Goal: Task Accomplishment & Management: Manage account settings

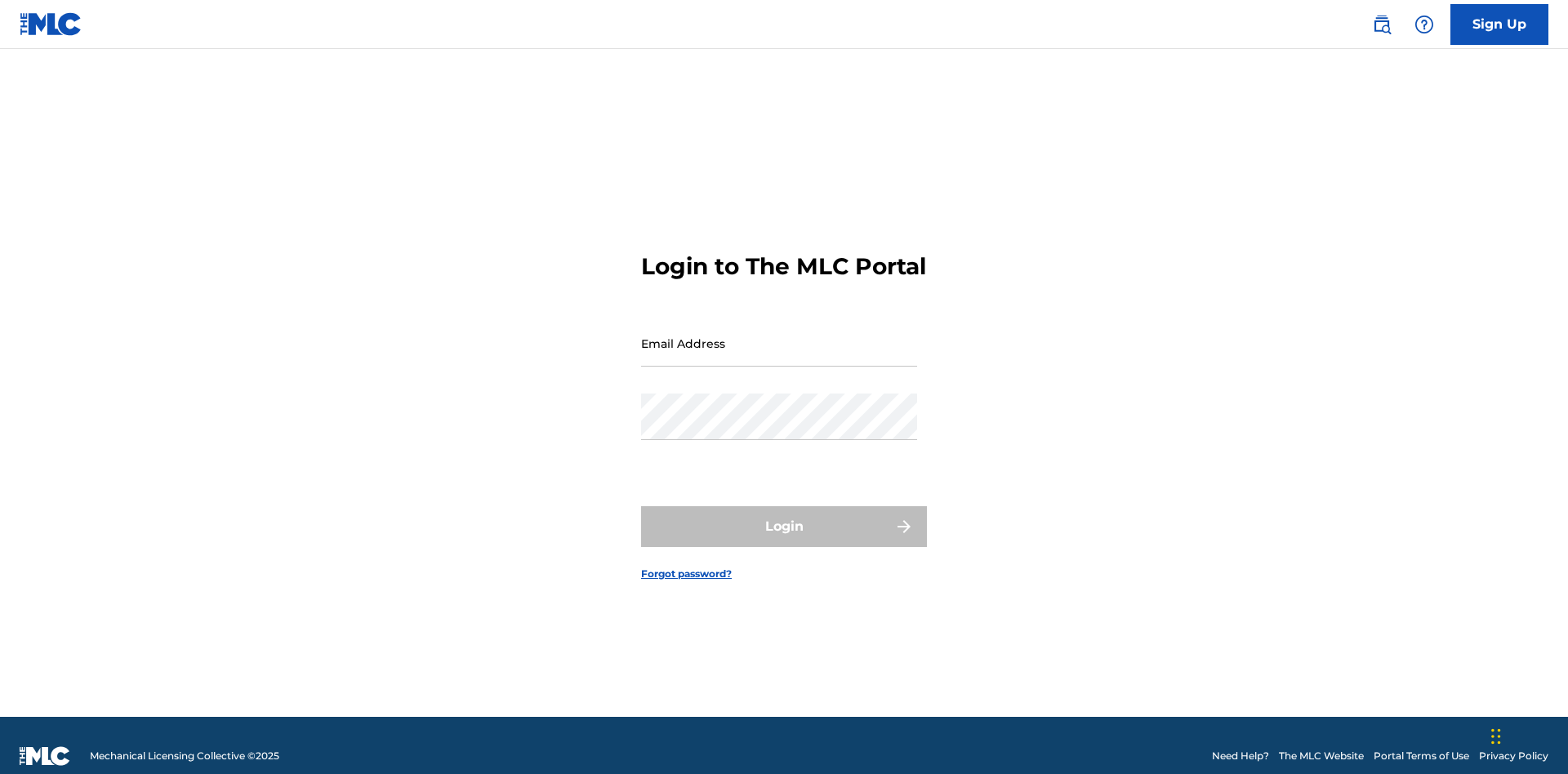
scroll to position [22, 0]
click at [779, 336] on input "Email Address" at bounding box center [779, 343] width 276 height 47
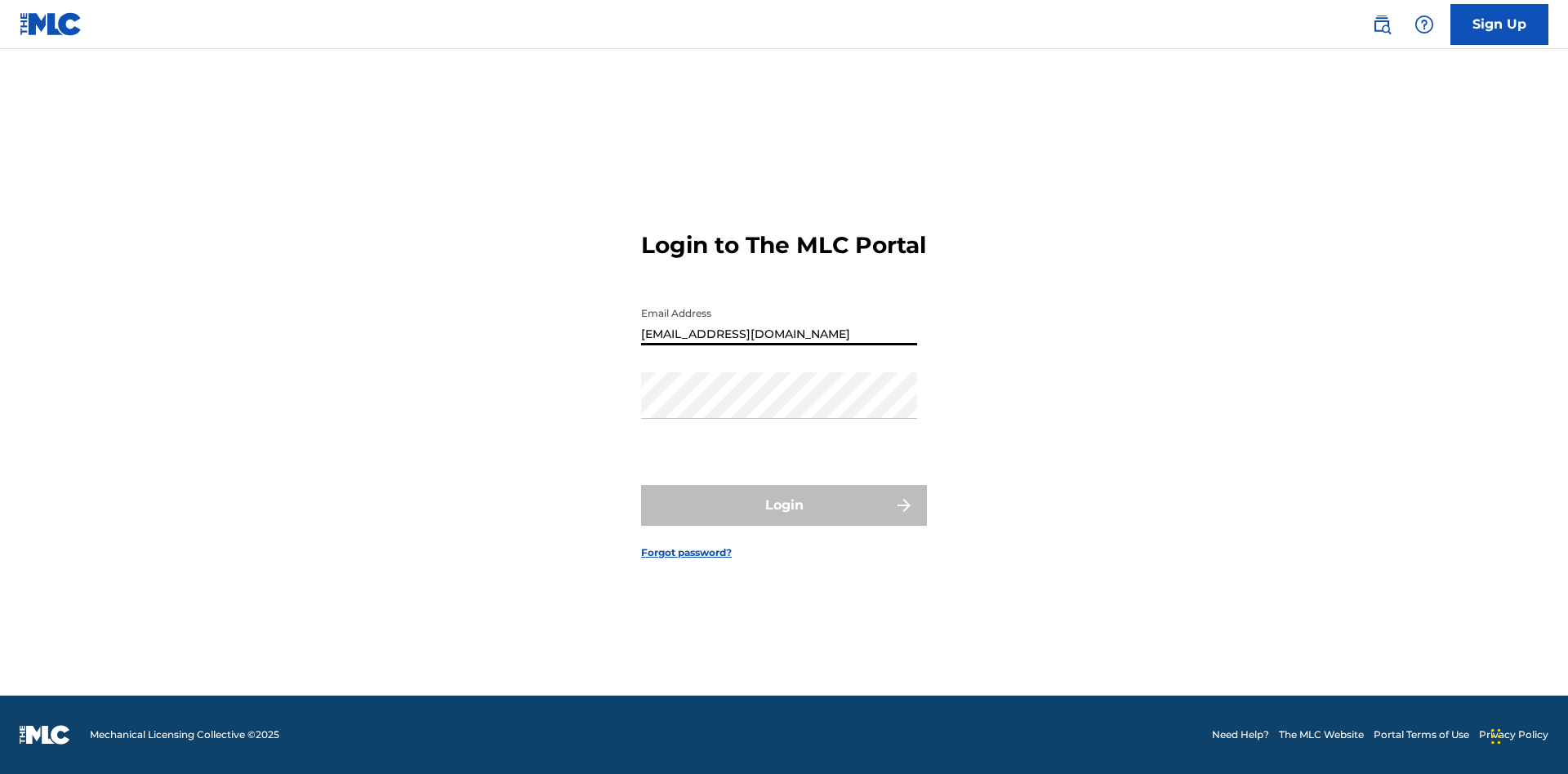
type input "[EMAIL_ADDRESS][DOMAIN_NAME]"
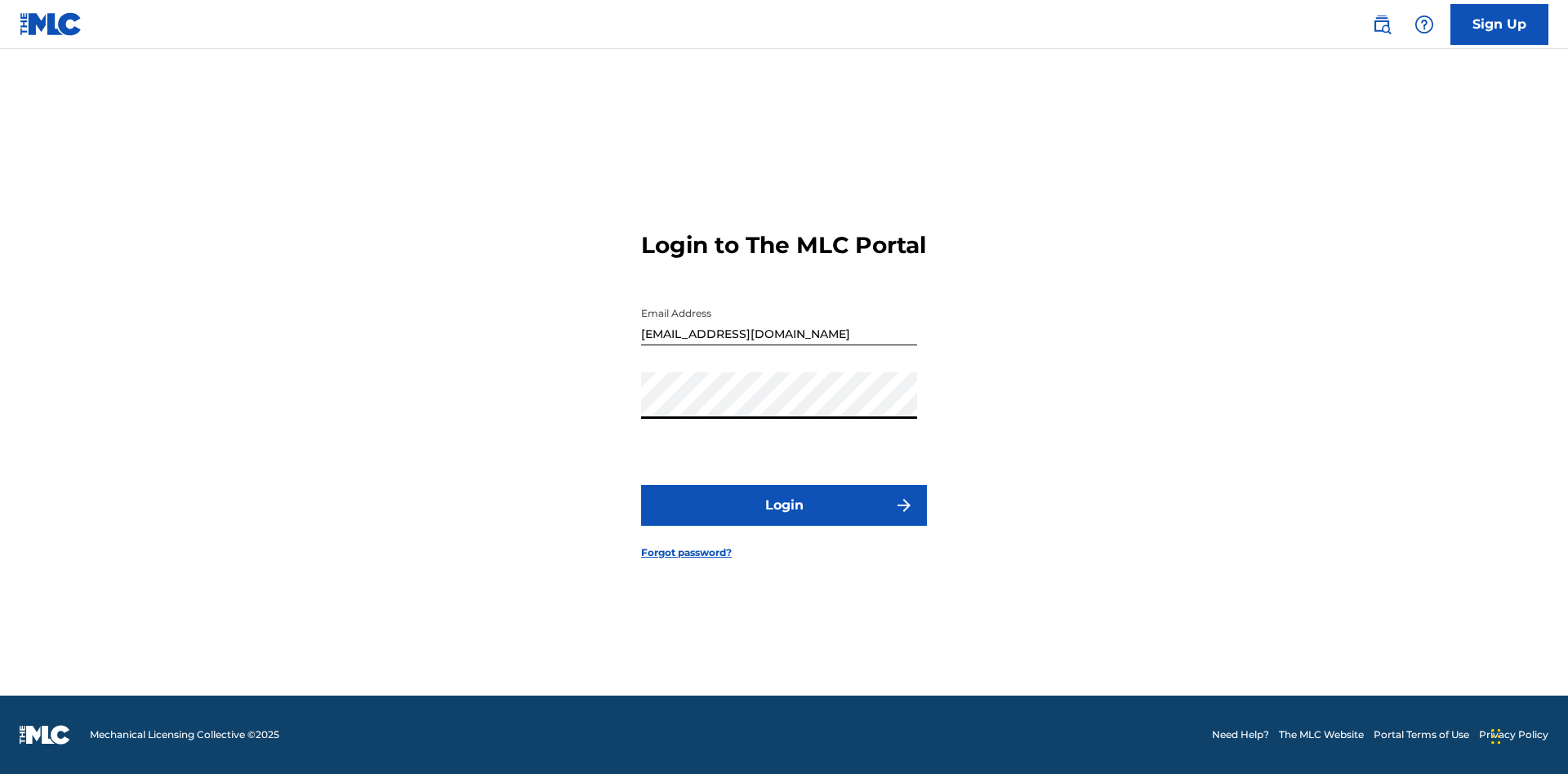
click at [784, 519] on button "Login" at bounding box center [784, 505] width 286 height 41
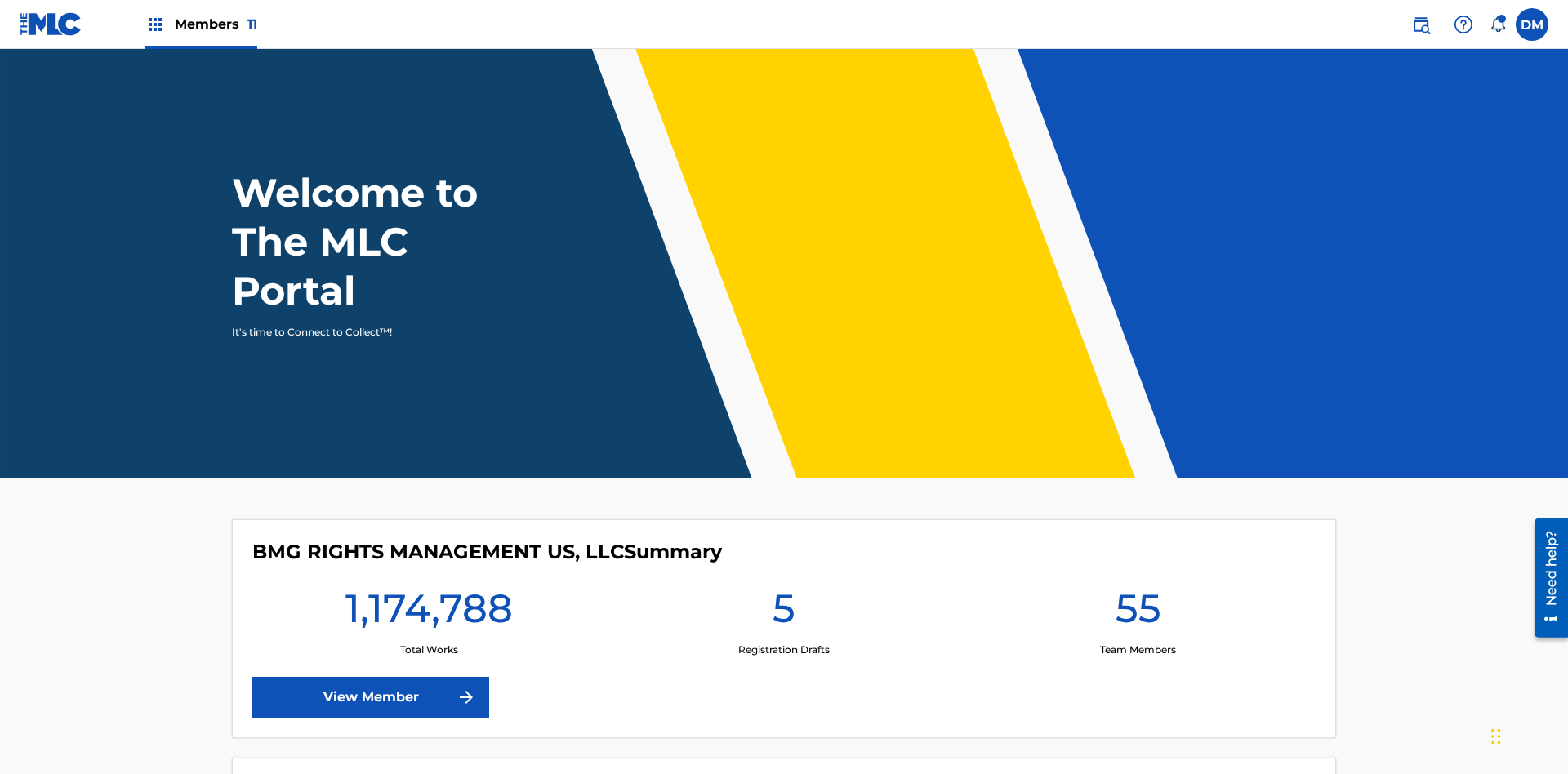
scroll to position [70, 0]
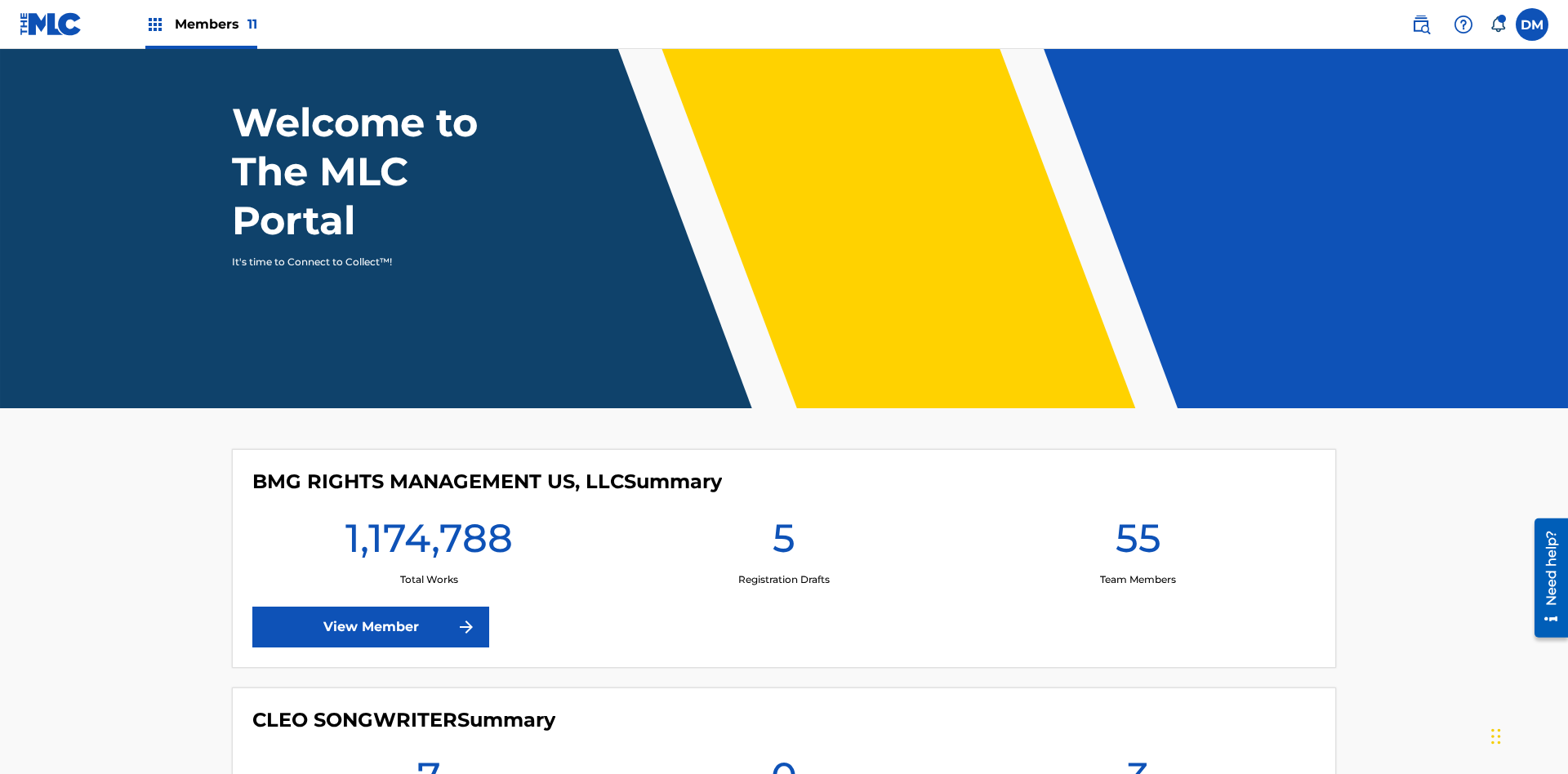
click at [201, 23] on span "Members 11" at bounding box center [215, 24] width 82 height 19
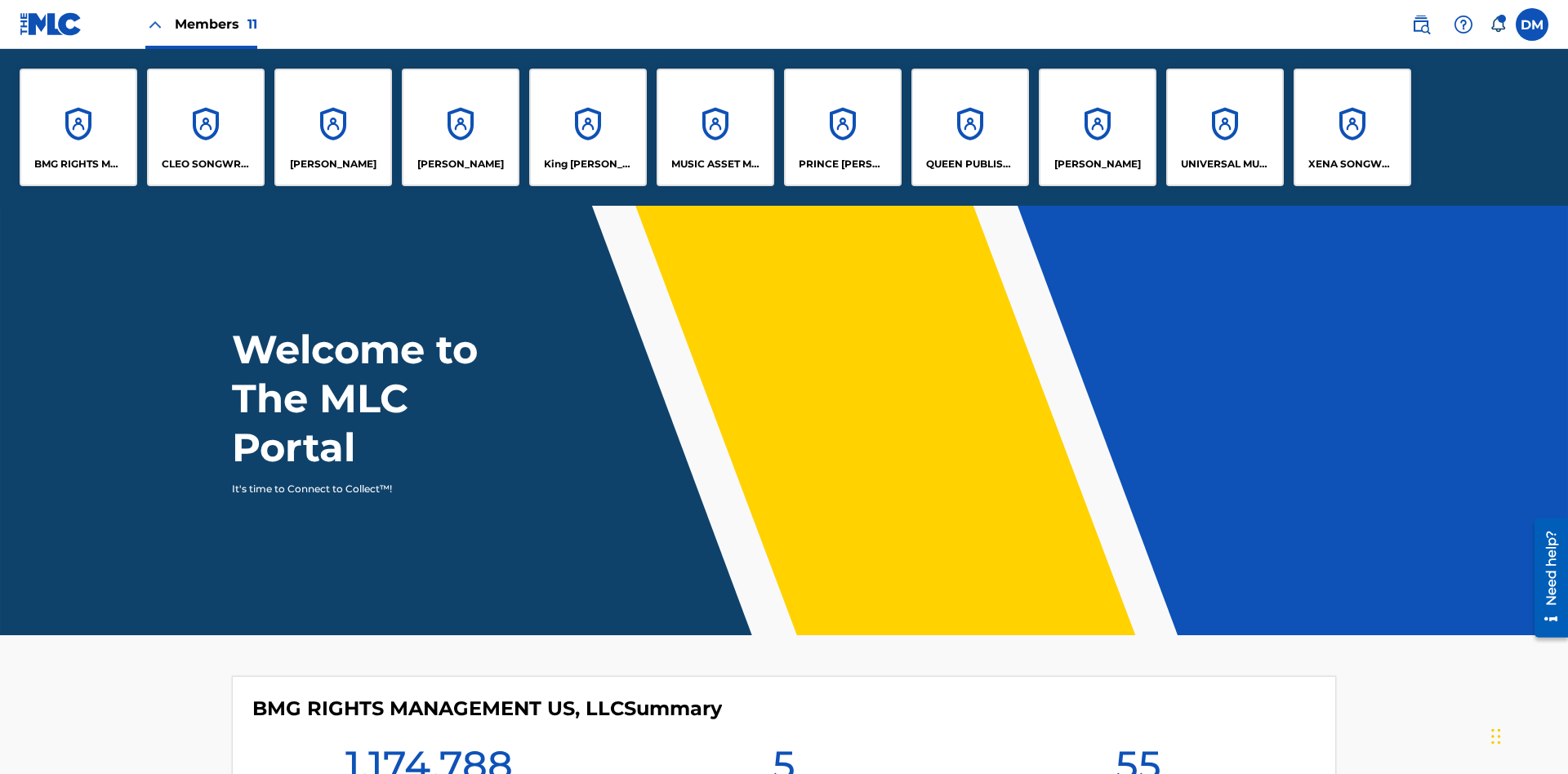
click at [1224, 164] on p "UNIVERSAL MUSIC PUB GROUP" at bounding box center [1225, 165] width 89 height 15
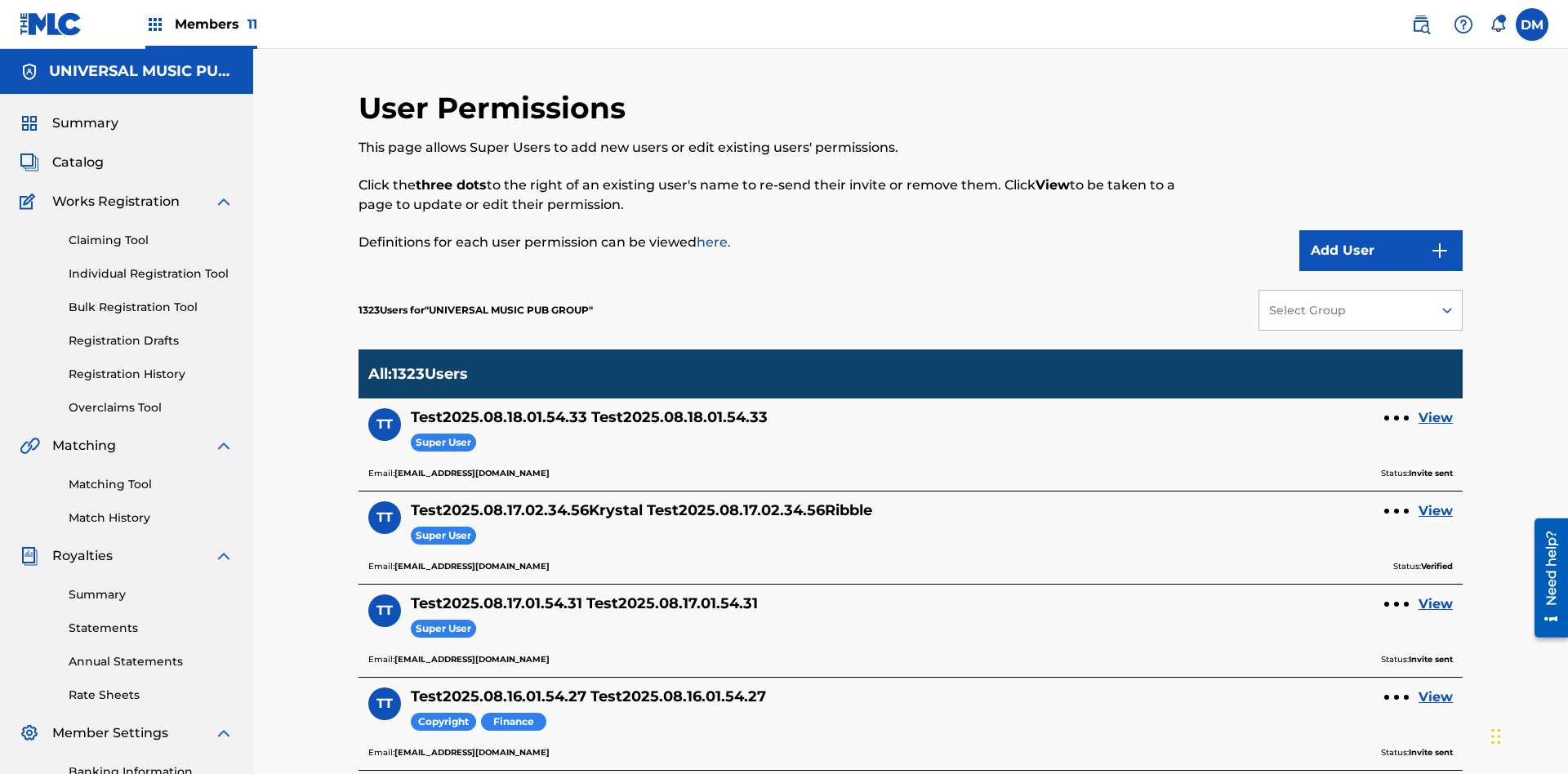
click at [1381, 230] on button "Add User" at bounding box center [1381, 250] width 163 height 41
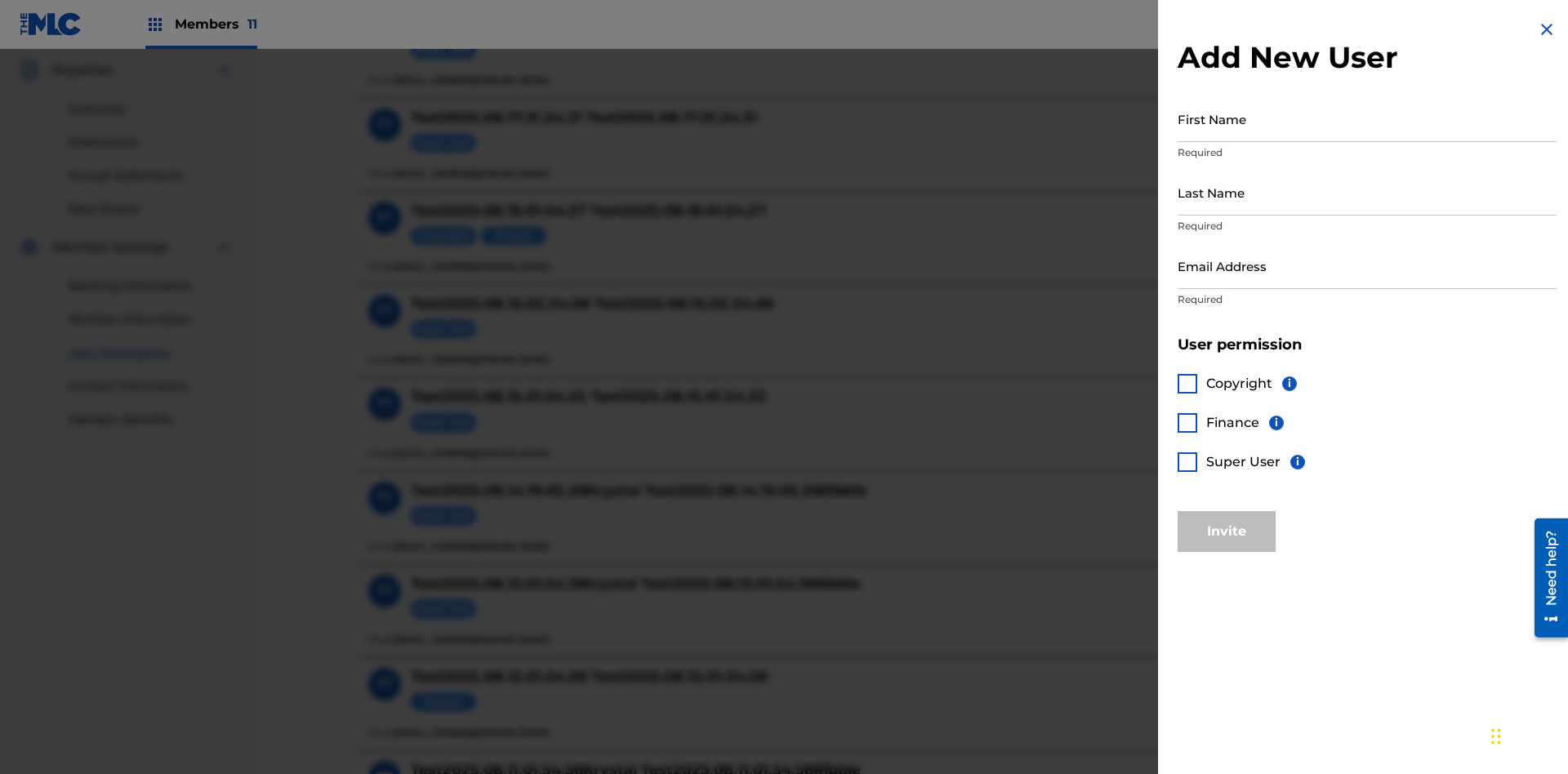
click at [1368, 118] on input "First Name" at bounding box center [1368, 119] width 379 height 47
type input "Test2025.08.18.01.54.55"
click at [1368, 192] on input "Last Name" at bounding box center [1368, 192] width 379 height 47
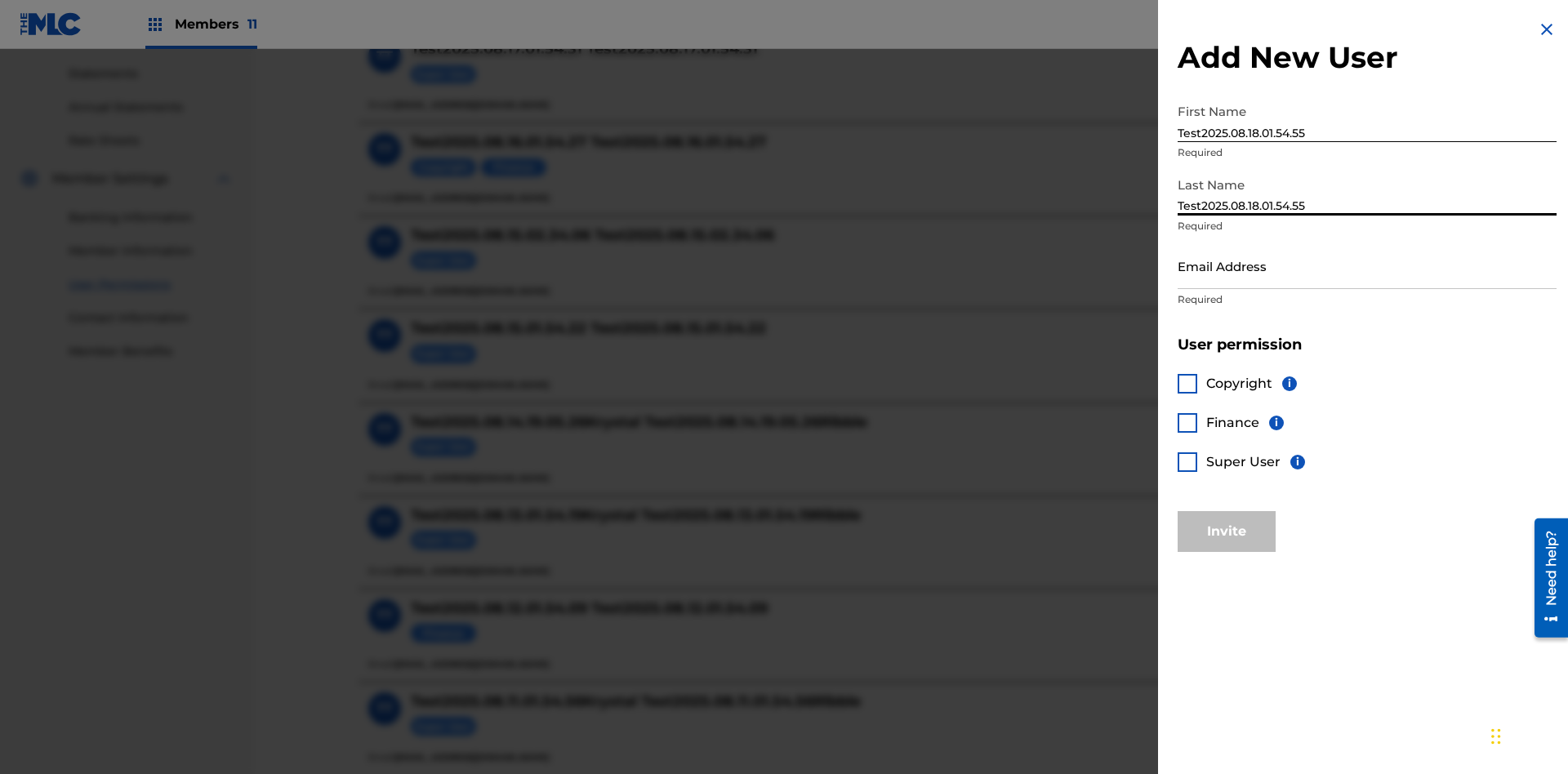
type input "Test2025.08.18.01.54.55"
click at [1368, 265] on input "Email Address" at bounding box center [1368, 266] width 379 height 47
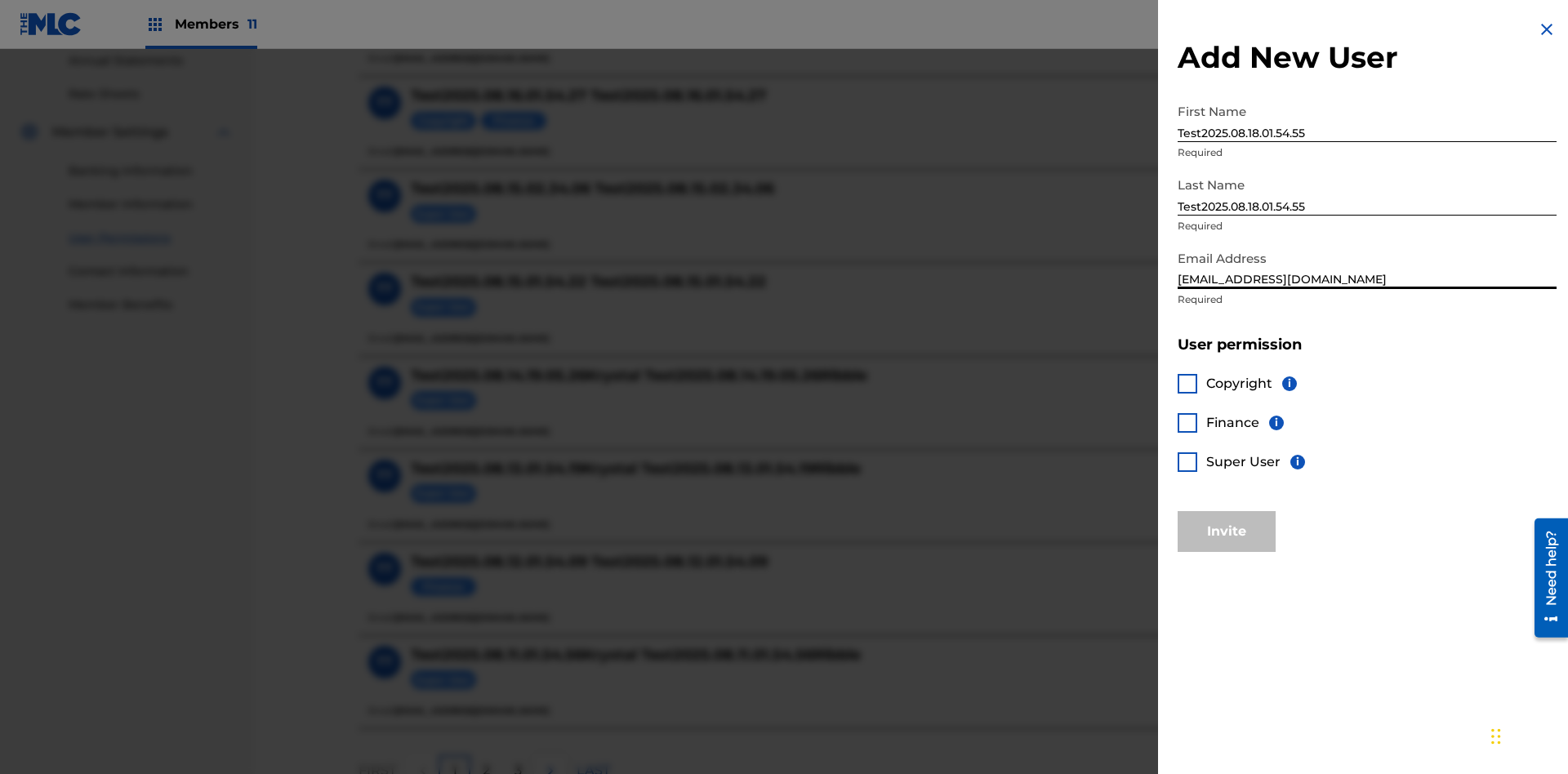
scroll to position [738, 0]
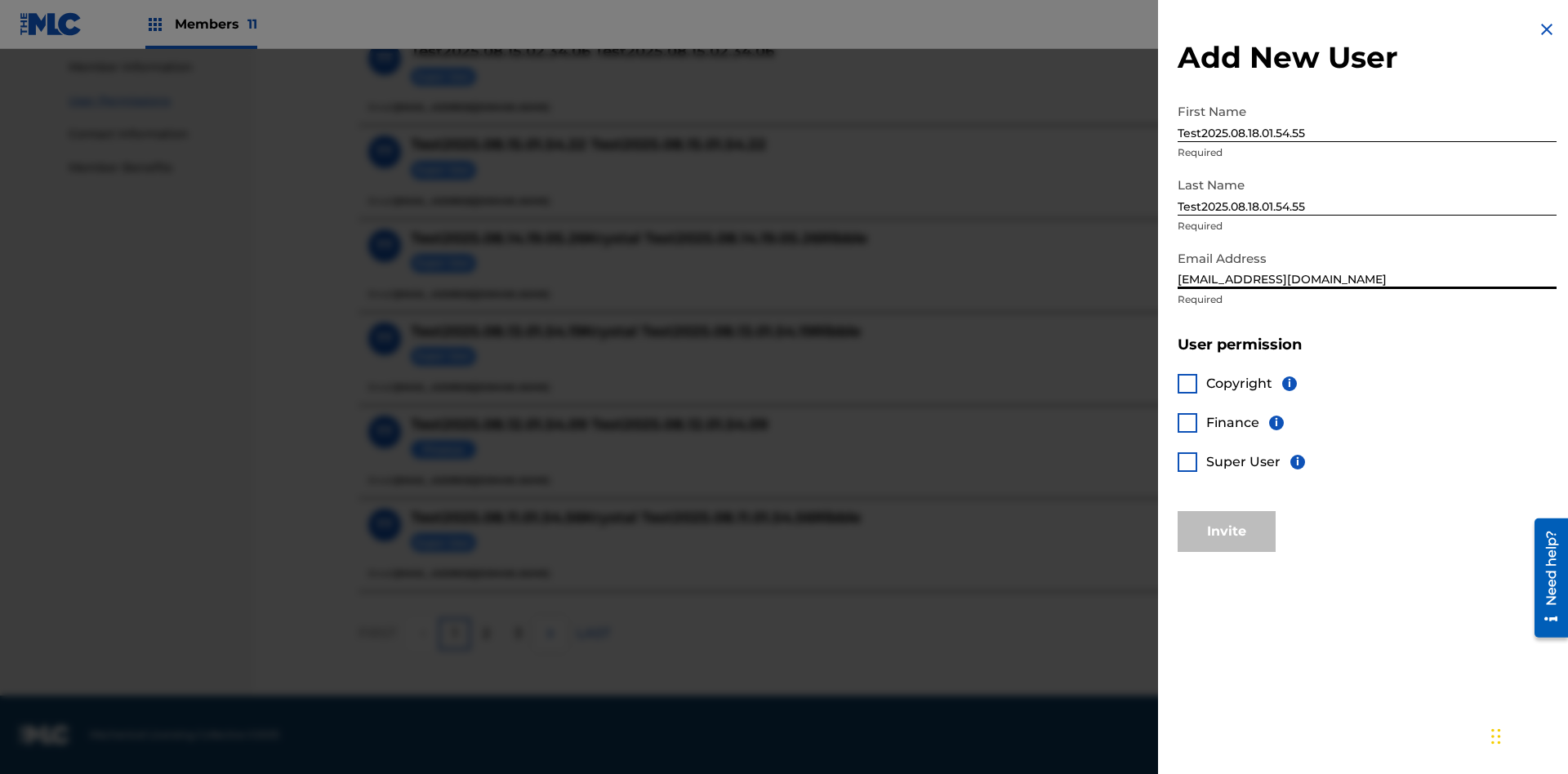
type input "[EMAIL_ADDRESS][DOMAIN_NAME]"
click at [1188, 383] on div at bounding box center [1188, 384] width 20 height 20
click at [1227, 530] on button "Invite" at bounding box center [1227, 531] width 98 height 41
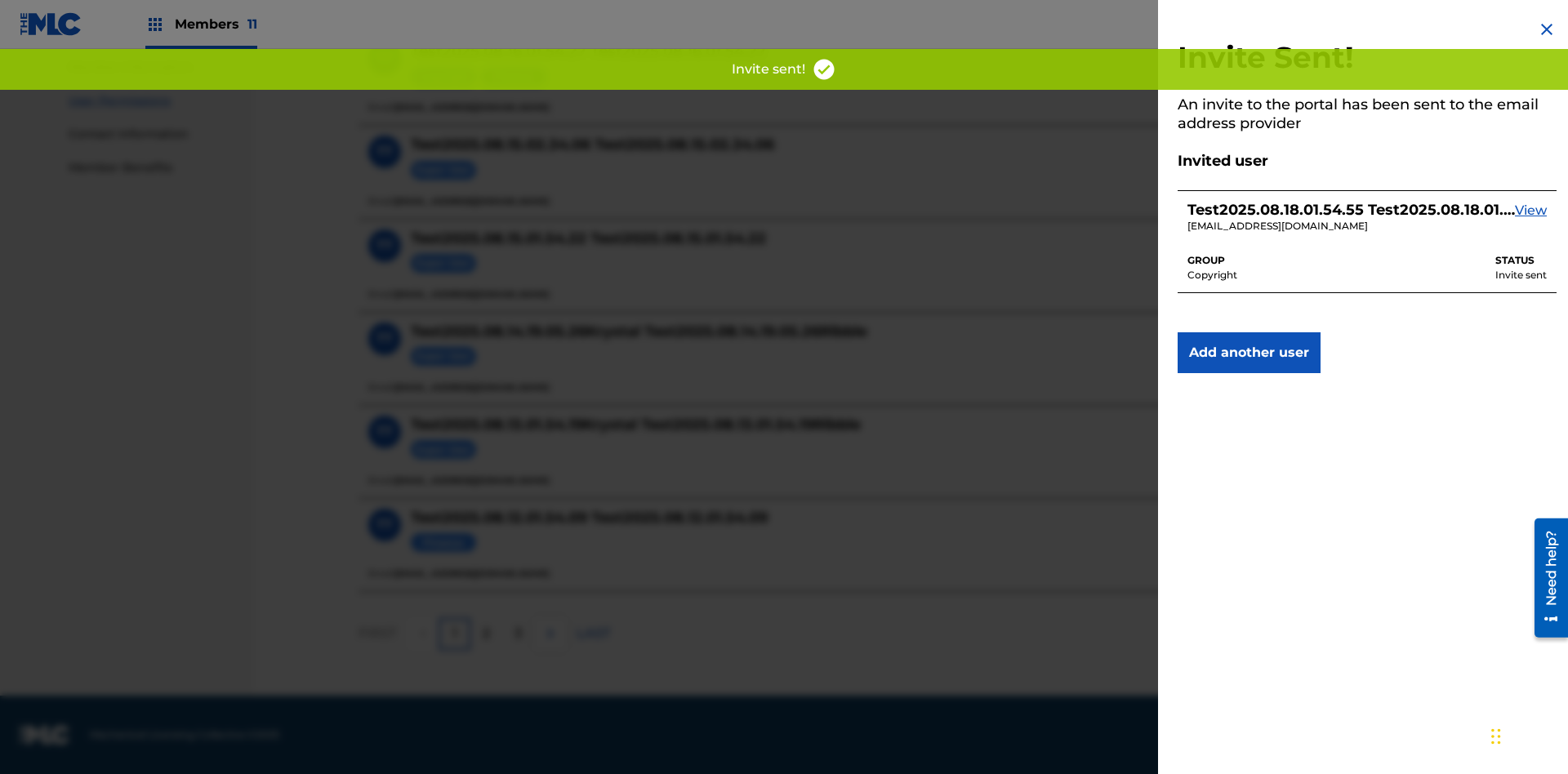
click at [1249, 352] on button "Add another user" at bounding box center [1249, 352] width 143 height 41
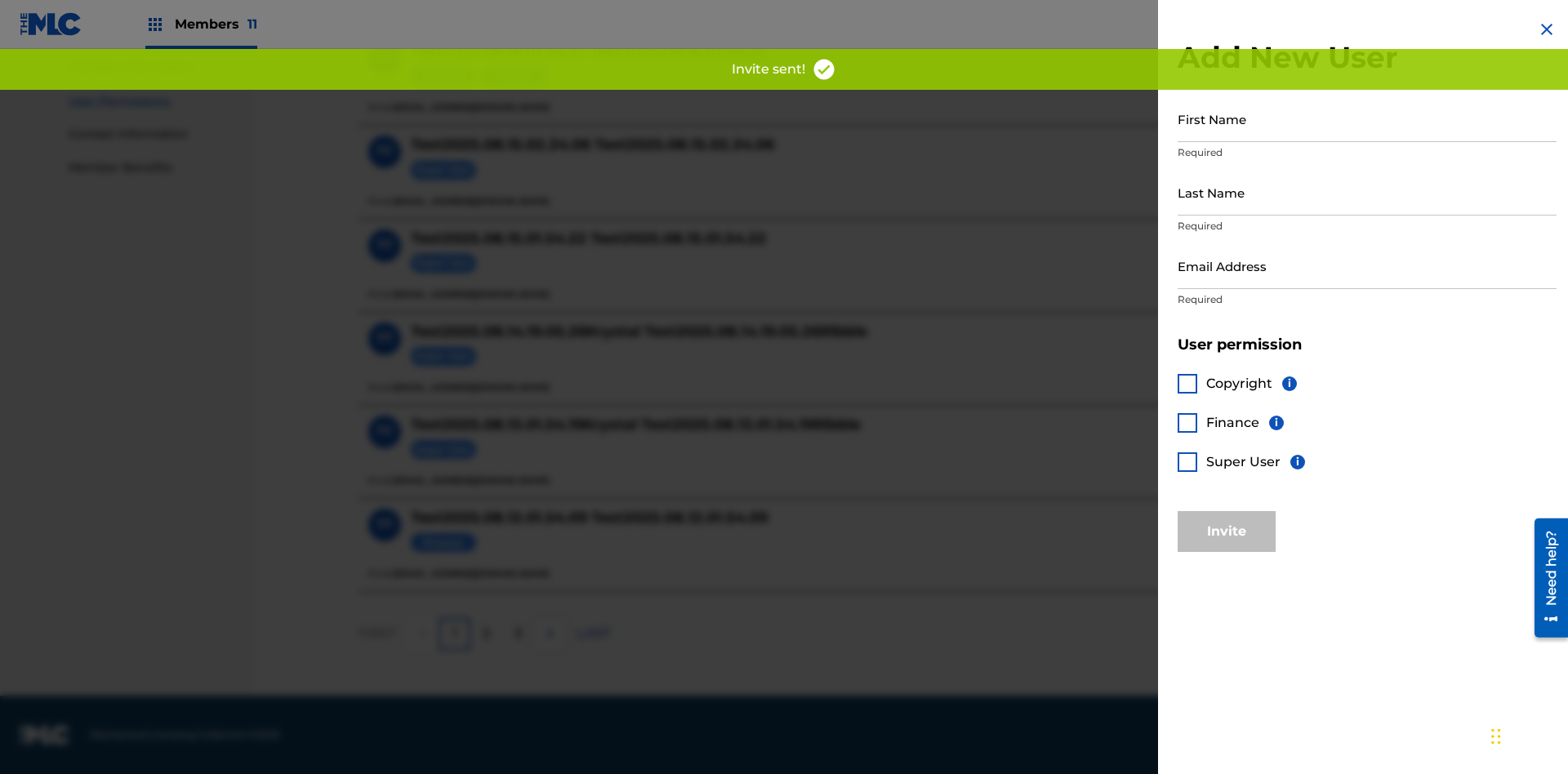
click at [1368, 118] on input "First Name" at bounding box center [1368, 119] width 379 height 47
type input "Test2025.08.18.01.54.58"
click at [1368, 192] on input "Last Name" at bounding box center [1368, 192] width 379 height 47
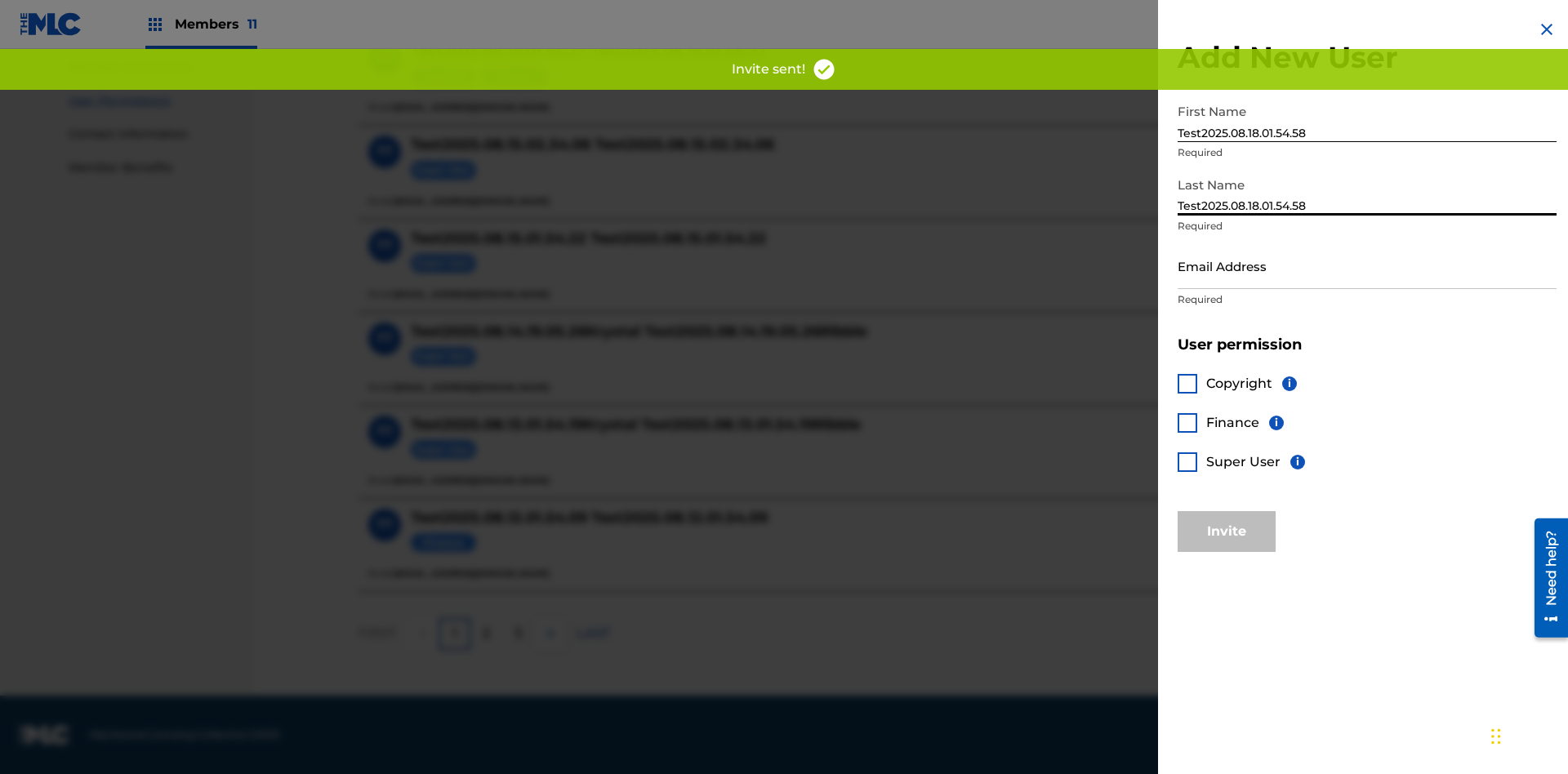
type input "Test2025.08.18.01.54.58"
click at [1368, 265] on input "Email Address" at bounding box center [1368, 266] width 379 height 47
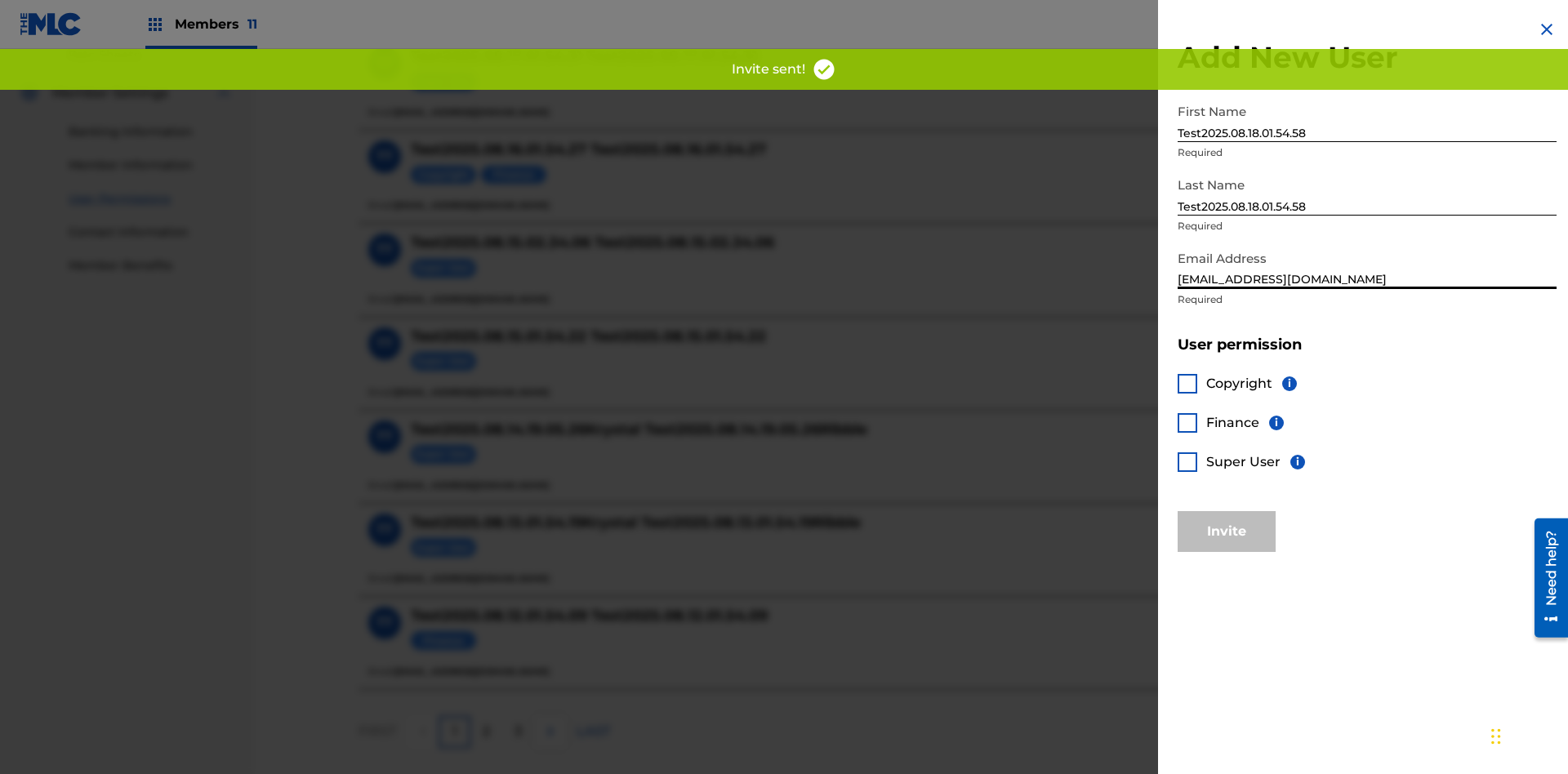
type input "[EMAIL_ADDRESS][DOMAIN_NAME]"
click at [1188, 422] on div at bounding box center [1188, 423] width 20 height 20
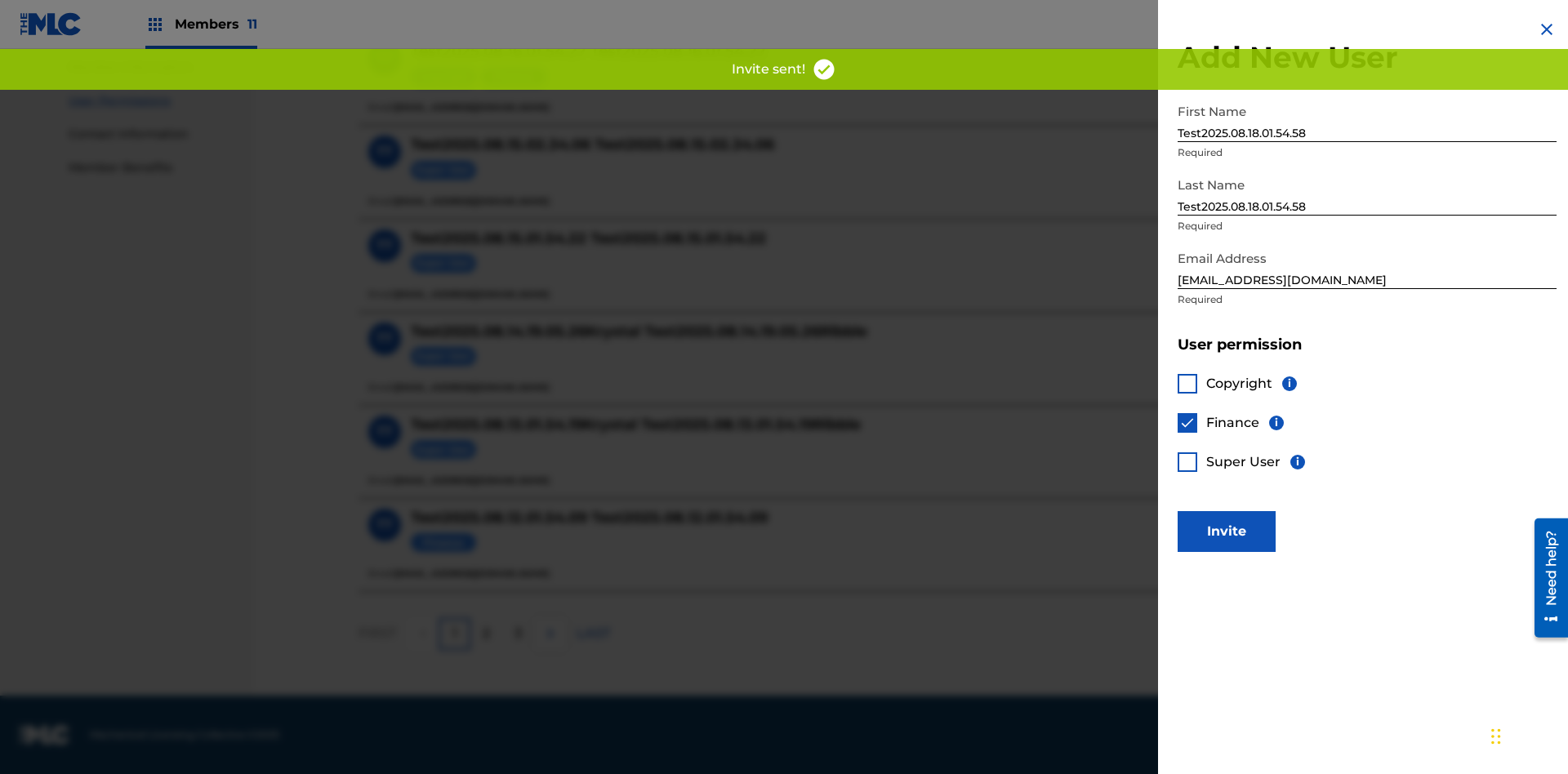
click at [1227, 530] on button "Invite" at bounding box center [1227, 531] width 98 height 41
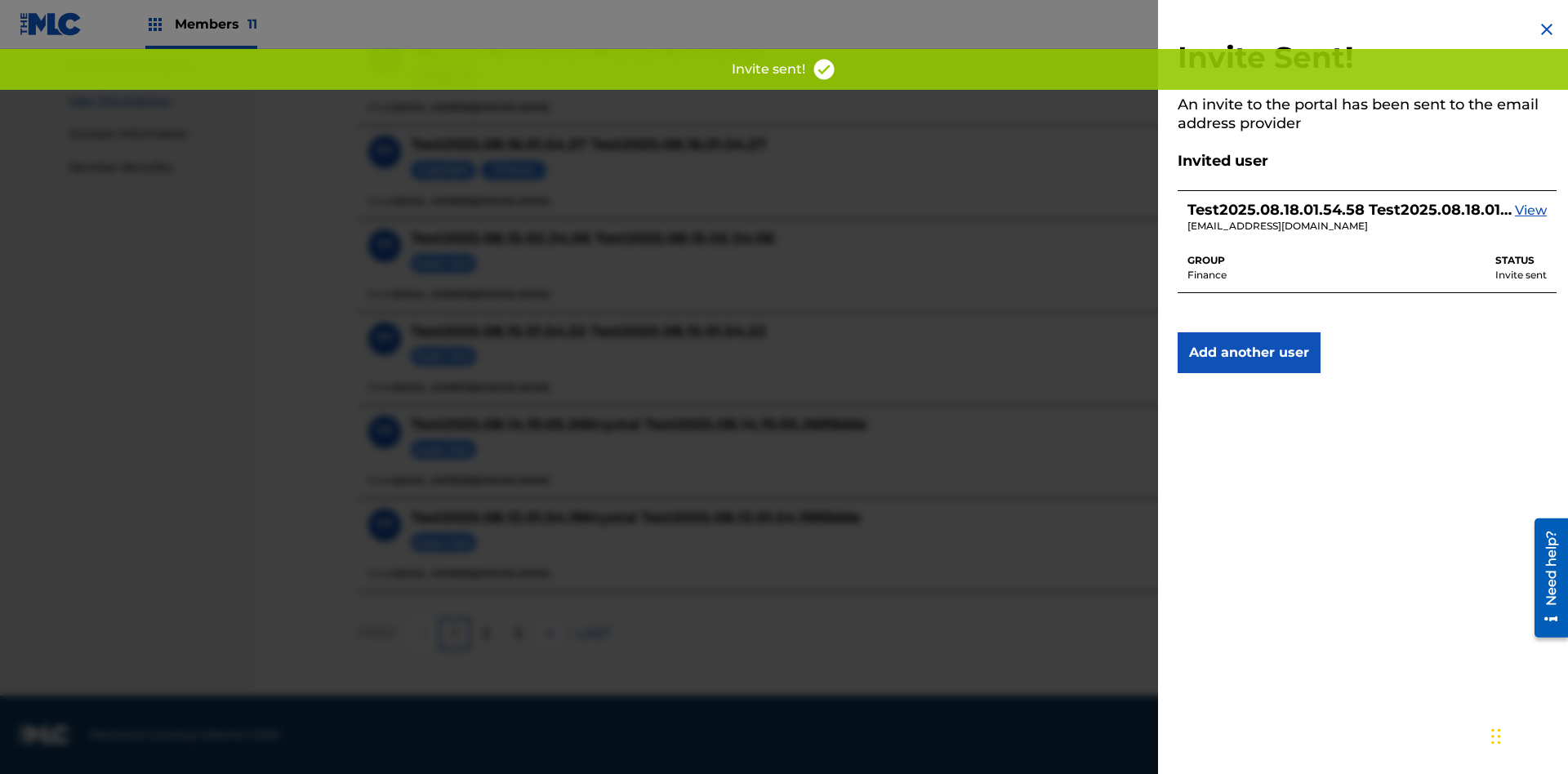
click at [1249, 352] on button "Add another user" at bounding box center [1249, 352] width 143 height 41
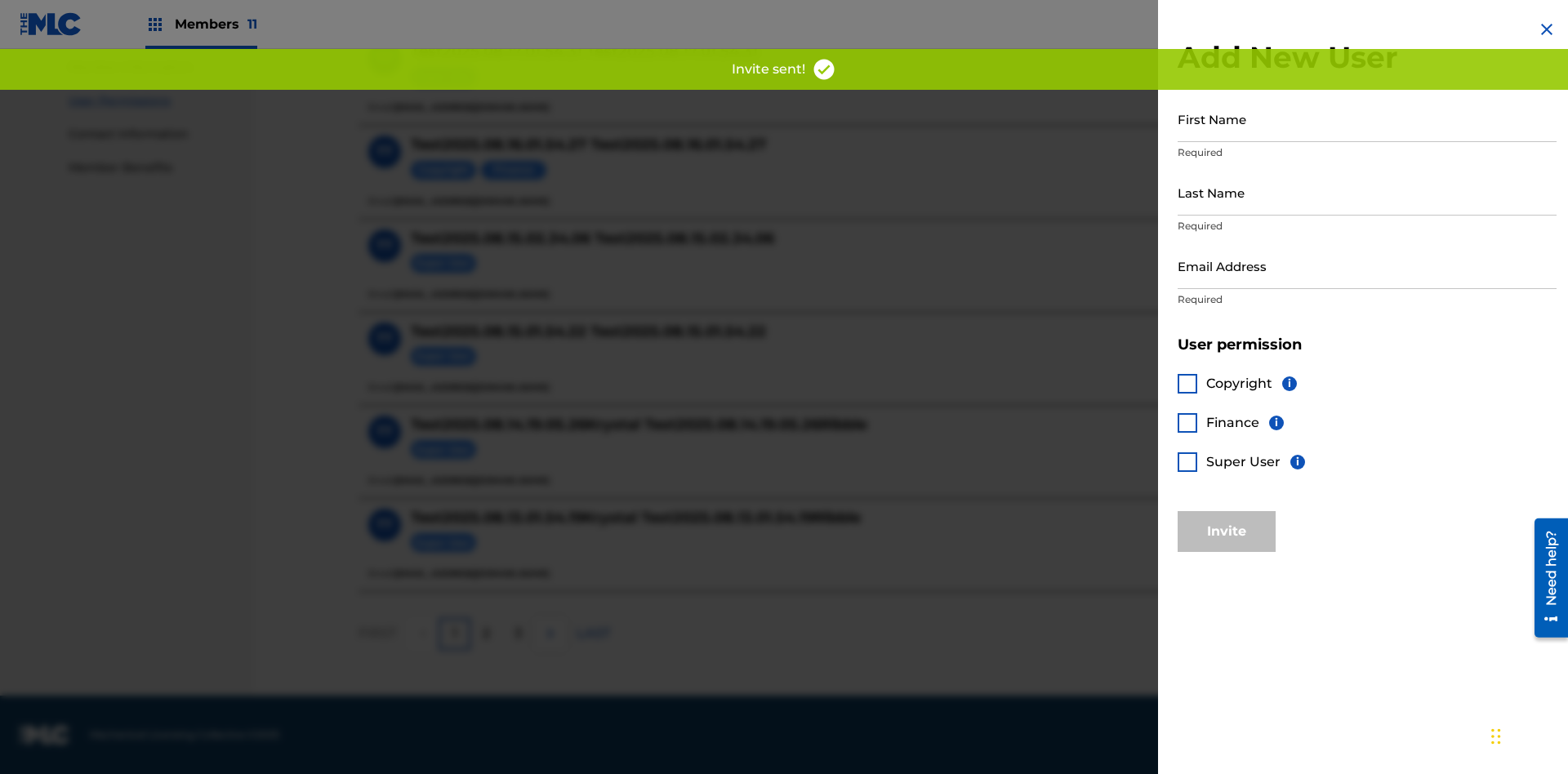
click at [1368, 118] on input "First Name" at bounding box center [1368, 119] width 379 height 47
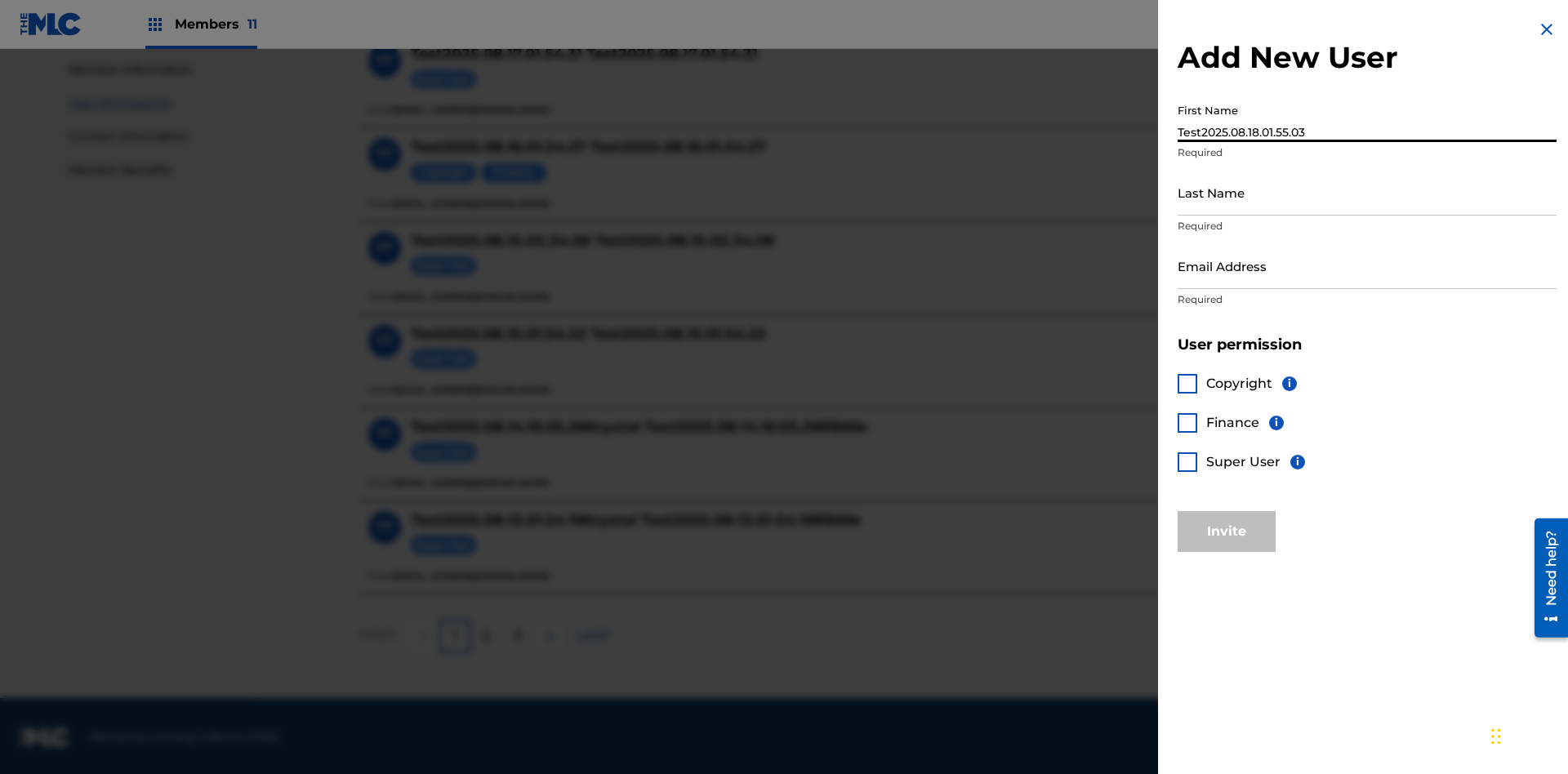
type input "Test2025.08.18.01.55.03"
click at [1368, 192] on input "Last Name" at bounding box center [1368, 192] width 379 height 47
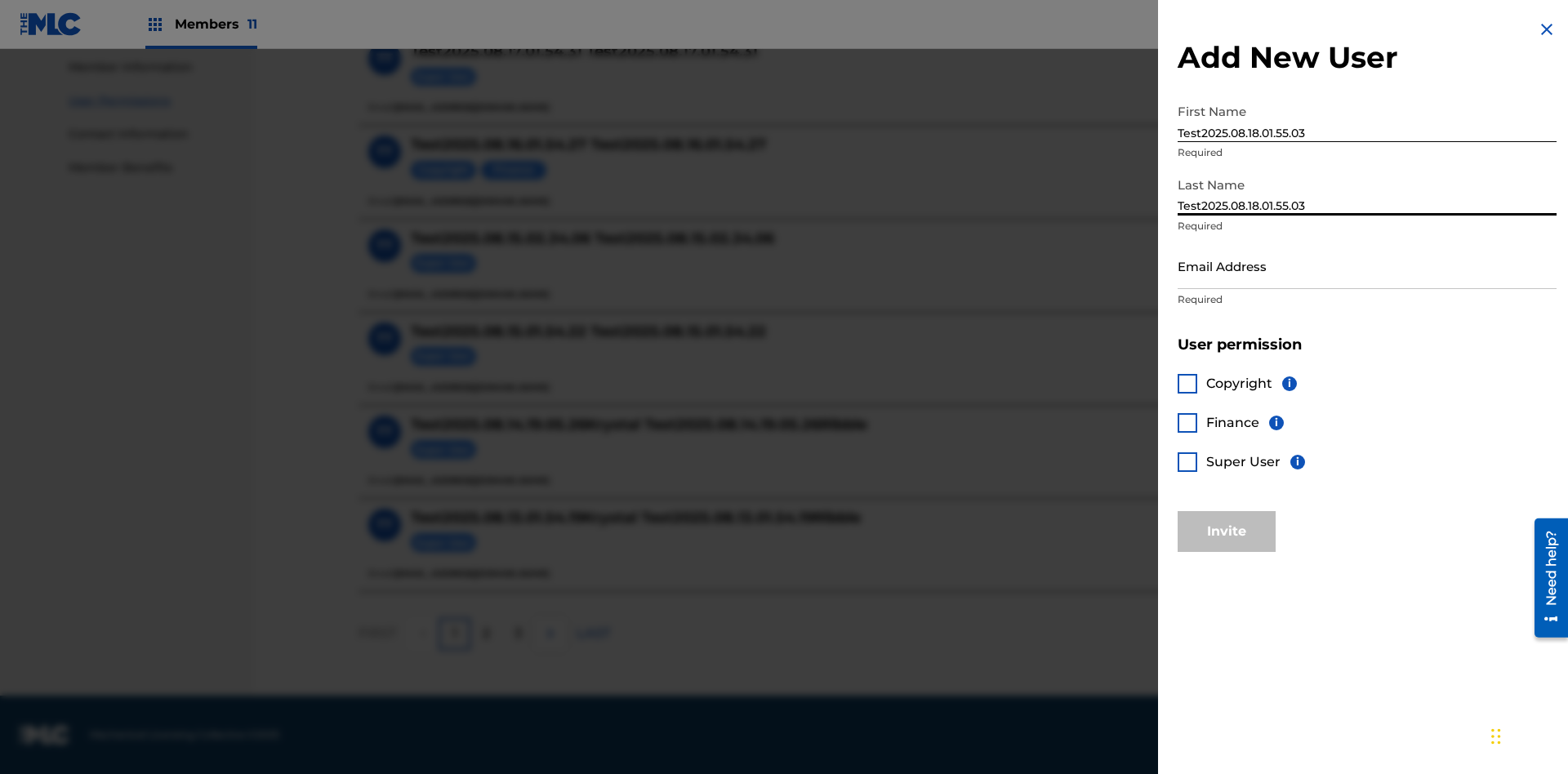
type input "Test2025.08.18.01.55.03"
click at [1368, 265] on input "Email Address" at bounding box center [1368, 266] width 379 height 47
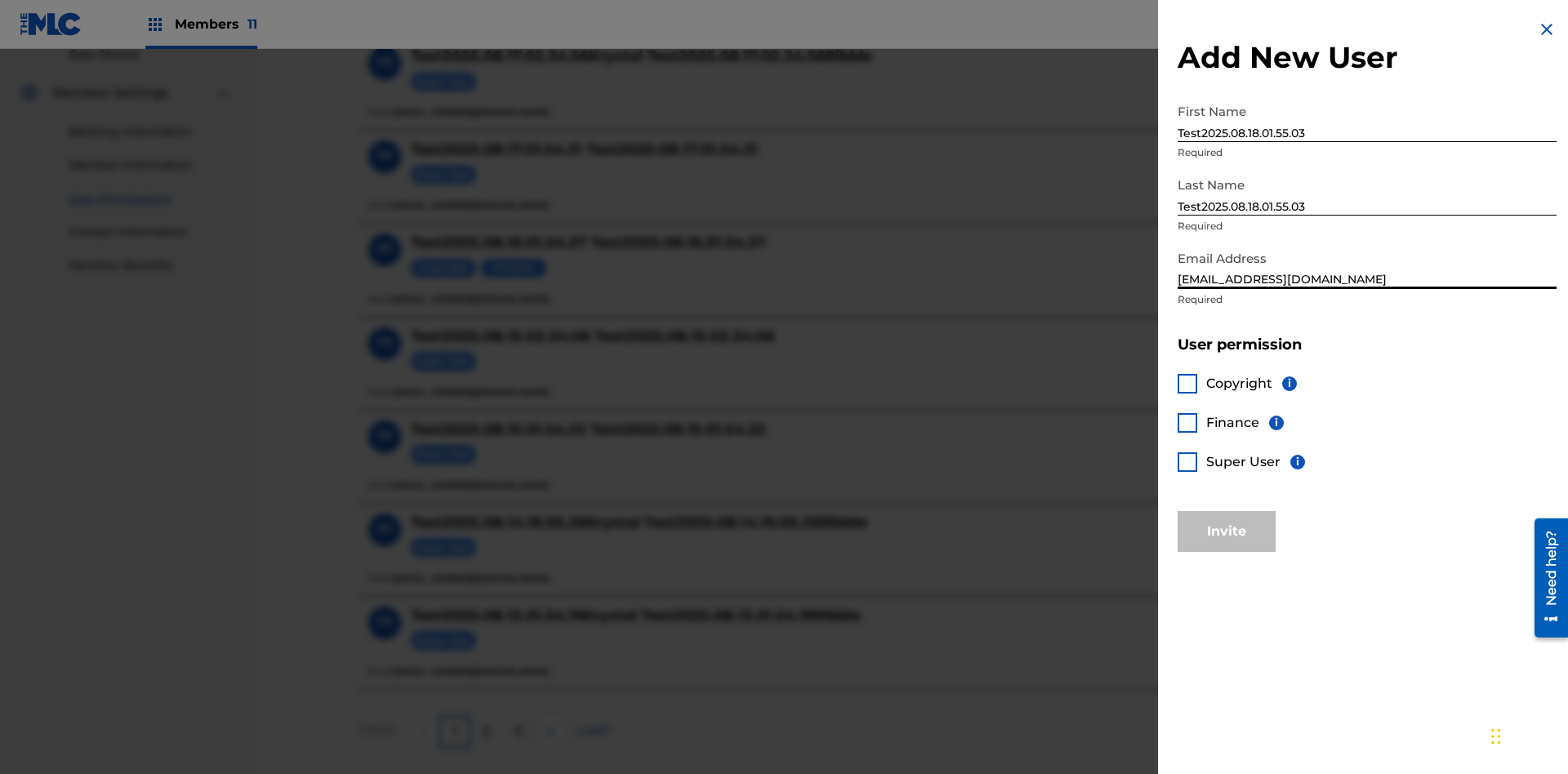
type input "[EMAIL_ADDRESS][DOMAIN_NAME]"
click at [1188, 461] on div at bounding box center [1188, 462] width 20 height 20
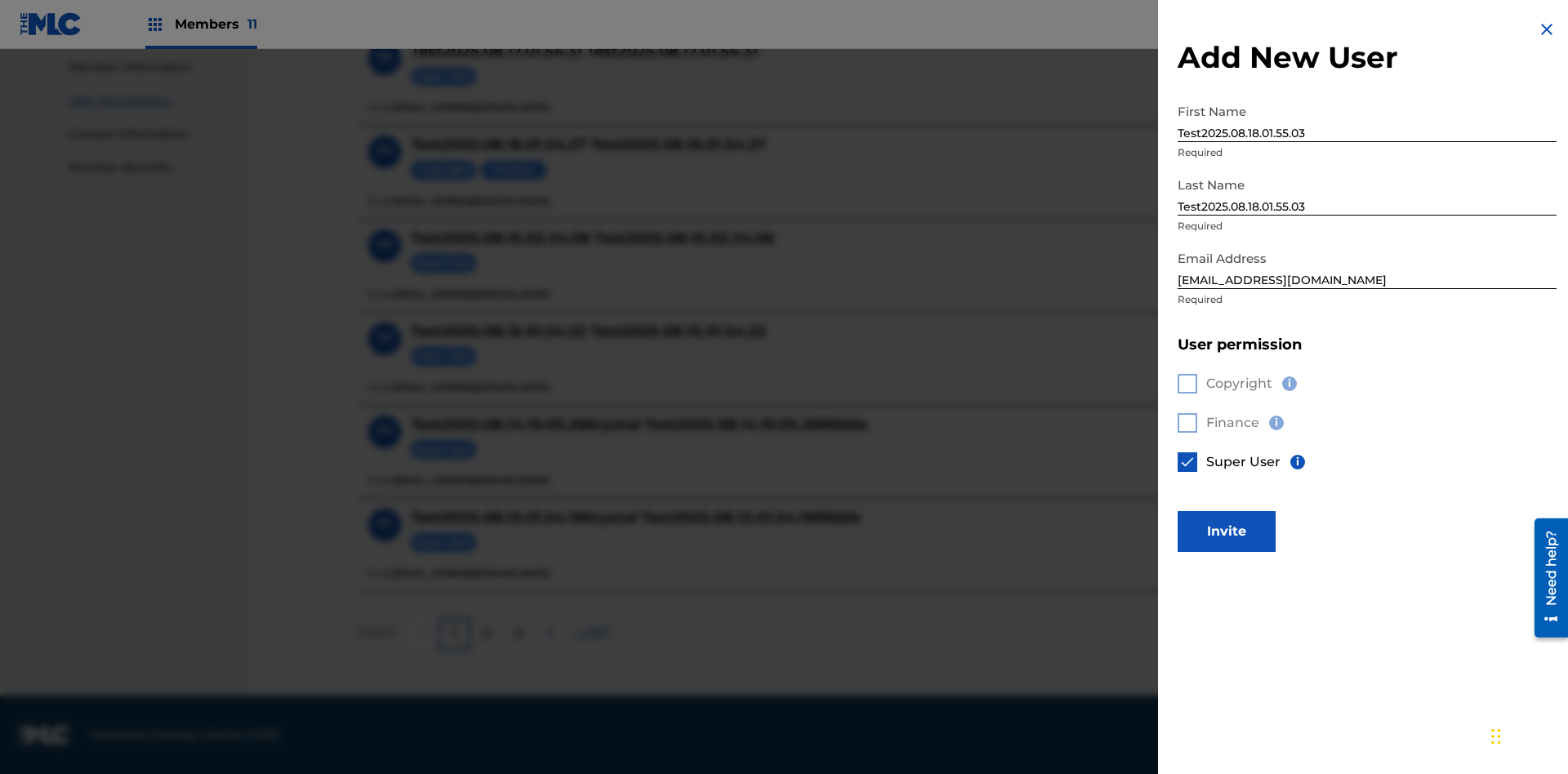
click at [1227, 530] on button "Invite" at bounding box center [1227, 531] width 98 height 41
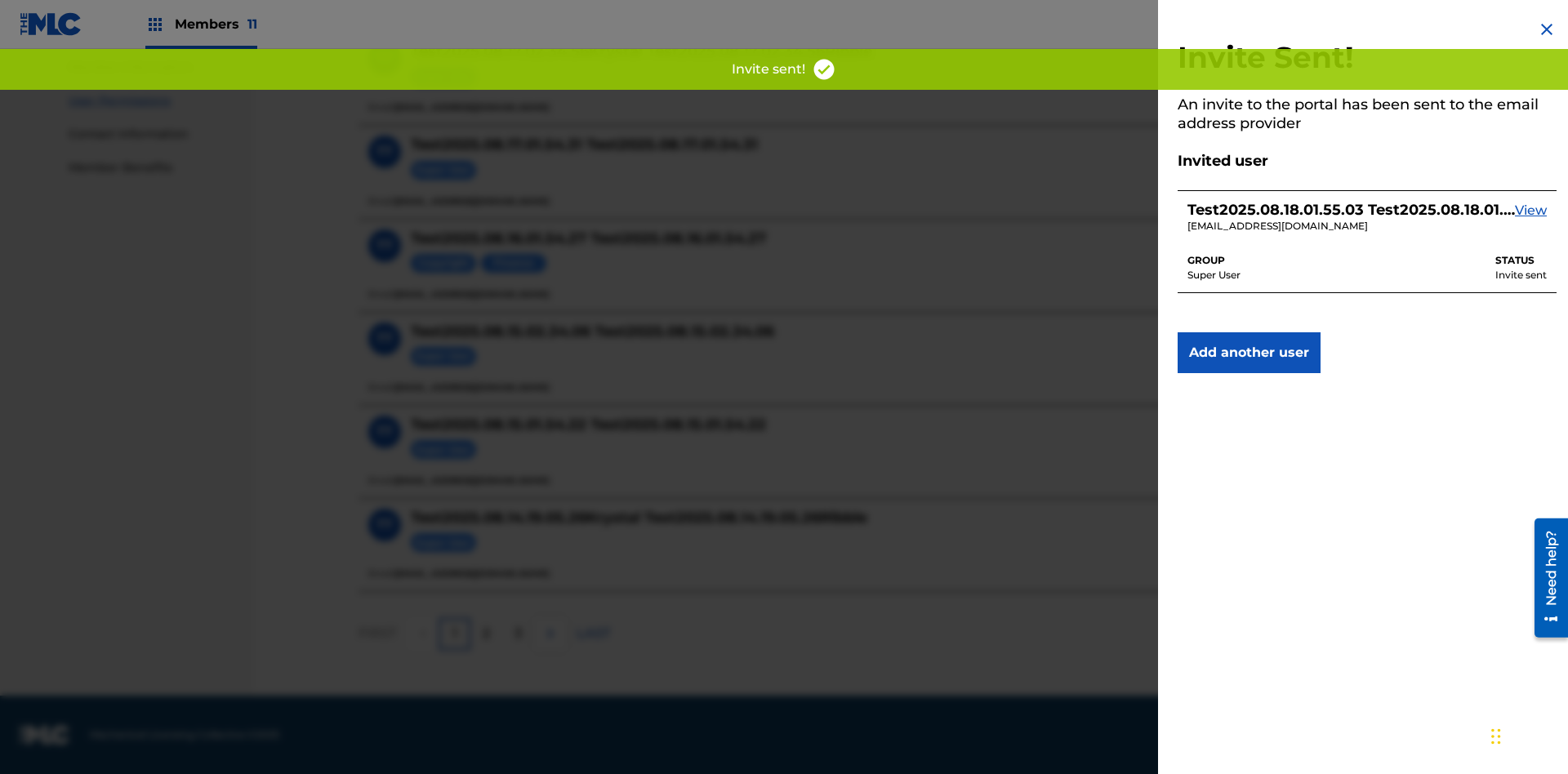
click at [1249, 352] on button "Add another user" at bounding box center [1249, 352] width 143 height 41
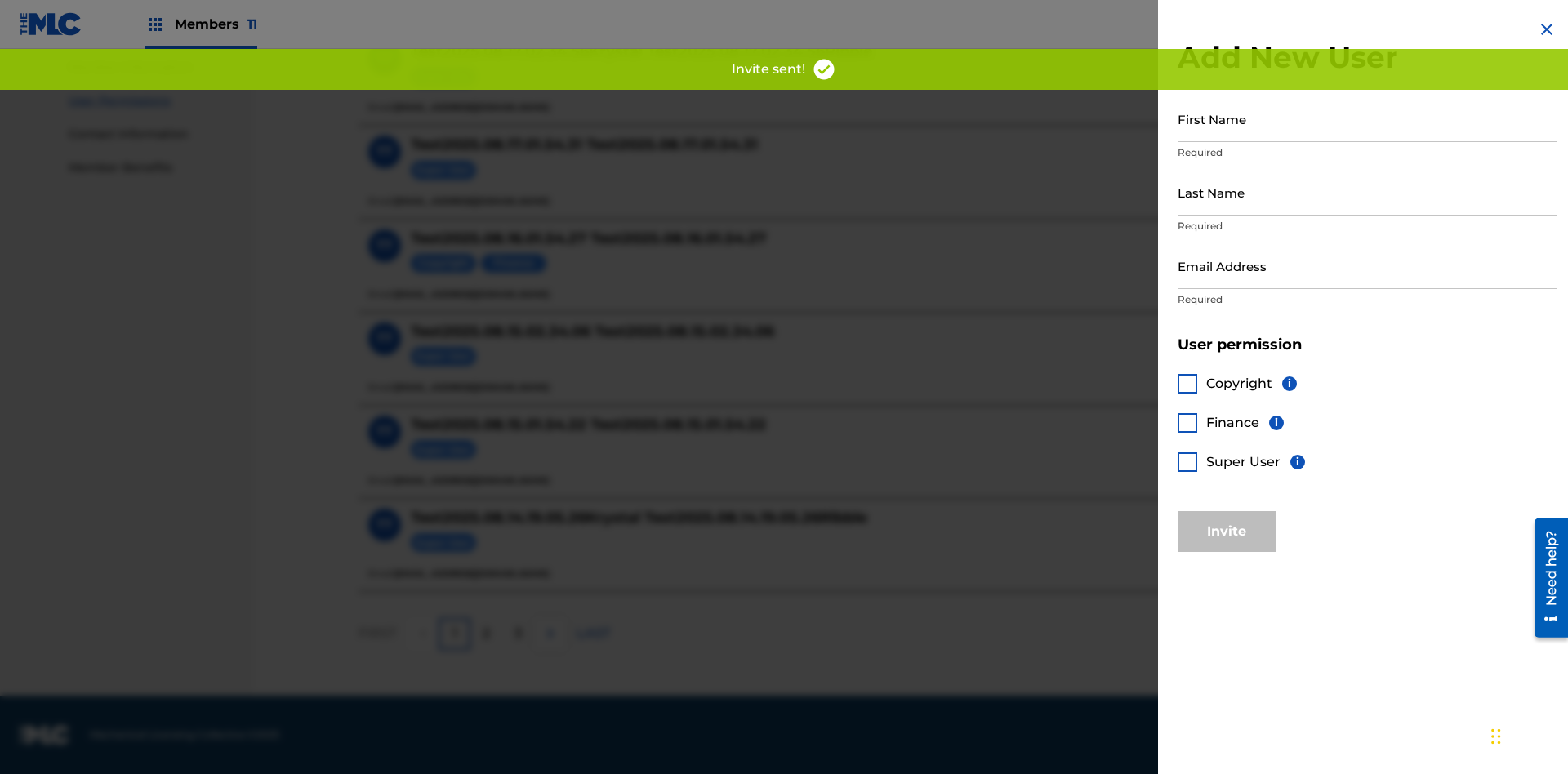
click at [1368, 118] on input "First Name" at bounding box center [1368, 119] width 379 height 47
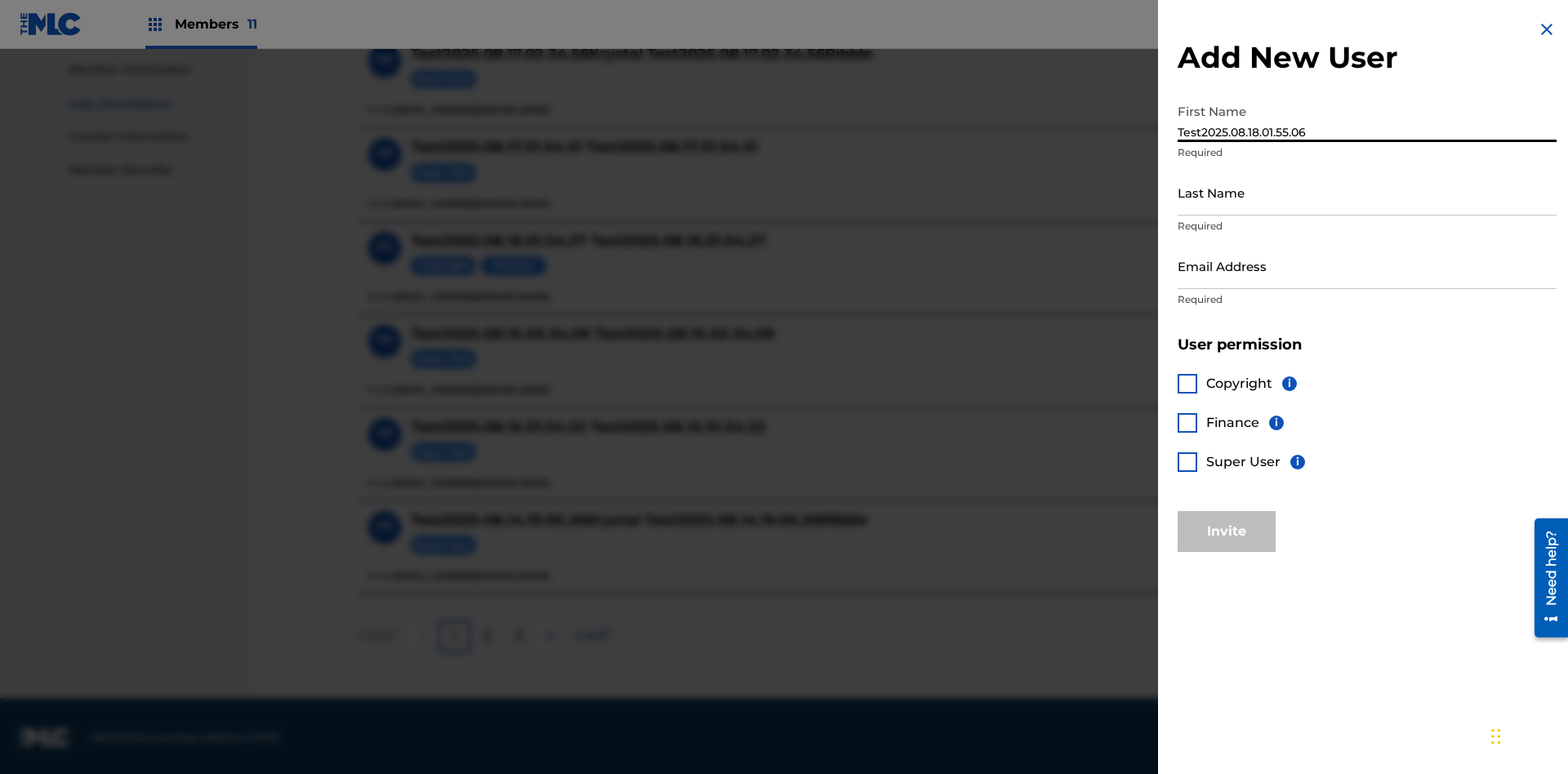
type input "Test2025.08.18.01.55.06"
click at [1368, 192] on input "Last Name" at bounding box center [1368, 192] width 379 height 47
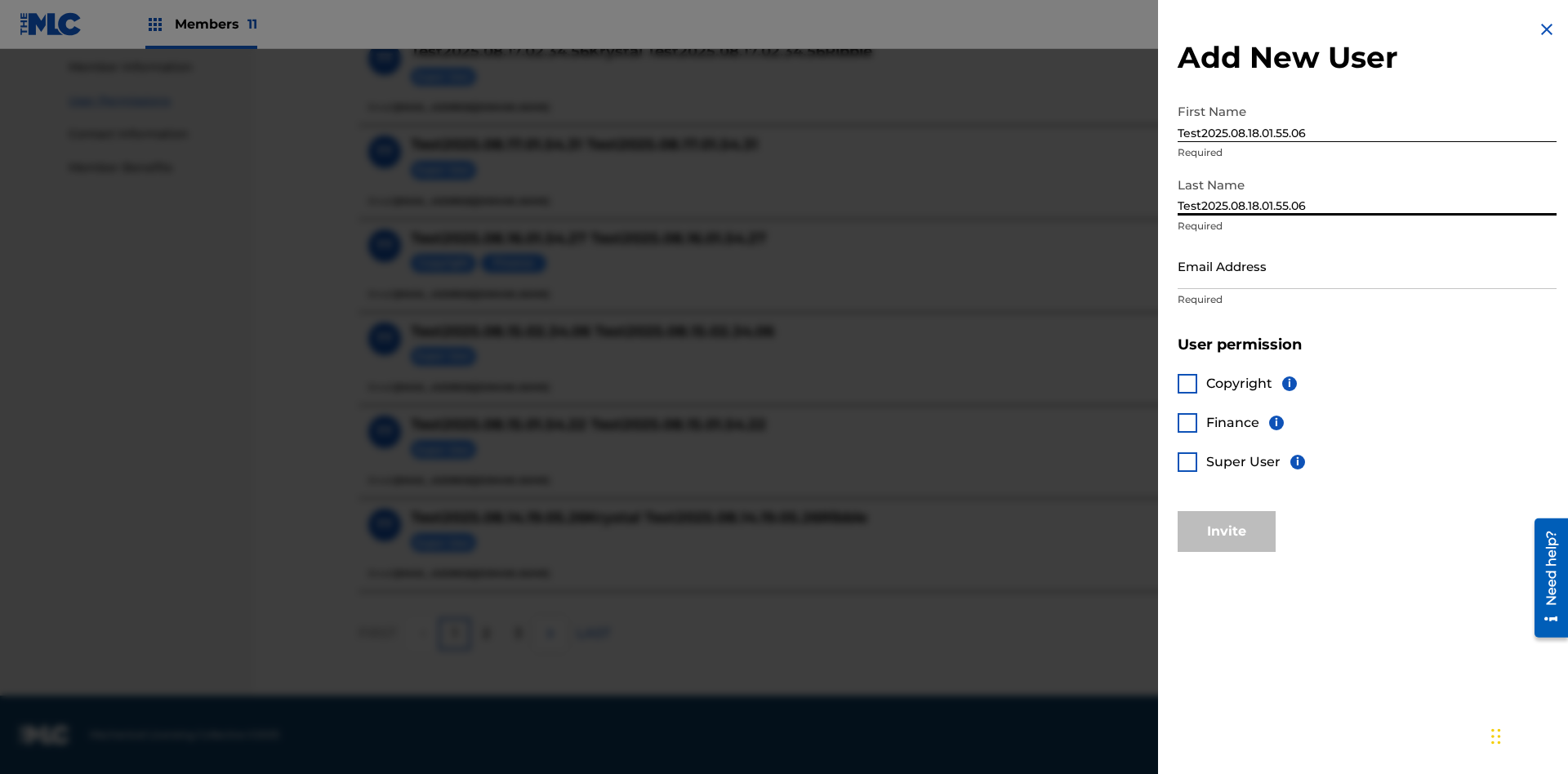
type input "Test2025.08.18.01.55.06"
click at [1368, 265] on input "Email Address" at bounding box center [1368, 266] width 379 height 47
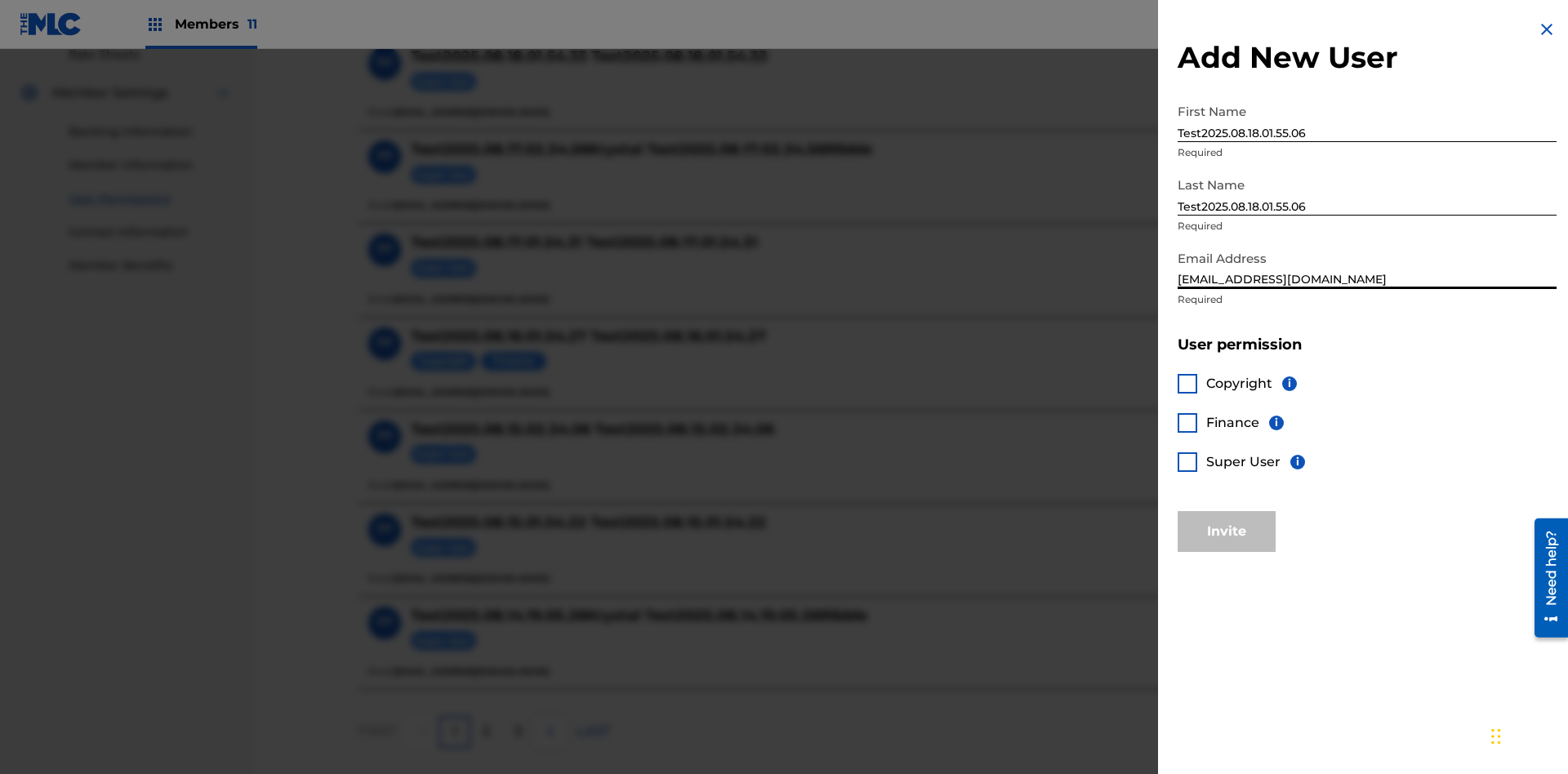
type input "[EMAIL_ADDRESS][DOMAIN_NAME]"
click at [1188, 383] on div at bounding box center [1188, 384] width 20 height 20
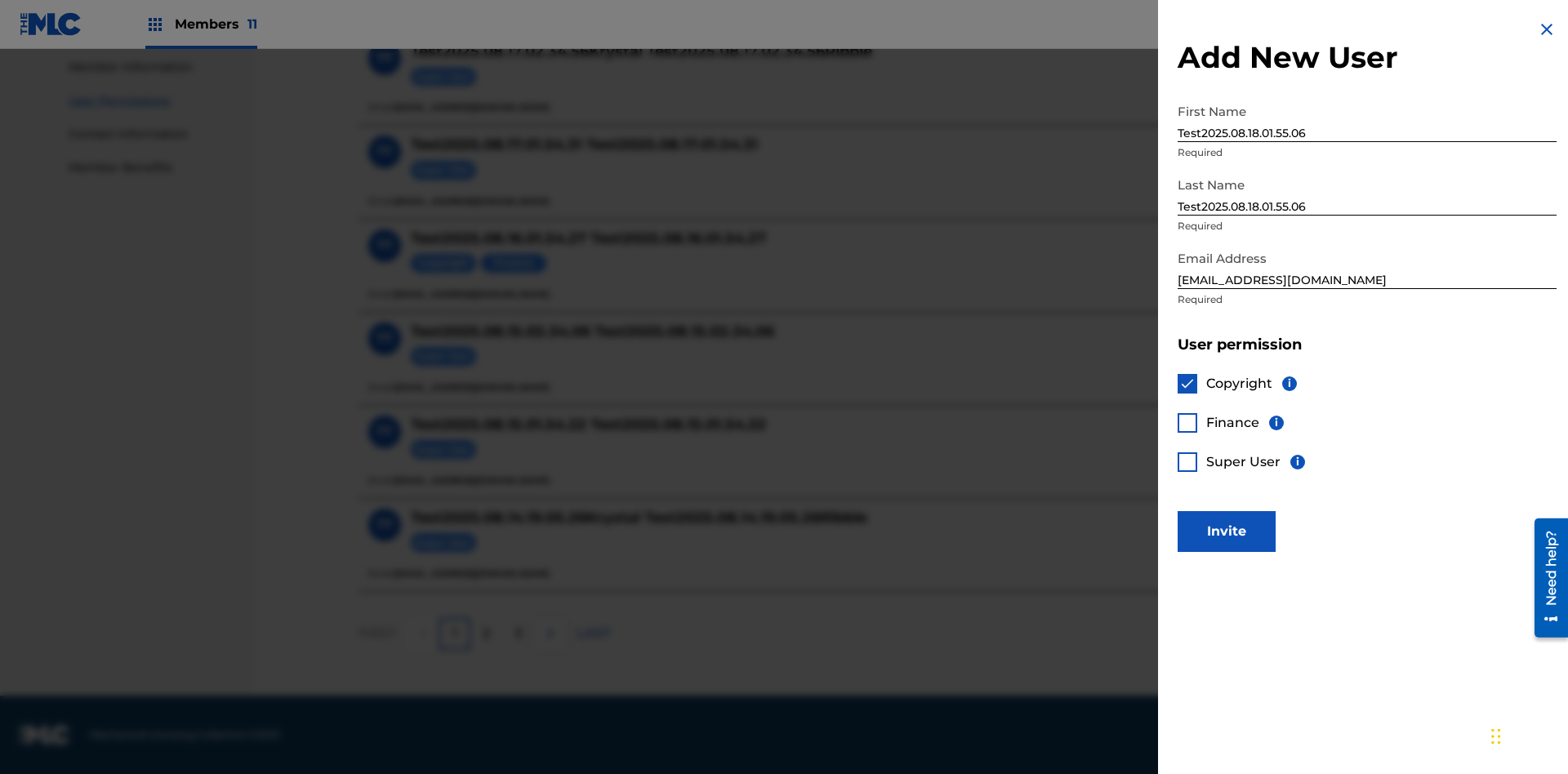
click at [1188, 422] on div at bounding box center [1188, 423] width 20 height 20
click at [1227, 530] on button "Invite" at bounding box center [1227, 531] width 98 height 41
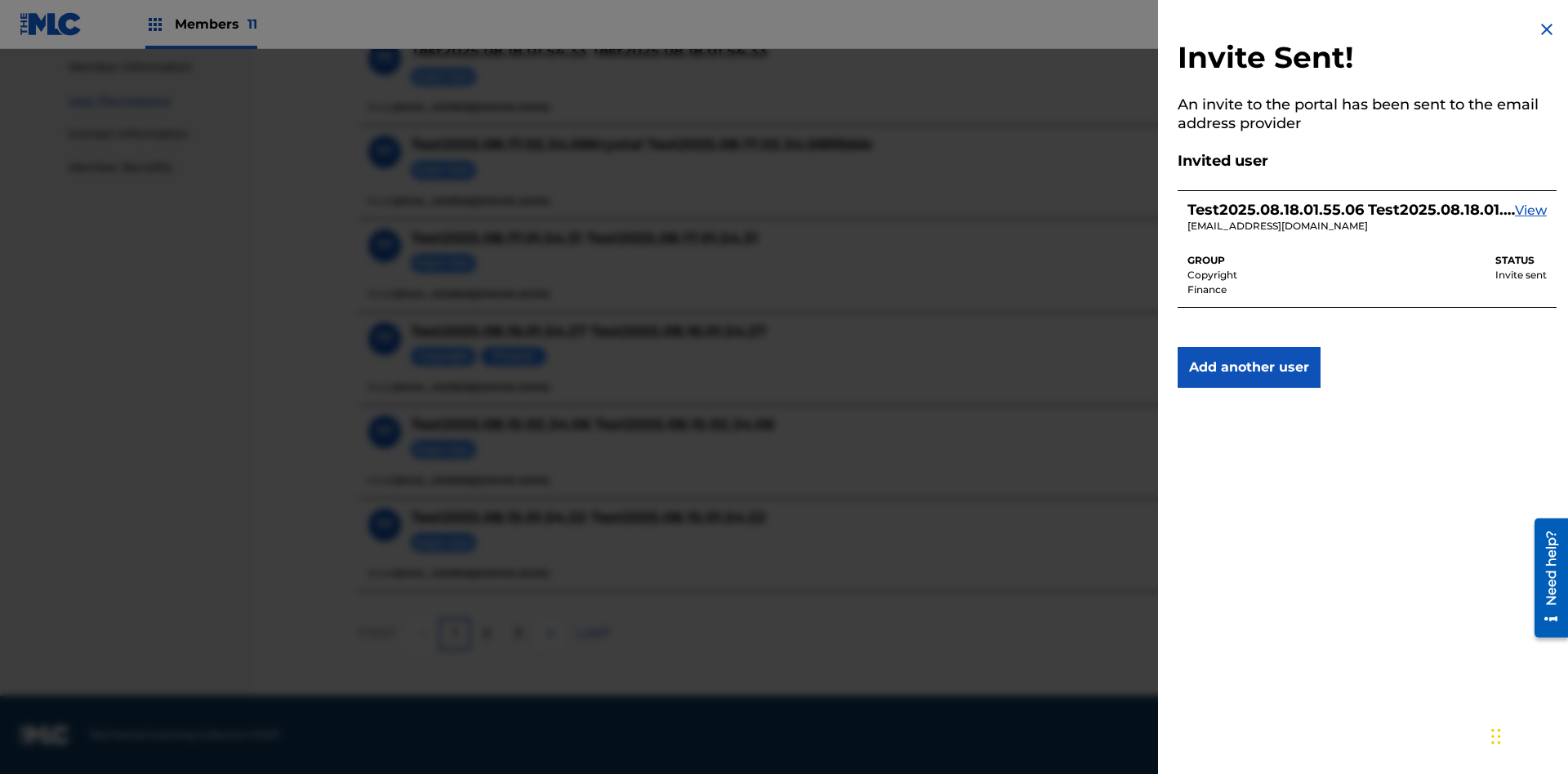
click at [1547, 29] on img at bounding box center [1547, 30] width 20 height 20
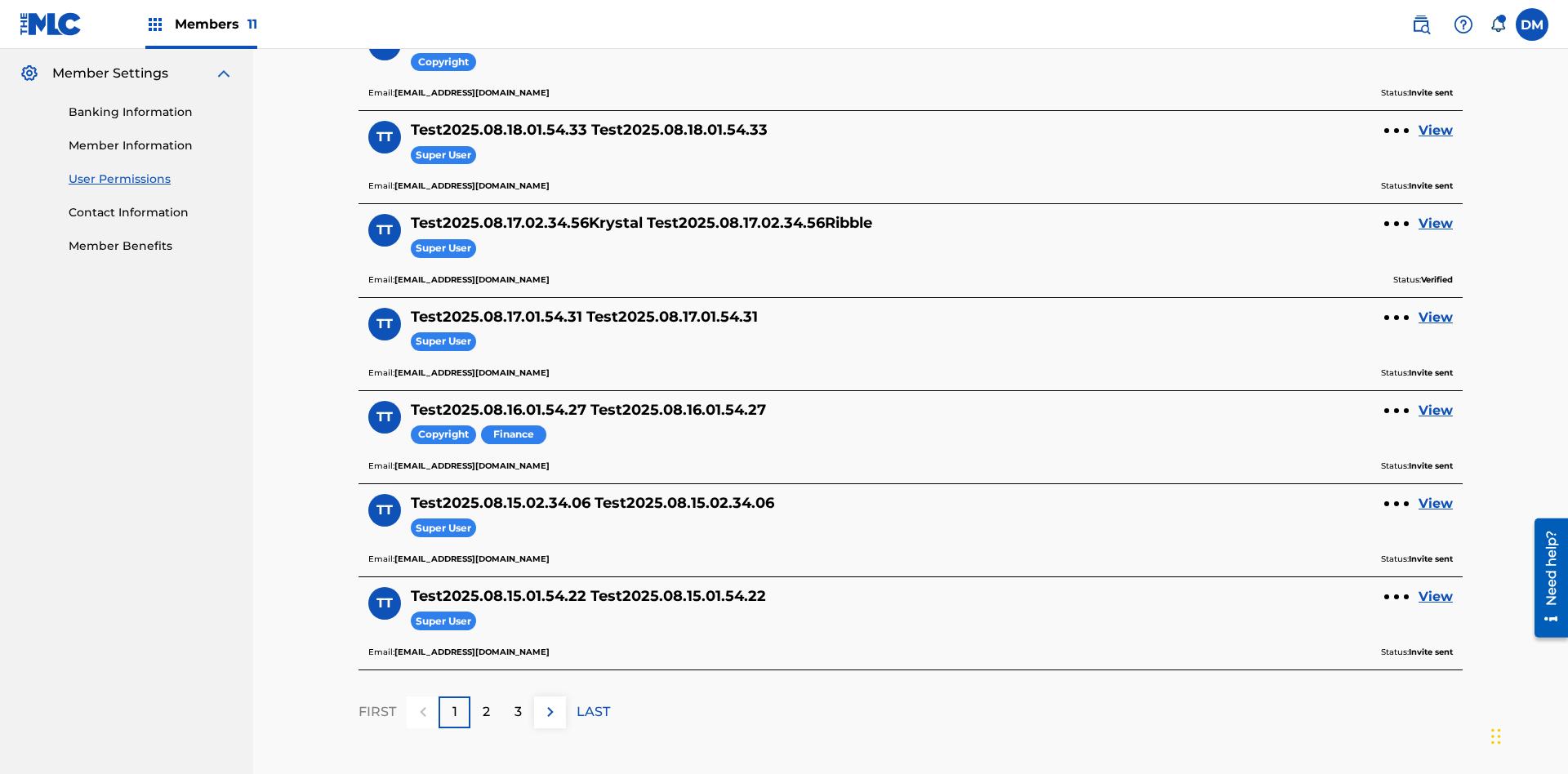
scroll to position [192, 0]
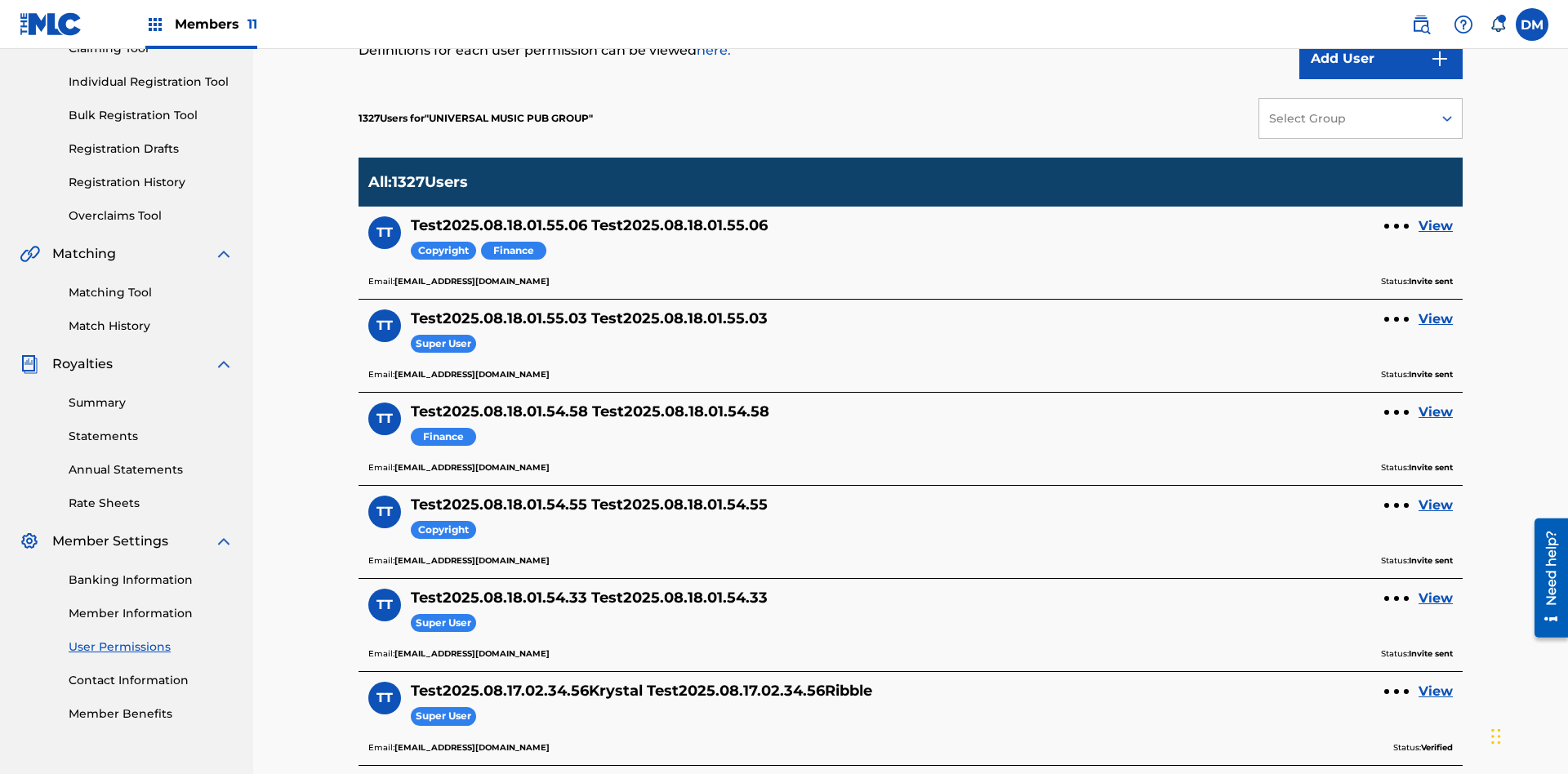
click at [1361, 118] on div "Select Group" at bounding box center [1345, 119] width 152 height 17
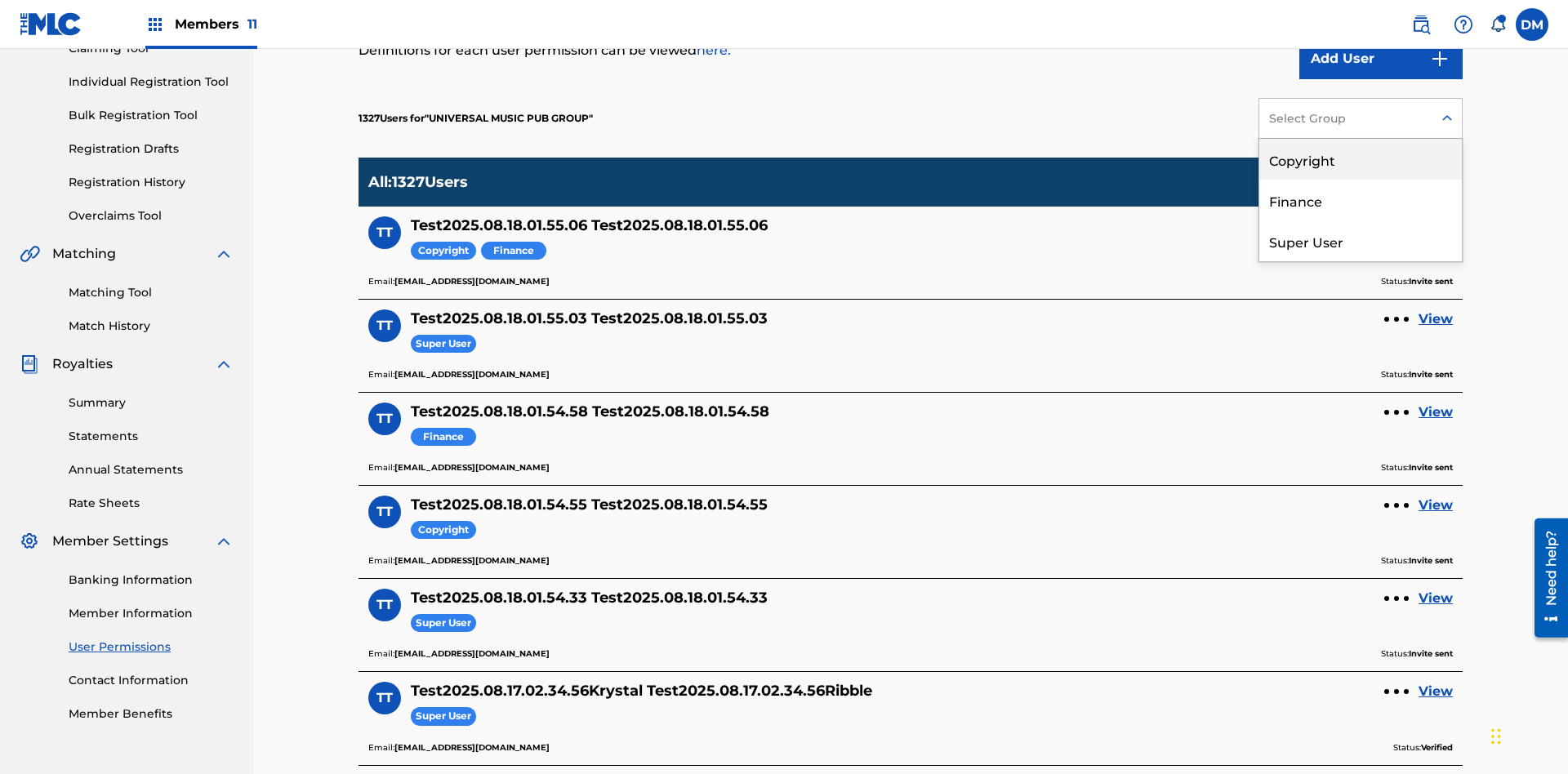
click at [1361, 159] on div "Copyright" at bounding box center [1361, 159] width 203 height 41
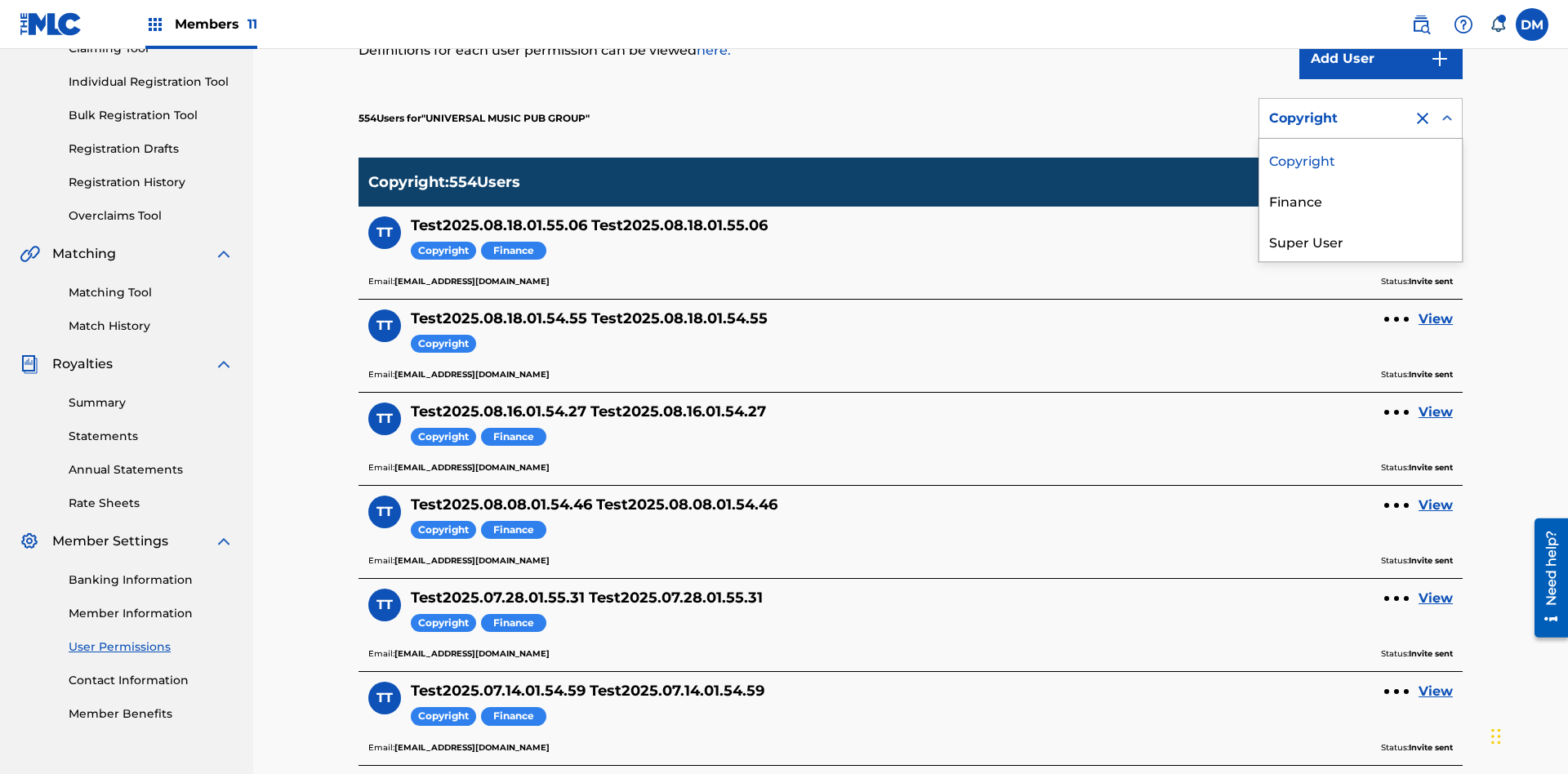
click at [1361, 200] on div "Finance" at bounding box center [1361, 200] width 203 height 41
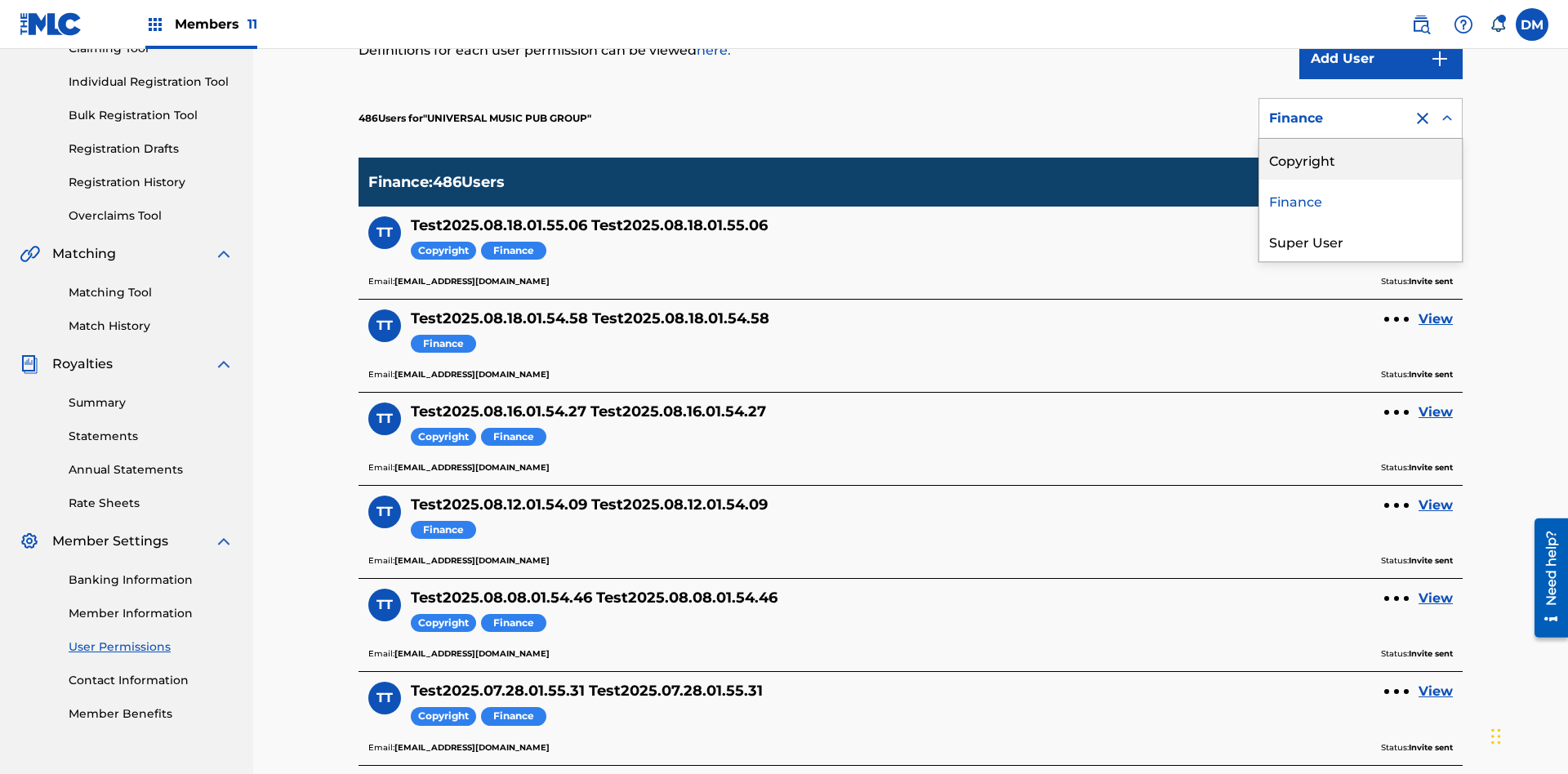
click at [1361, 241] on div "Super User" at bounding box center [1361, 240] width 203 height 41
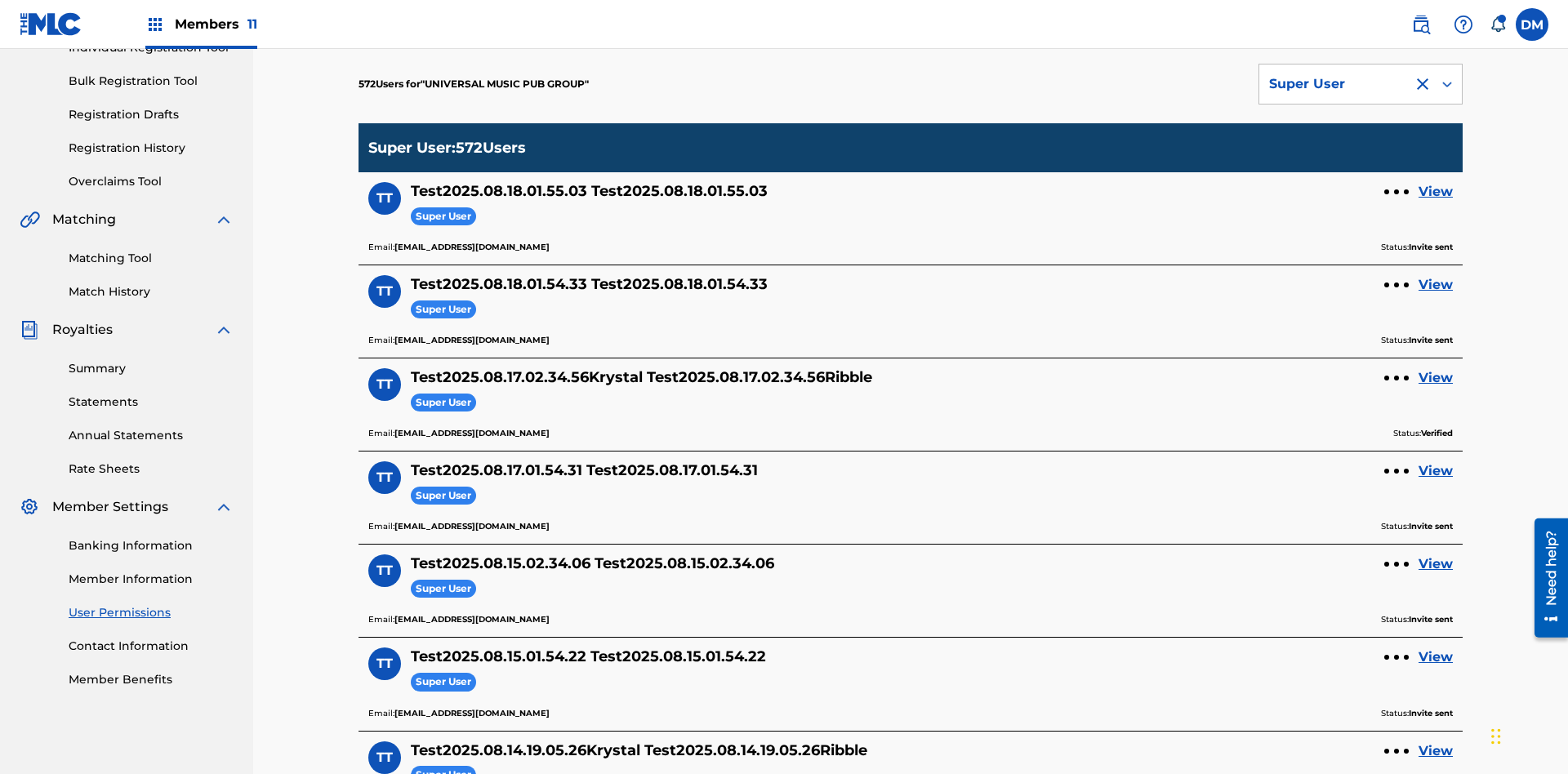
click at [1361, 94] on div "Super User" at bounding box center [1336, 84] width 134 height 20
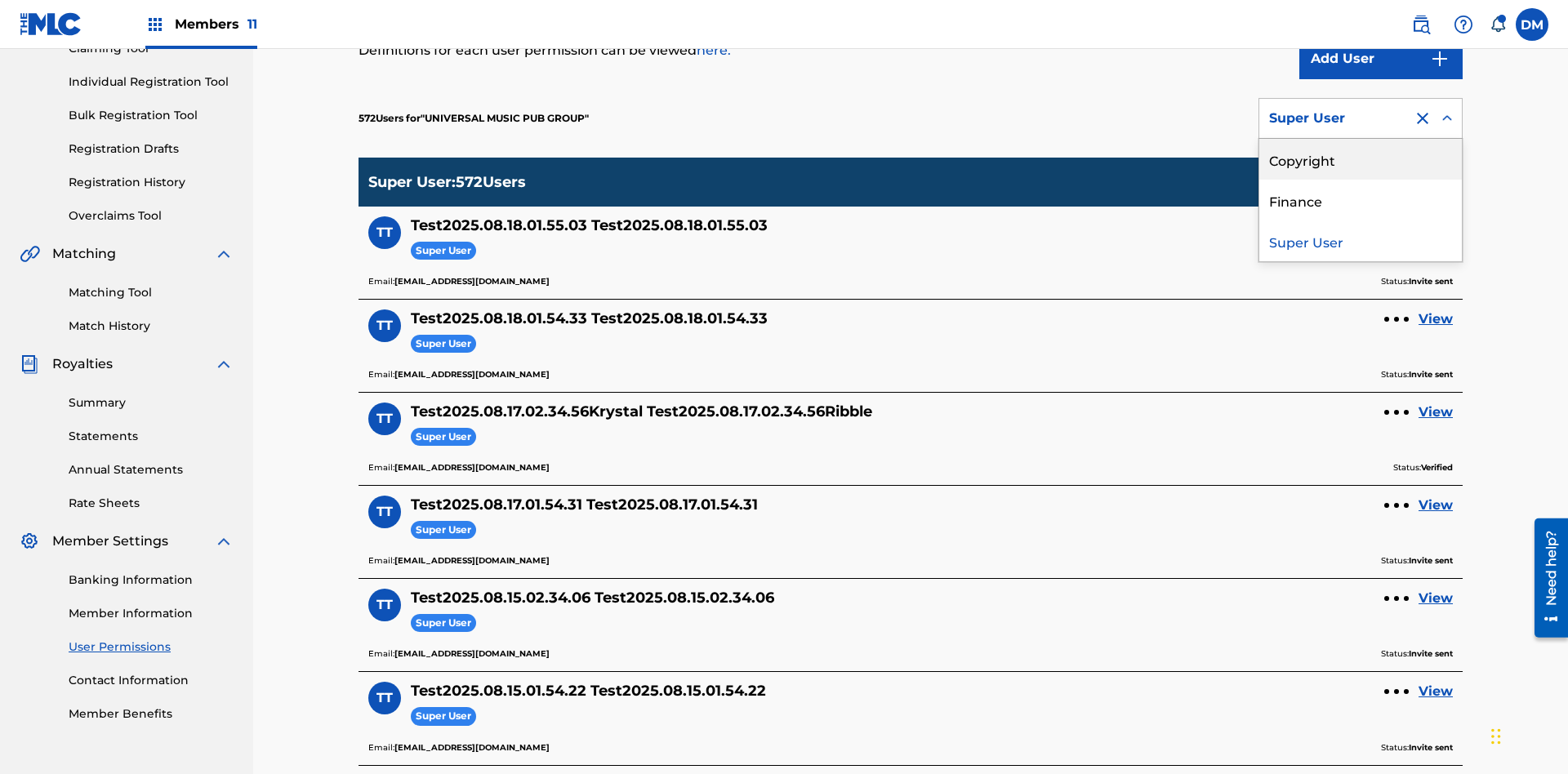
click at [1361, 159] on div "Copyright" at bounding box center [1361, 159] width 203 height 41
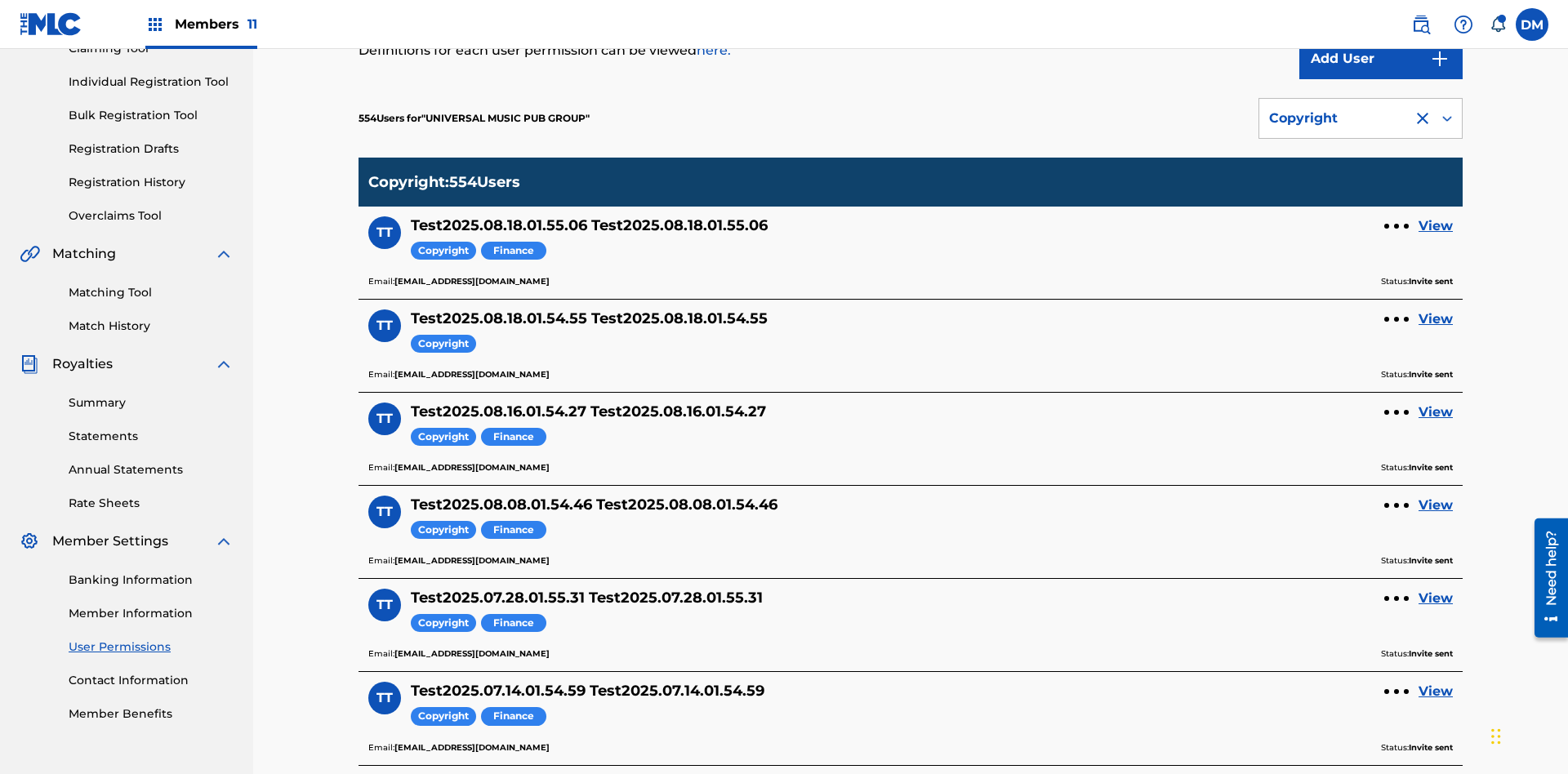
click at [1361, 118] on div "Copyright" at bounding box center [1336, 119] width 134 height 20
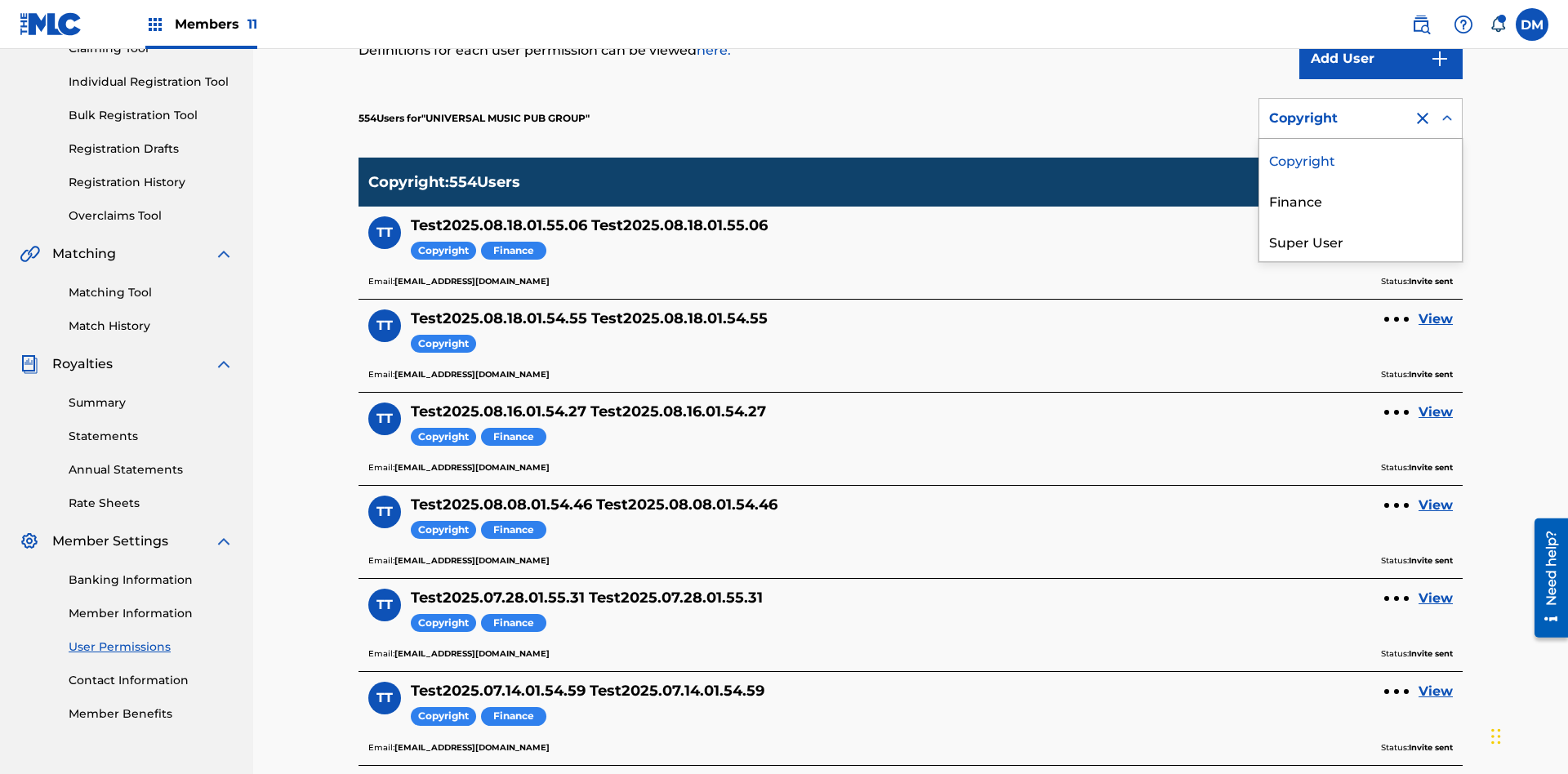
click at [1361, 200] on div "Finance" at bounding box center [1361, 200] width 203 height 41
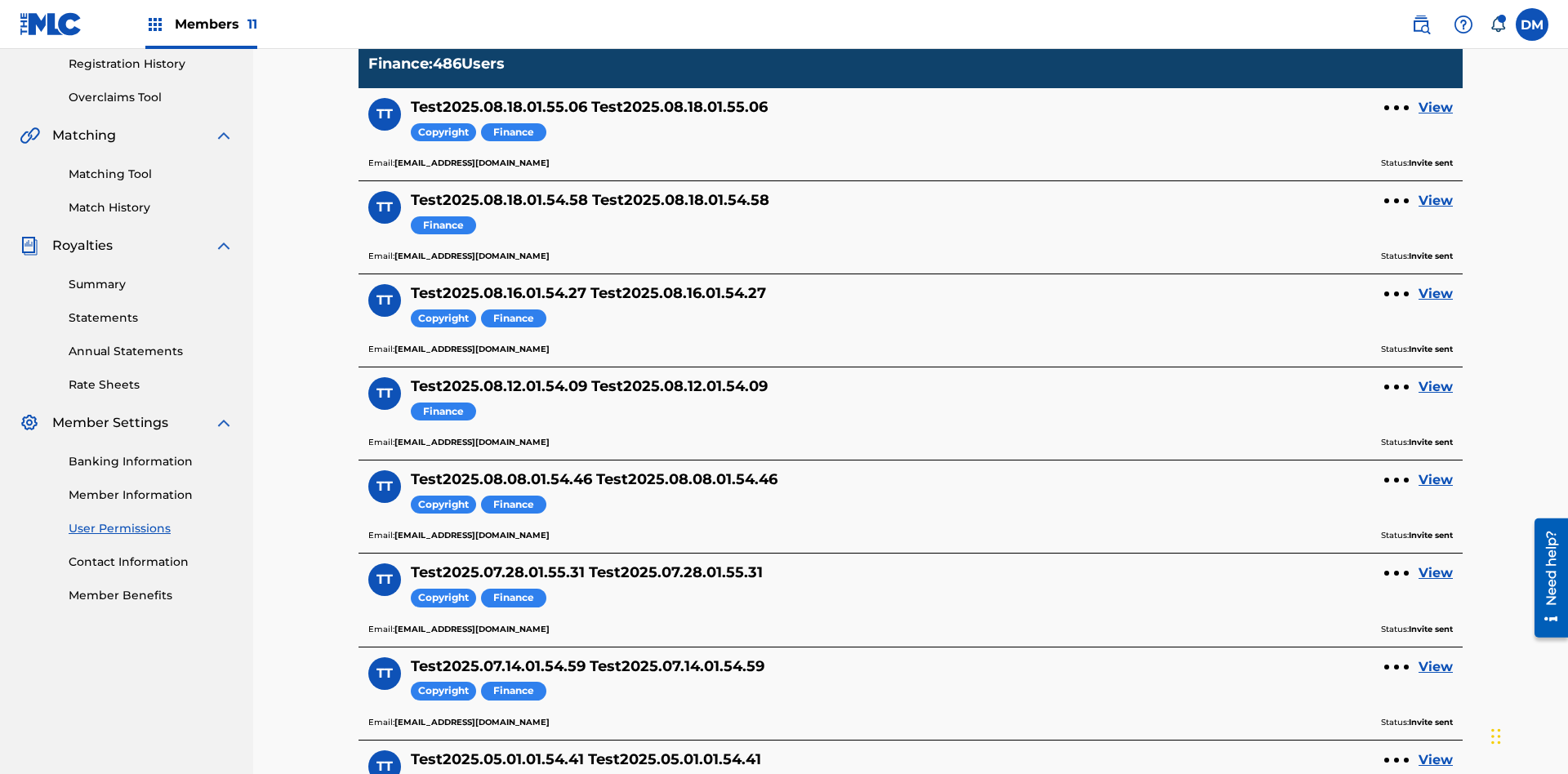
click at [1422, 10] on div at bounding box center [1423, 0] width 20 height 20
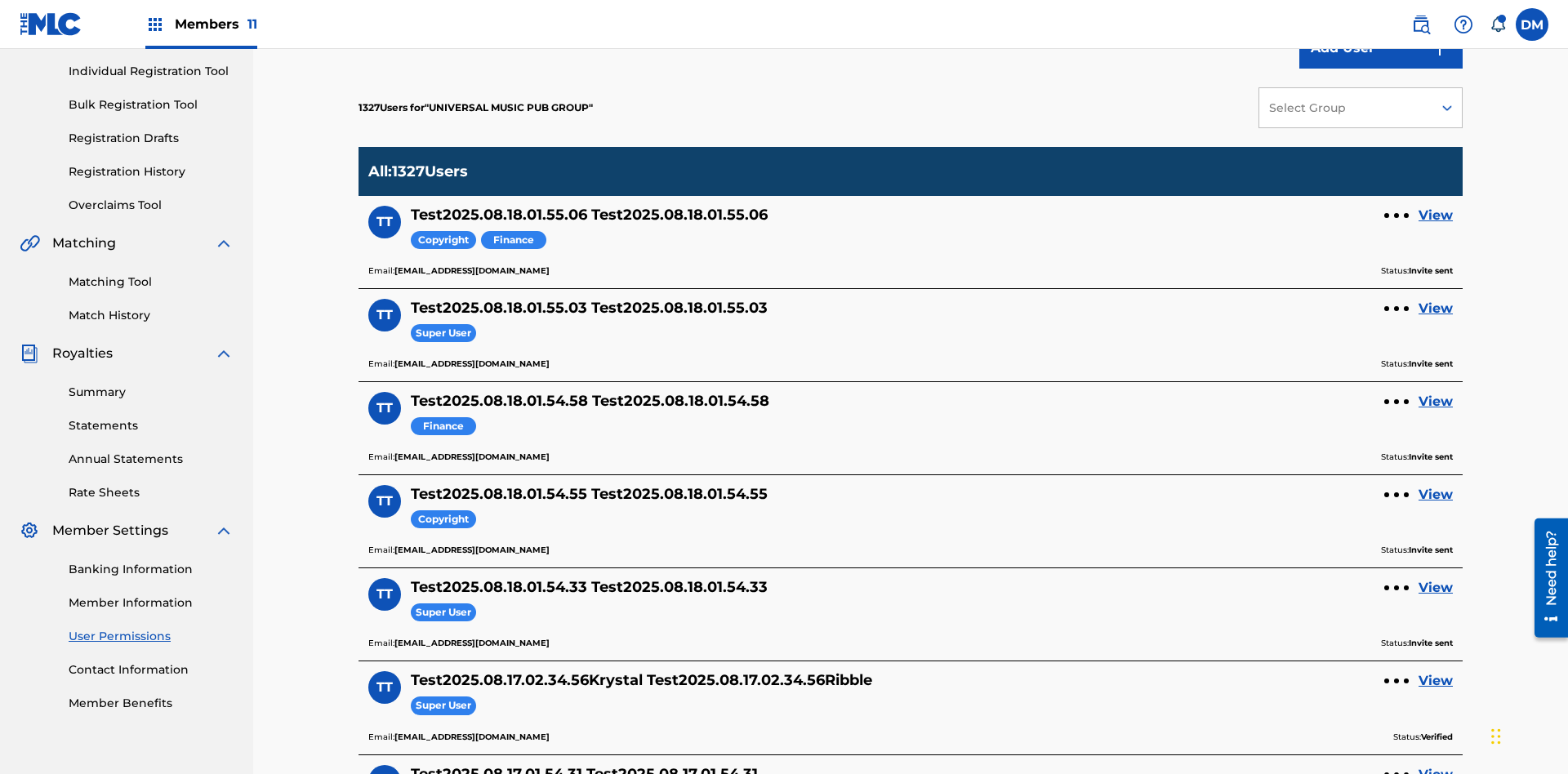
scroll to position [614, 0]
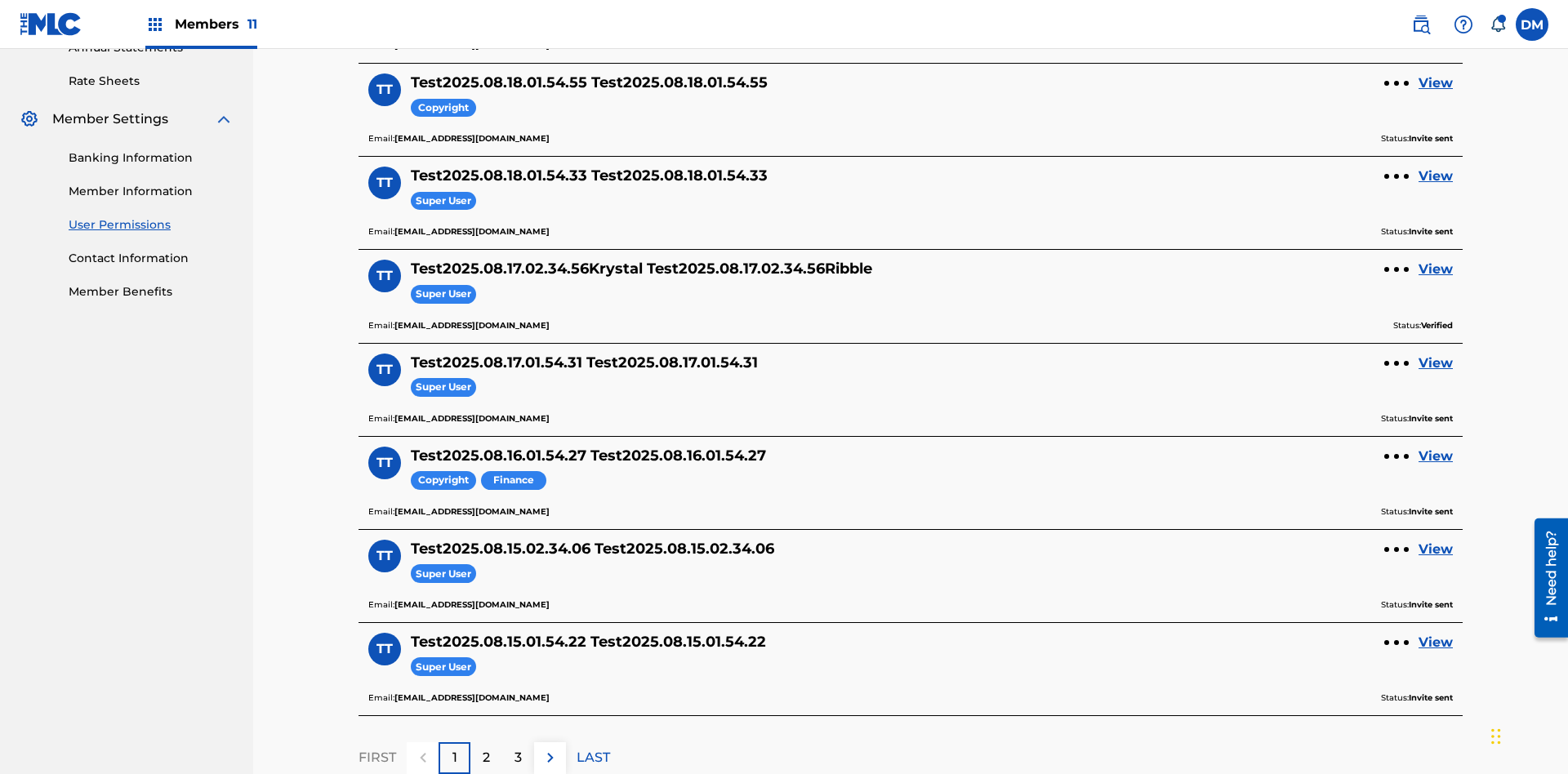
click at [1436, 93] on link "View" at bounding box center [1436, 83] width 34 height 20
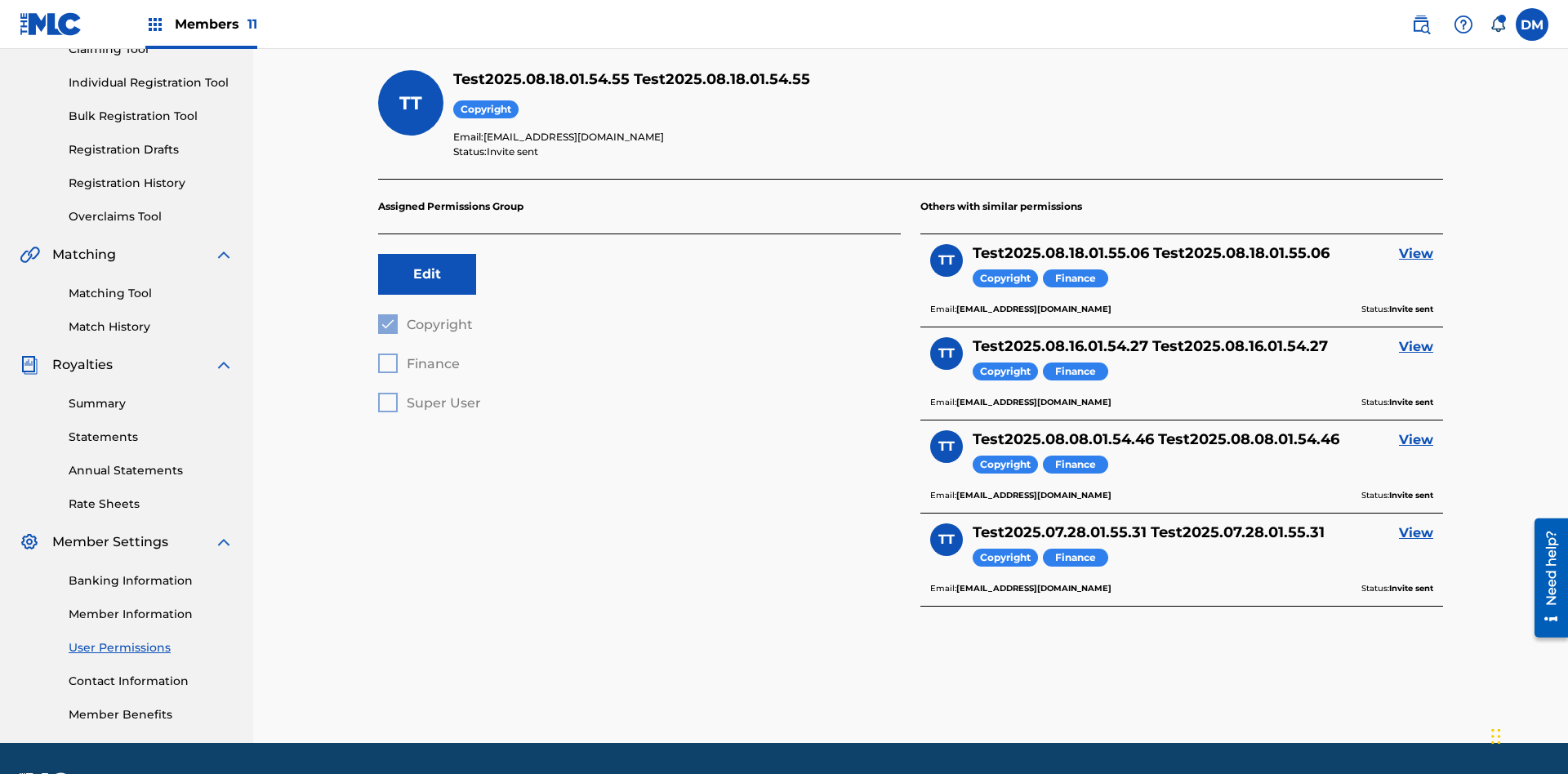
scroll to position [239, 0]
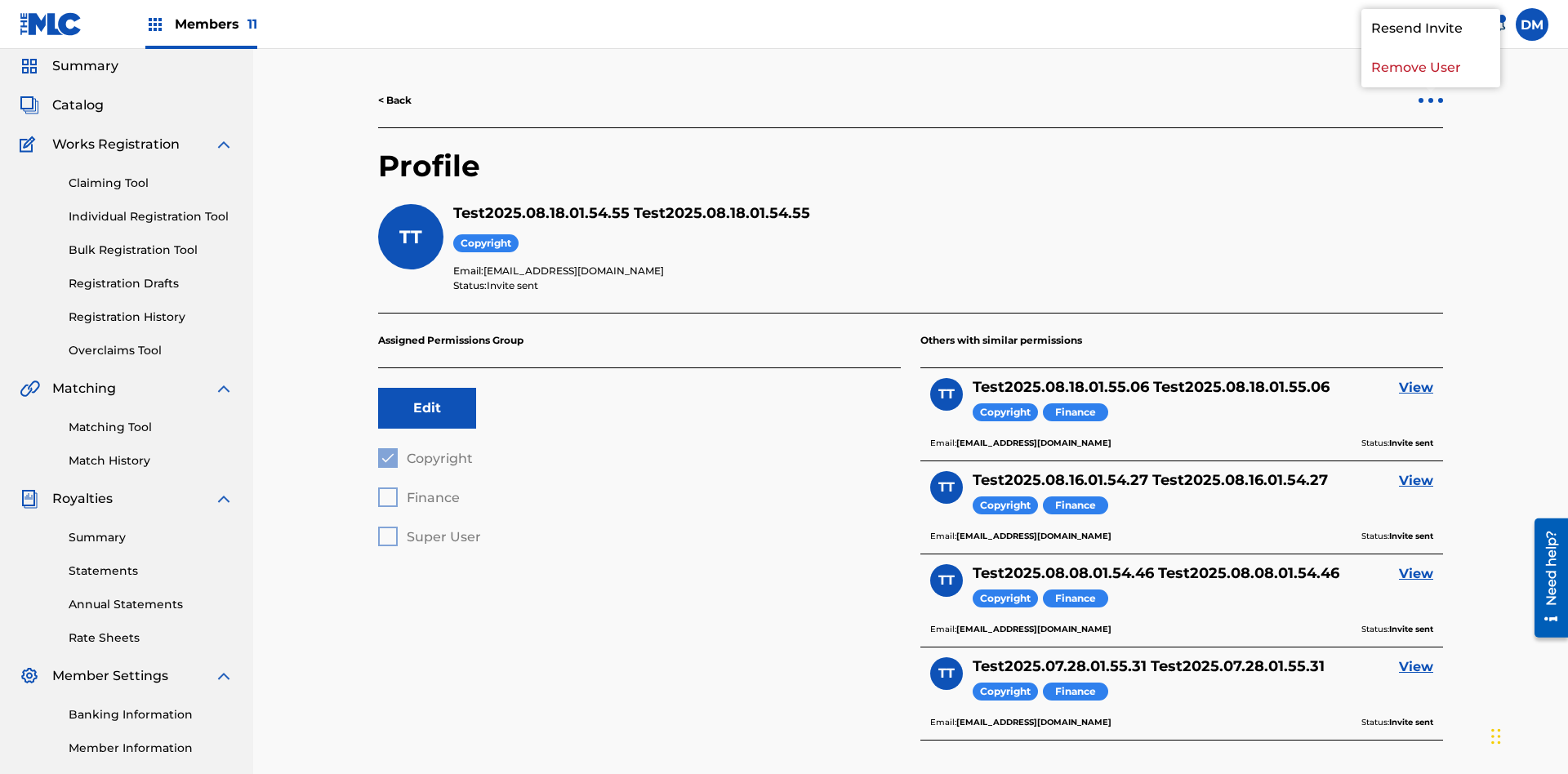
click at [1431, 87] on p "Remove User" at bounding box center [1431, 67] width 139 height 39
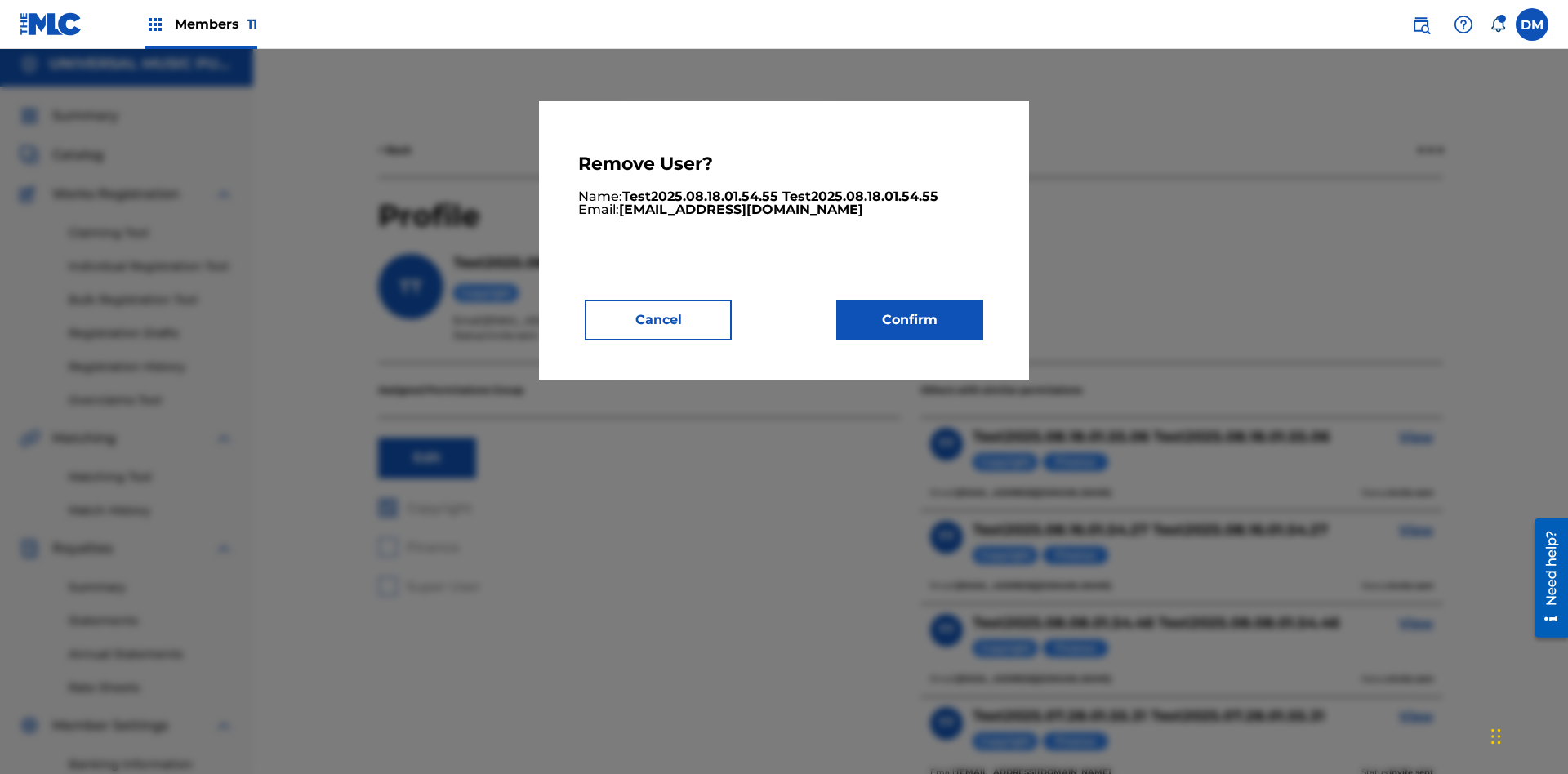
click at [910, 319] on button "Confirm" at bounding box center [909, 319] width 147 height 41
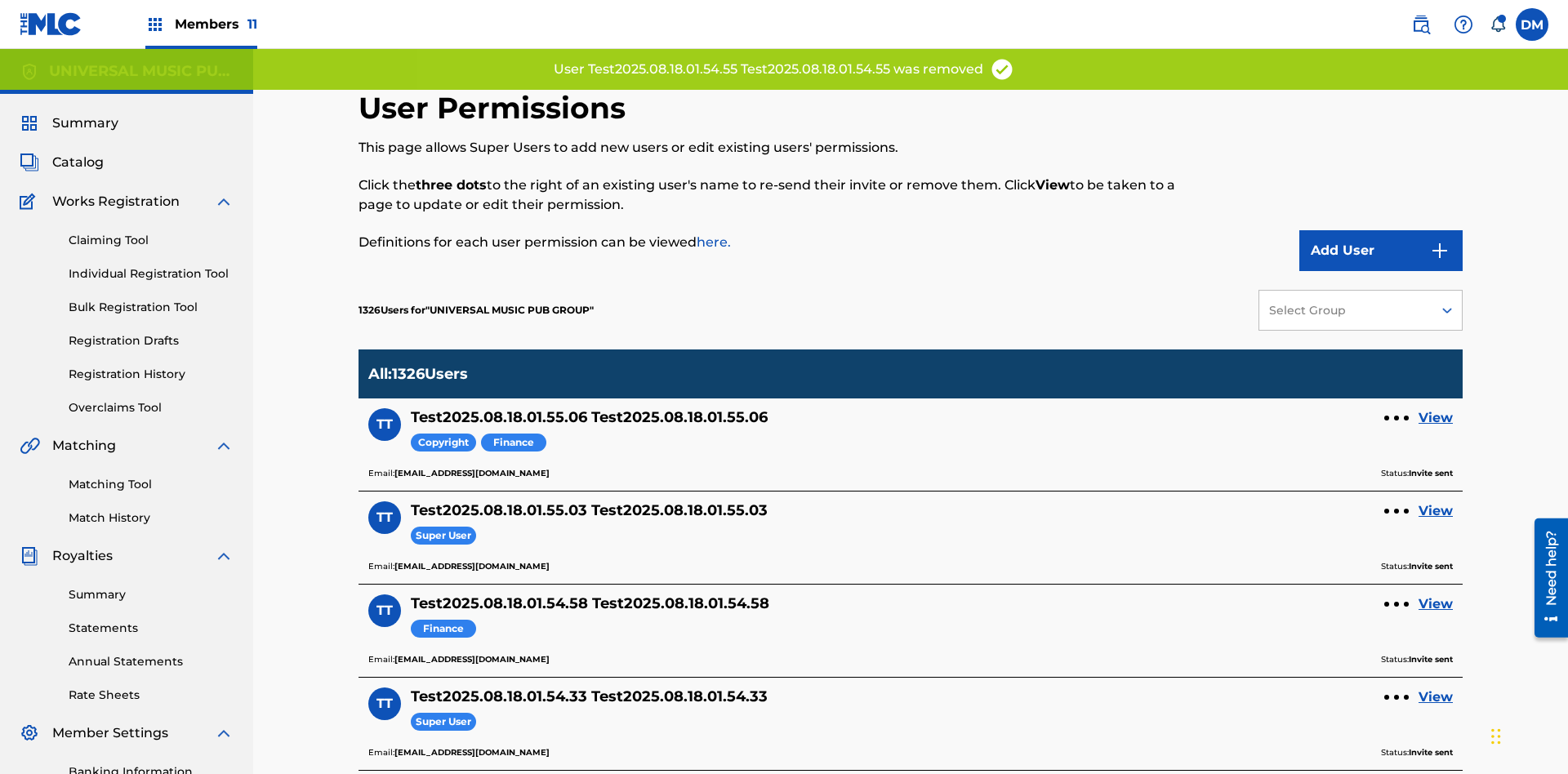
scroll to position [520, 0]
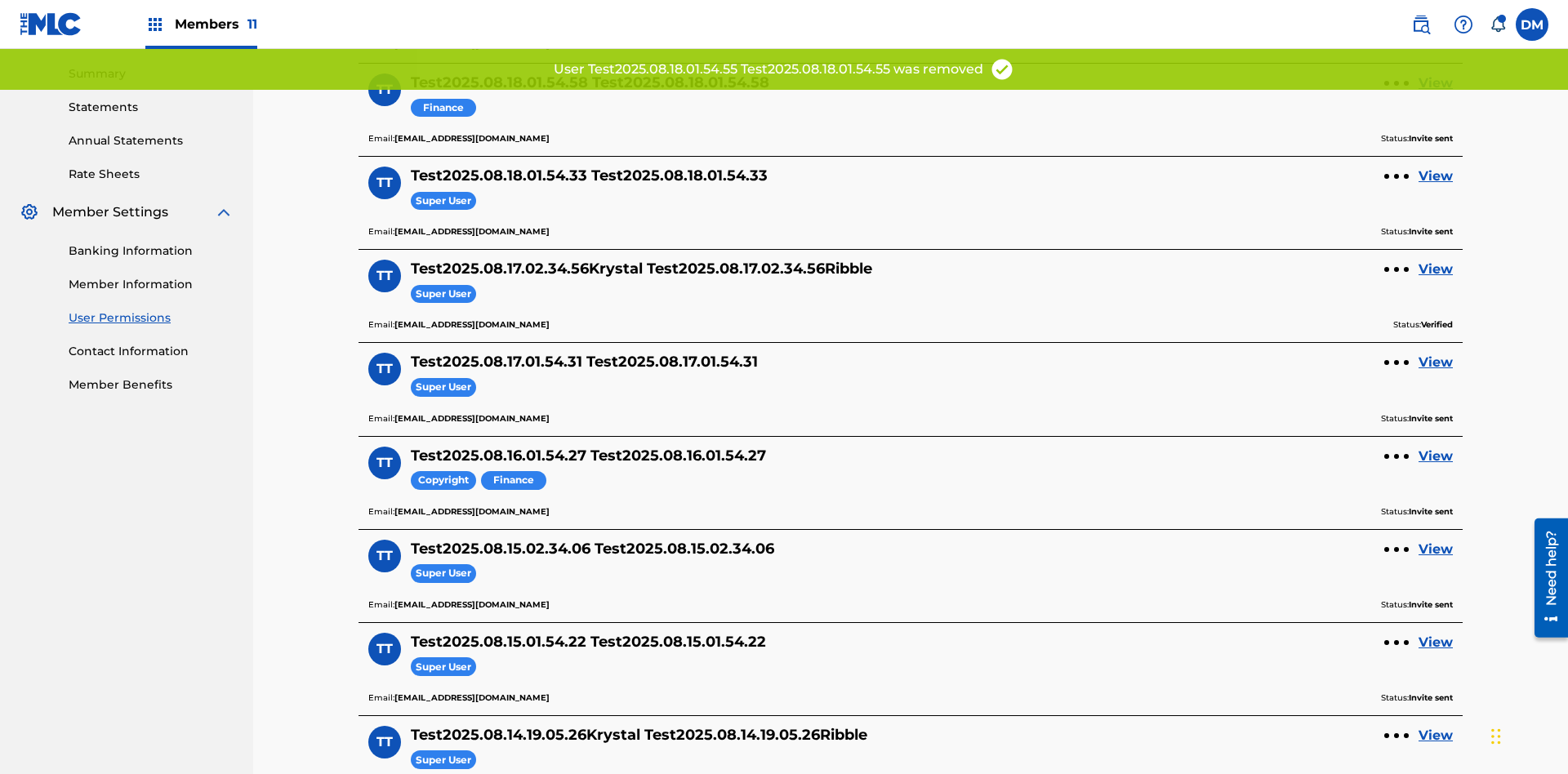
click at [1436, 93] on link "View" at bounding box center [1436, 83] width 34 height 20
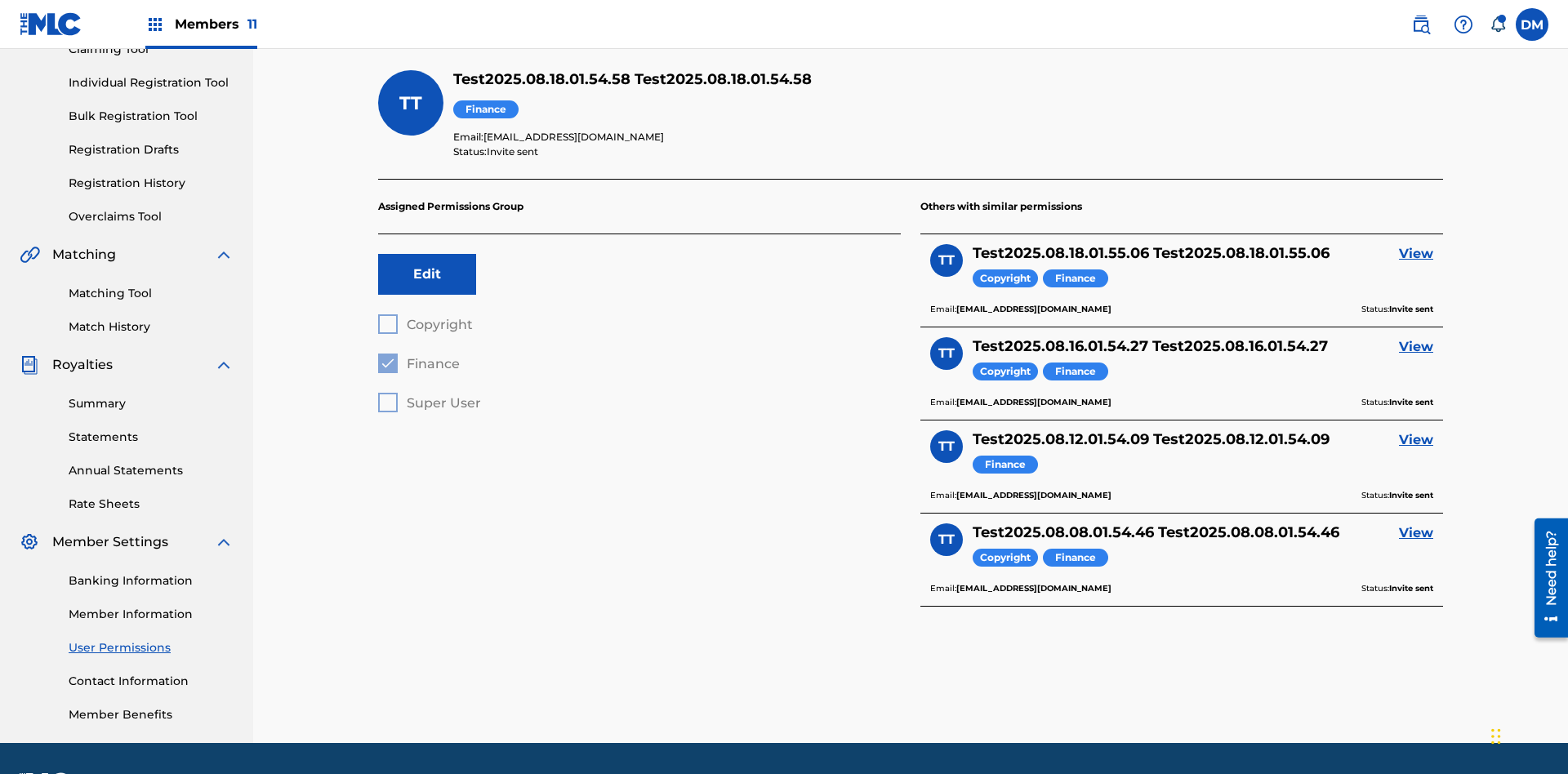
scroll to position [239, 0]
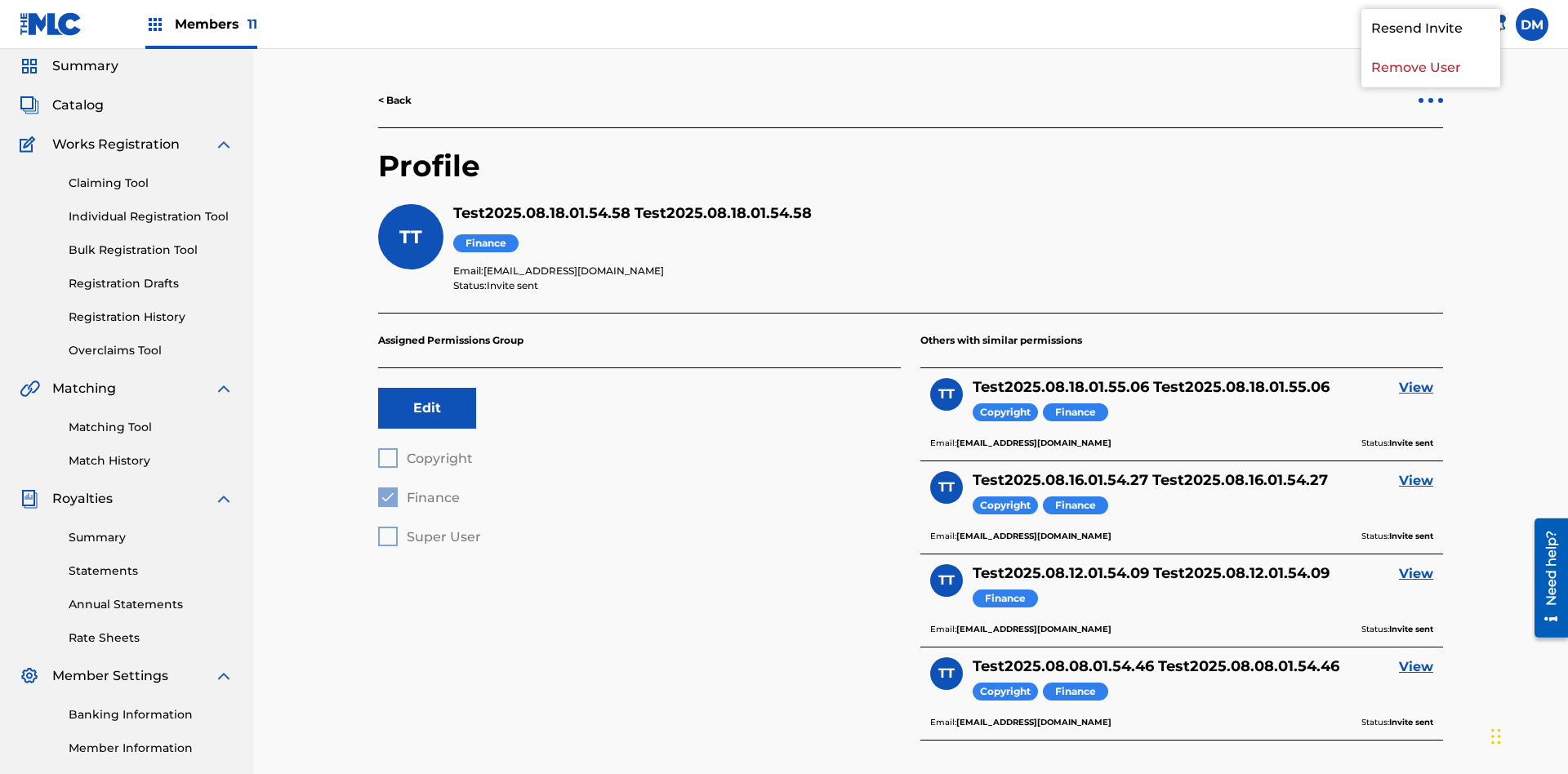
scroll to position [7, 0]
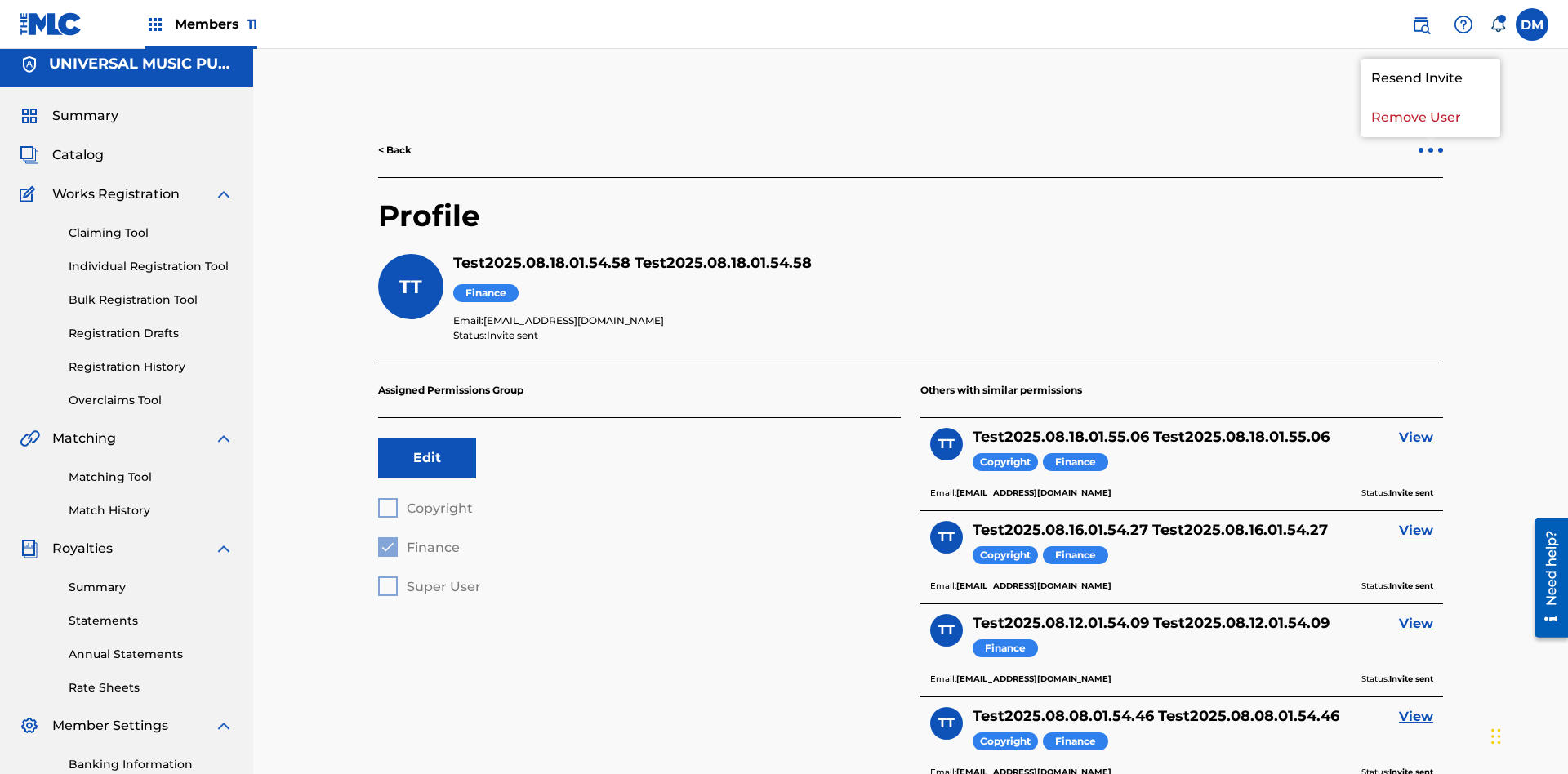
click at [1431, 117] on p "Remove User" at bounding box center [1431, 117] width 139 height 39
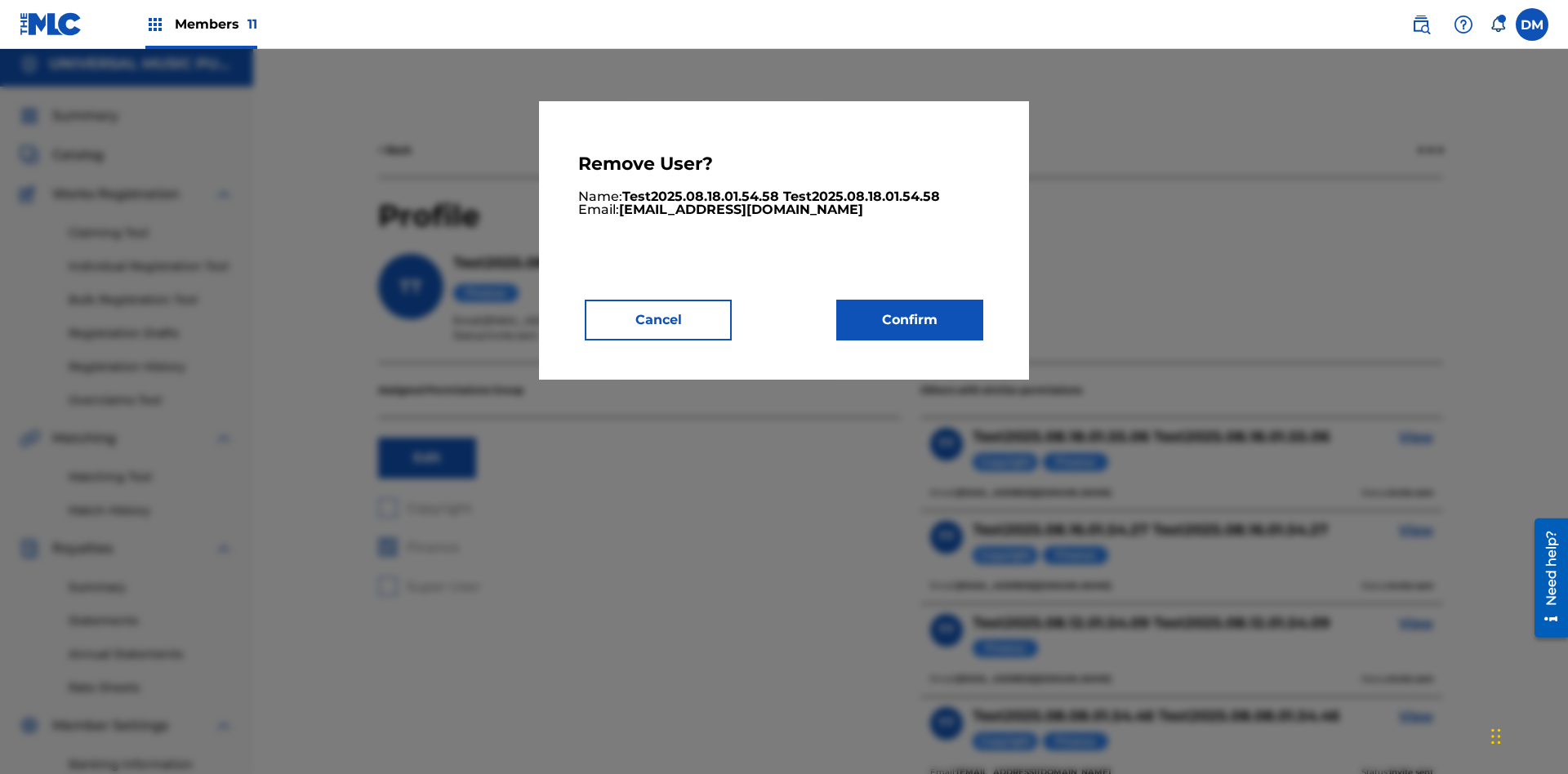
click at [910, 319] on button "Confirm" at bounding box center [909, 319] width 147 height 41
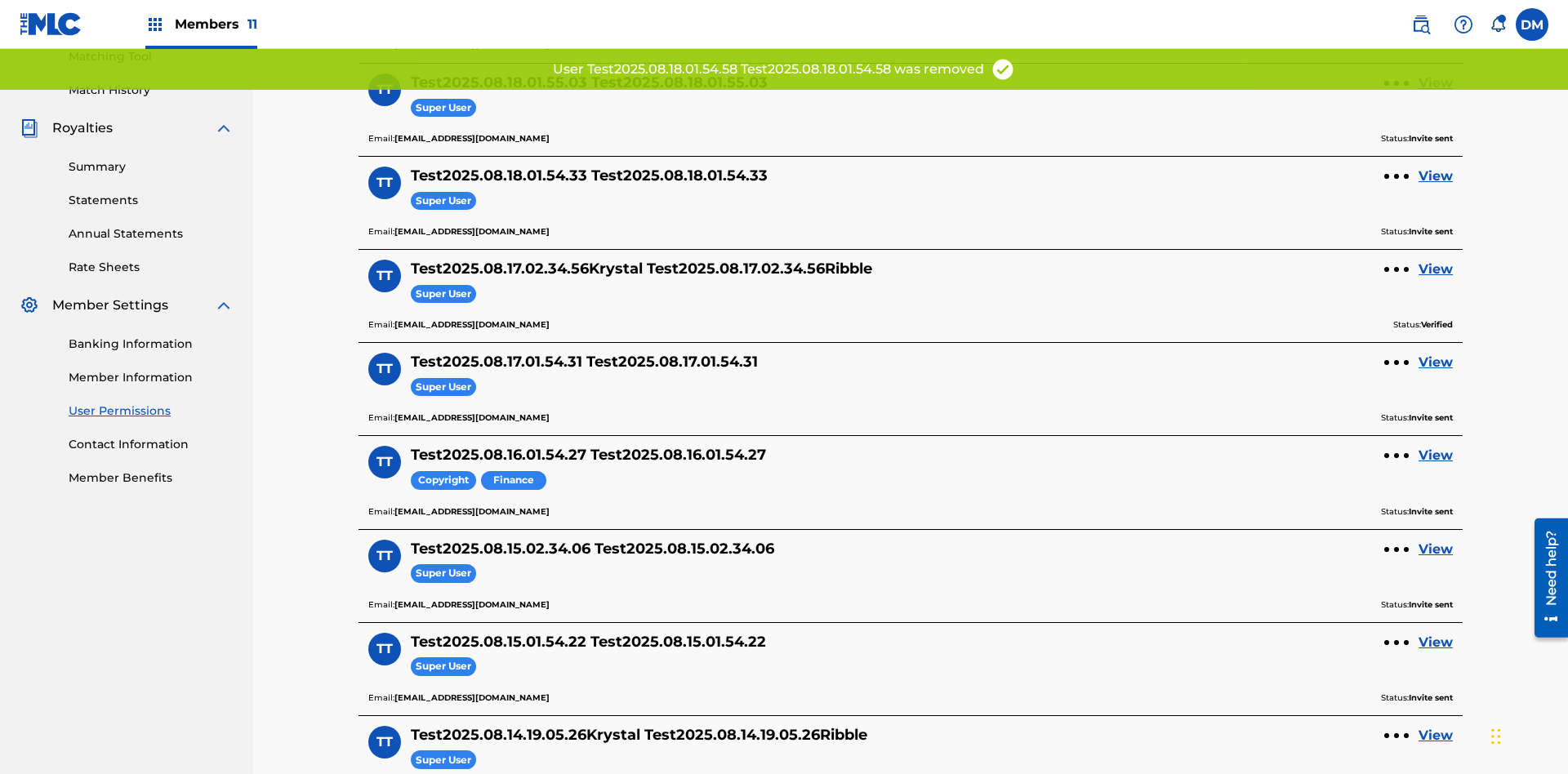
scroll to position [403, 0]
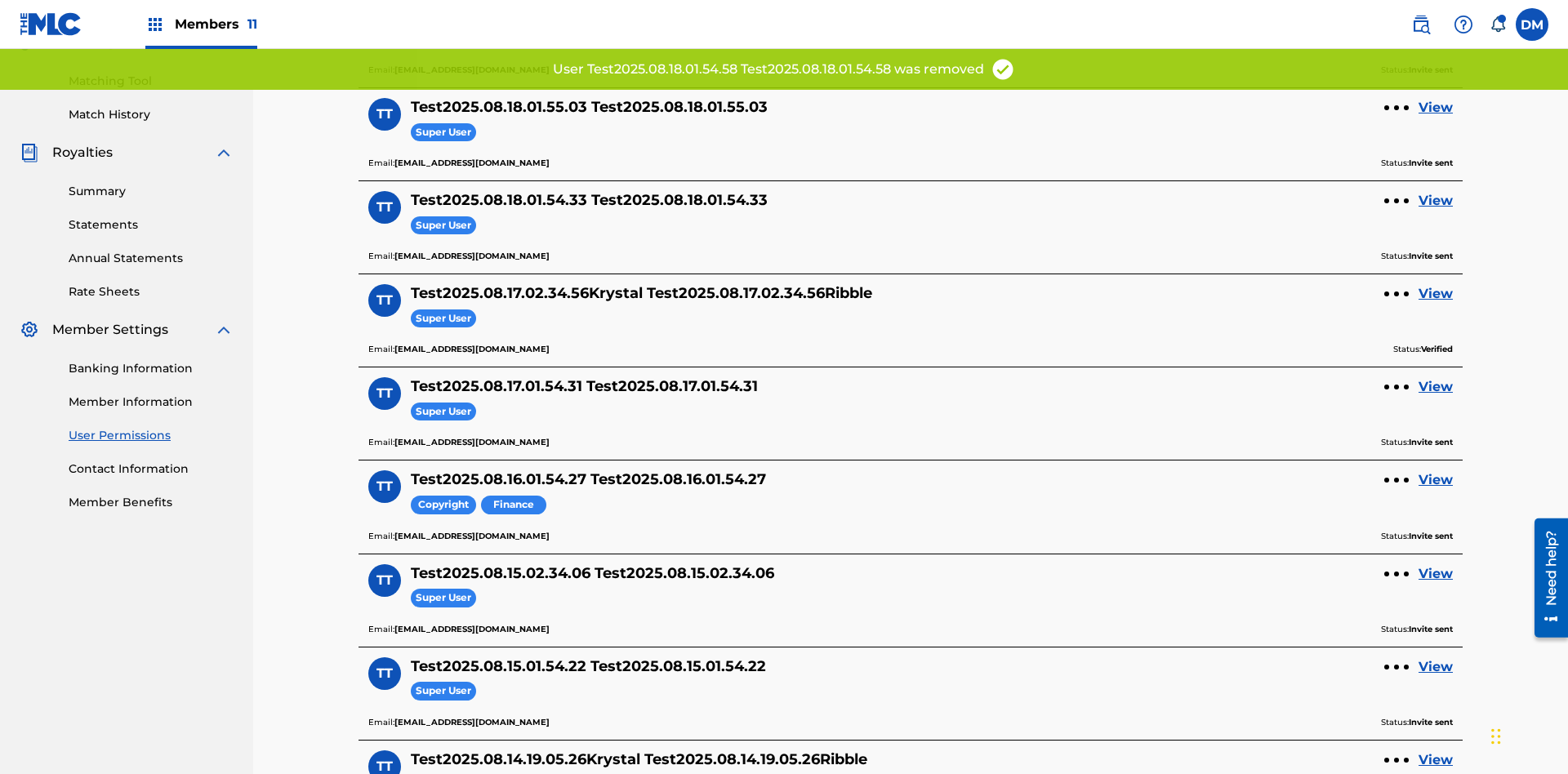
click at [1436, 108] on link "View" at bounding box center [1436, 108] width 34 height 20
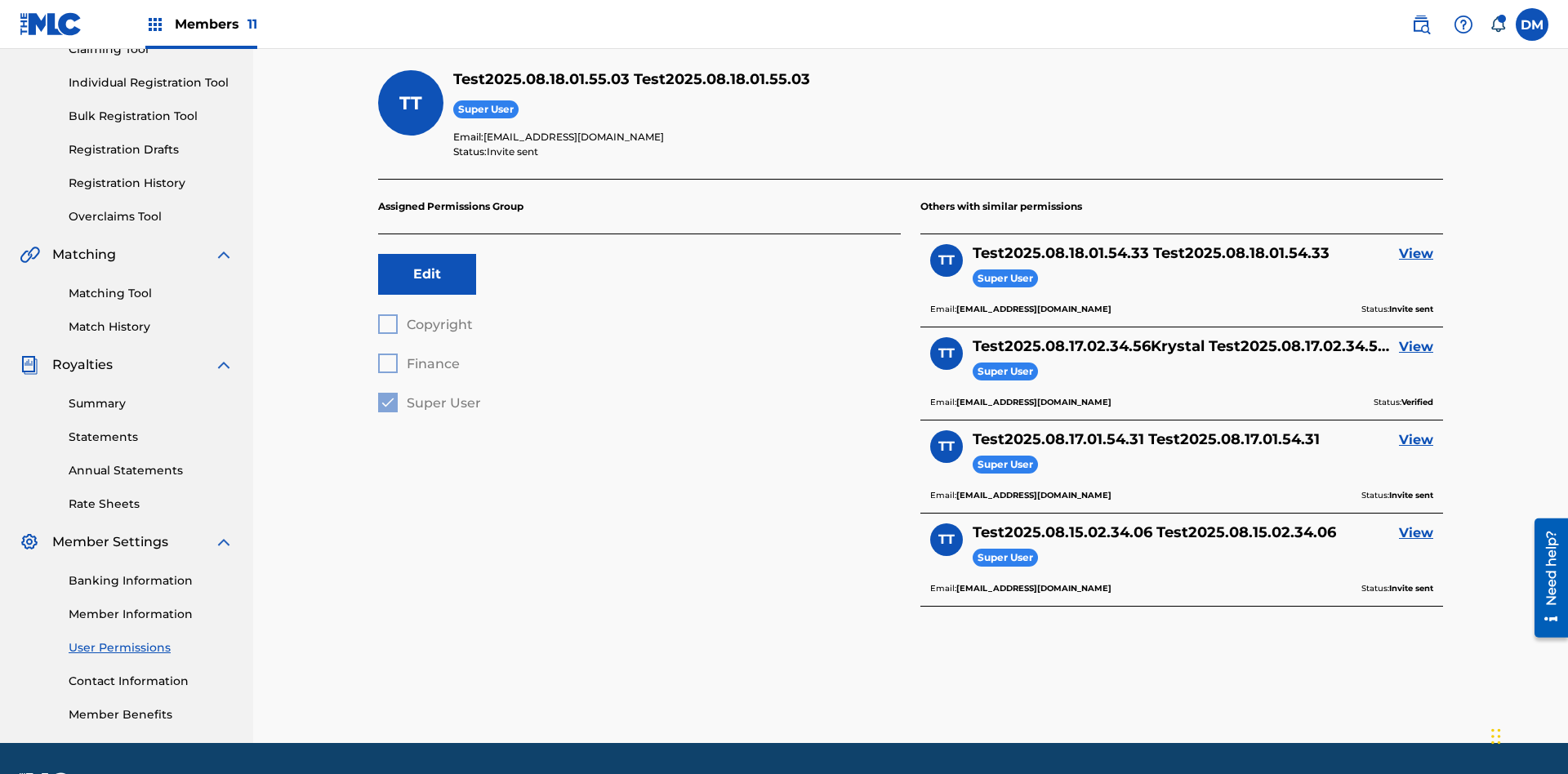
scroll to position [239, 0]
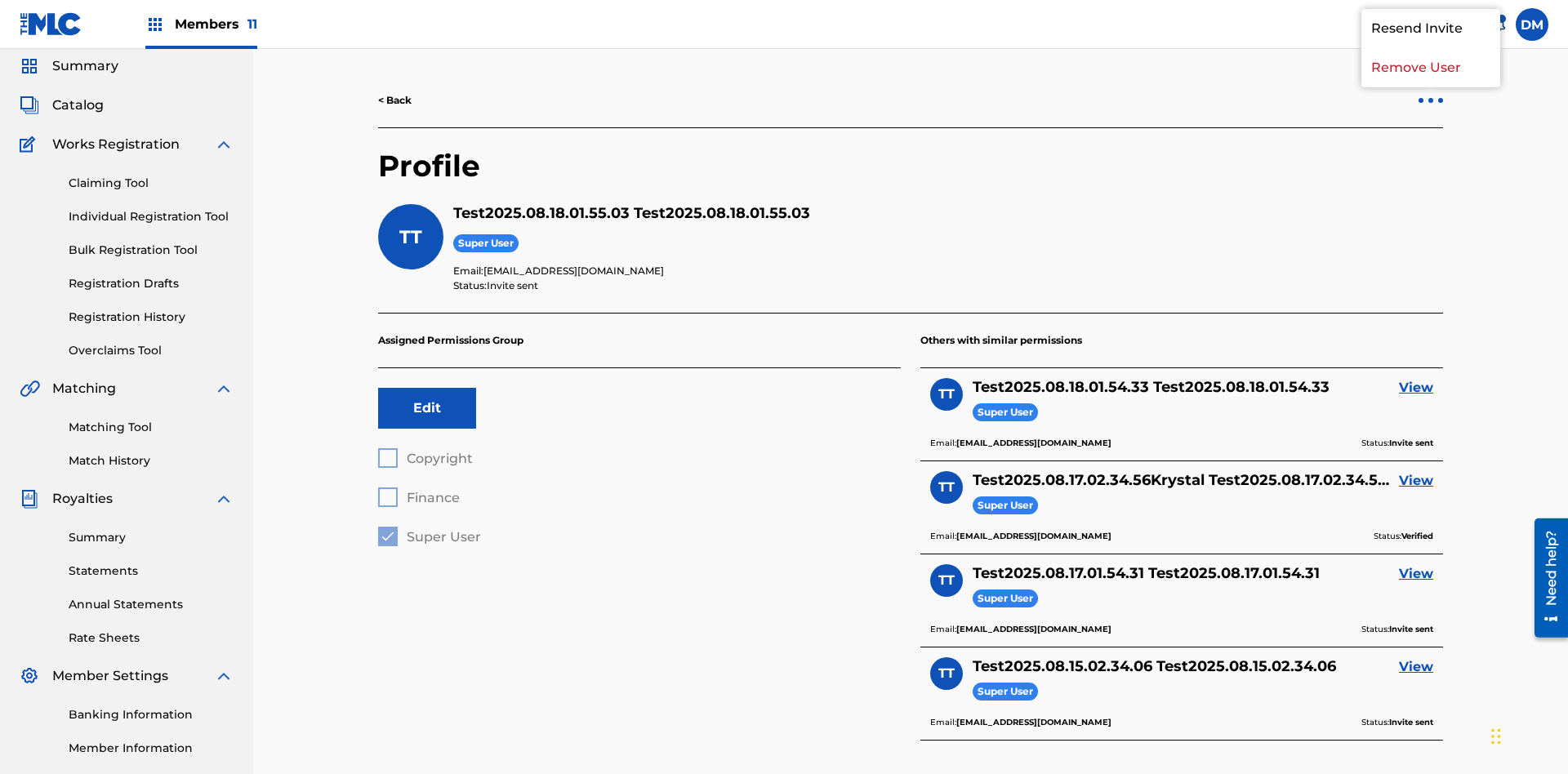
click at [1431, 87] on p "Remove User" at bounding box center [1431, 67] width 139 height 39
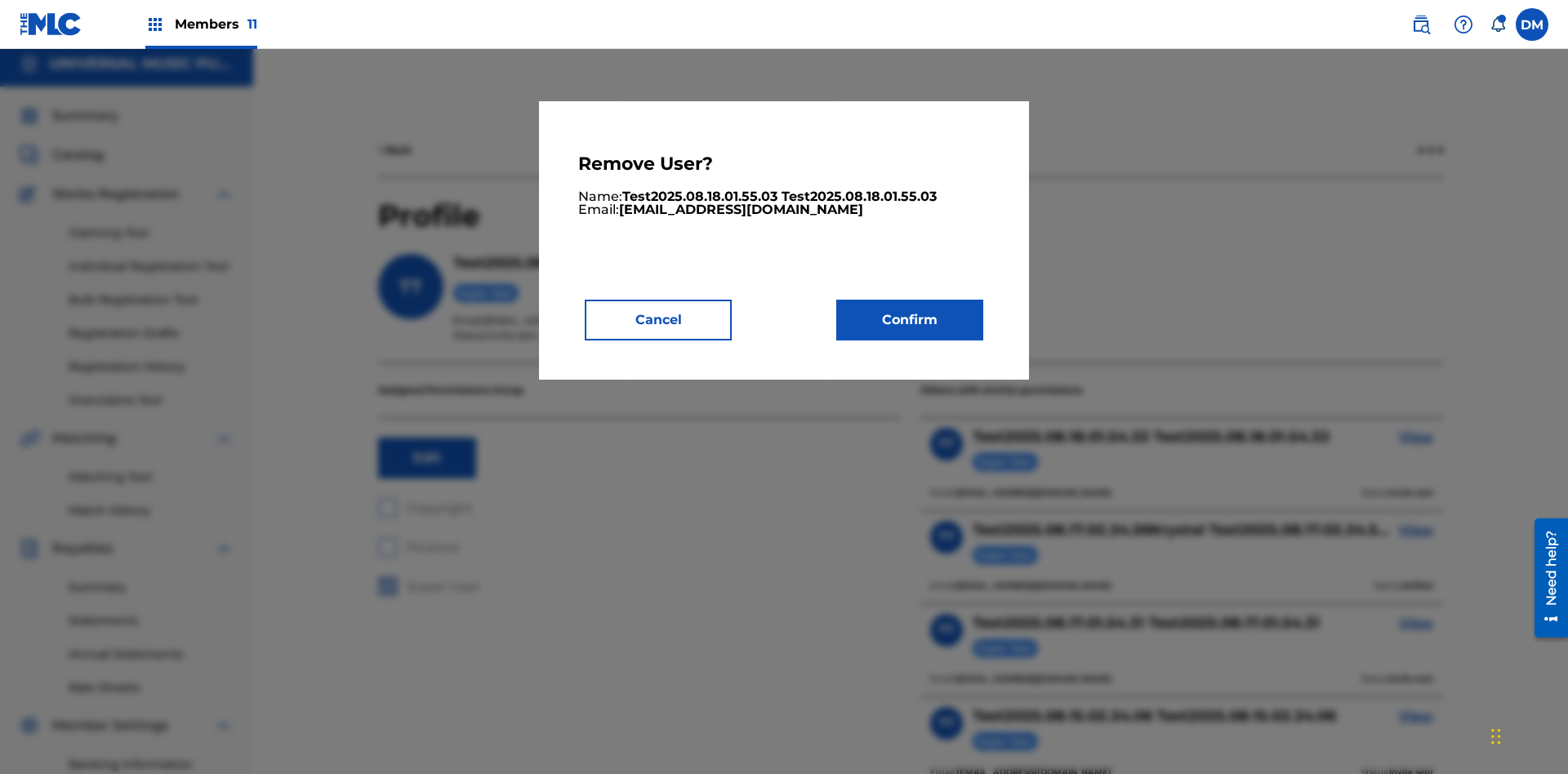
click at [910, 319] on button "Confirm" at bounding box center [909, 319] width 147 height 41
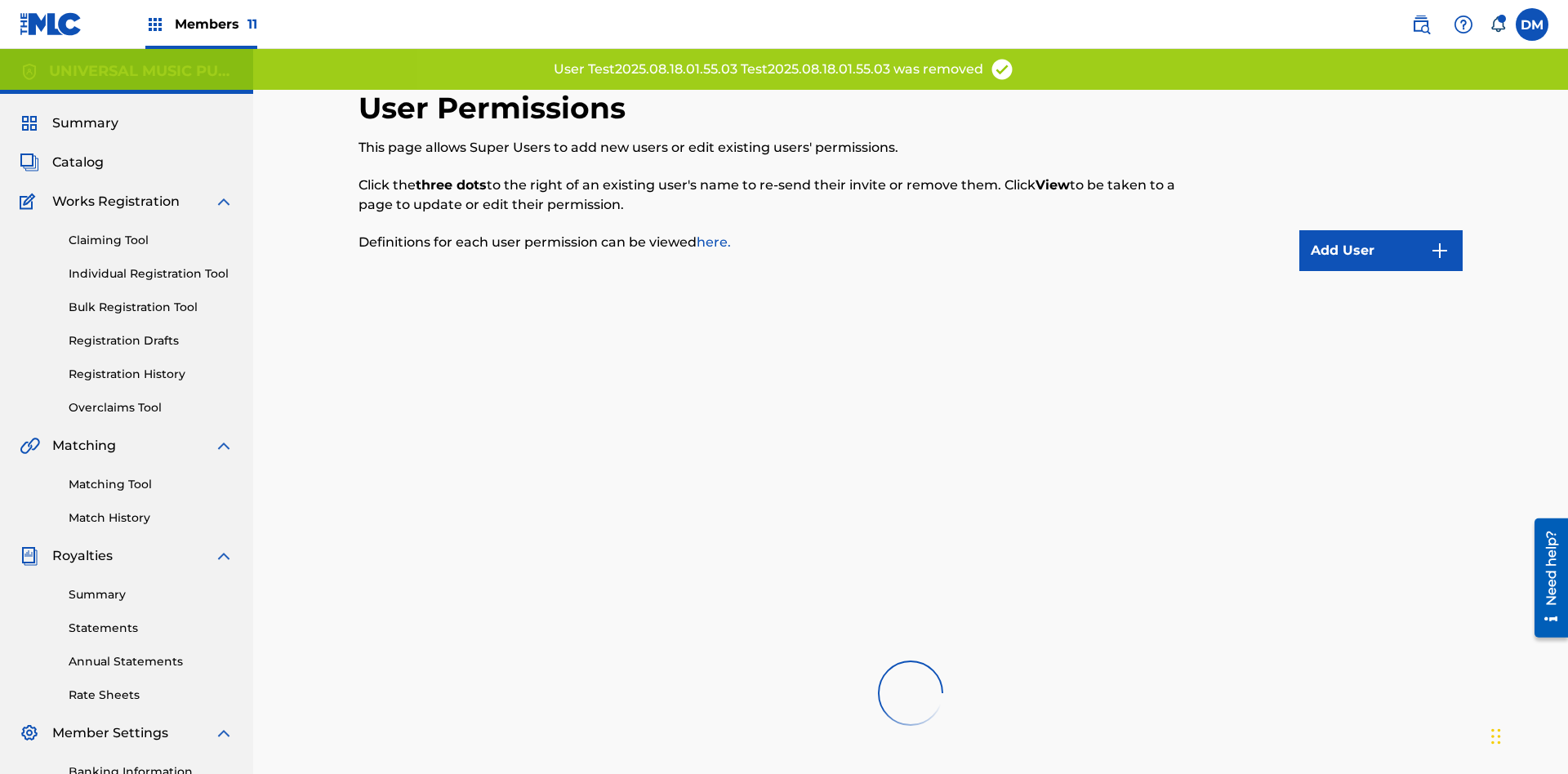
scroll to position [335, 0]
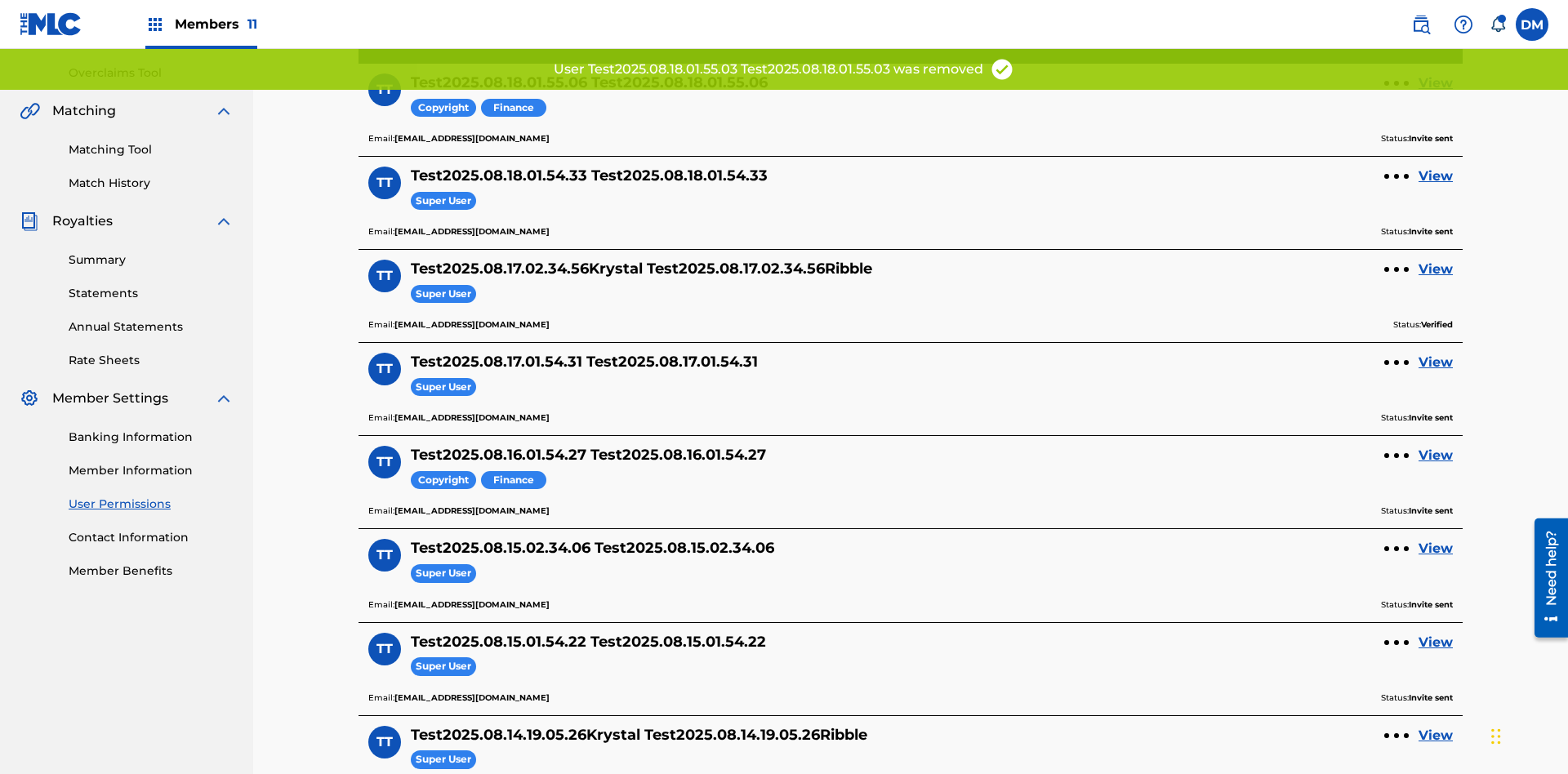
click at [1436, 93] on link "View" at bounding box center [1436, 83] width 34 height 20
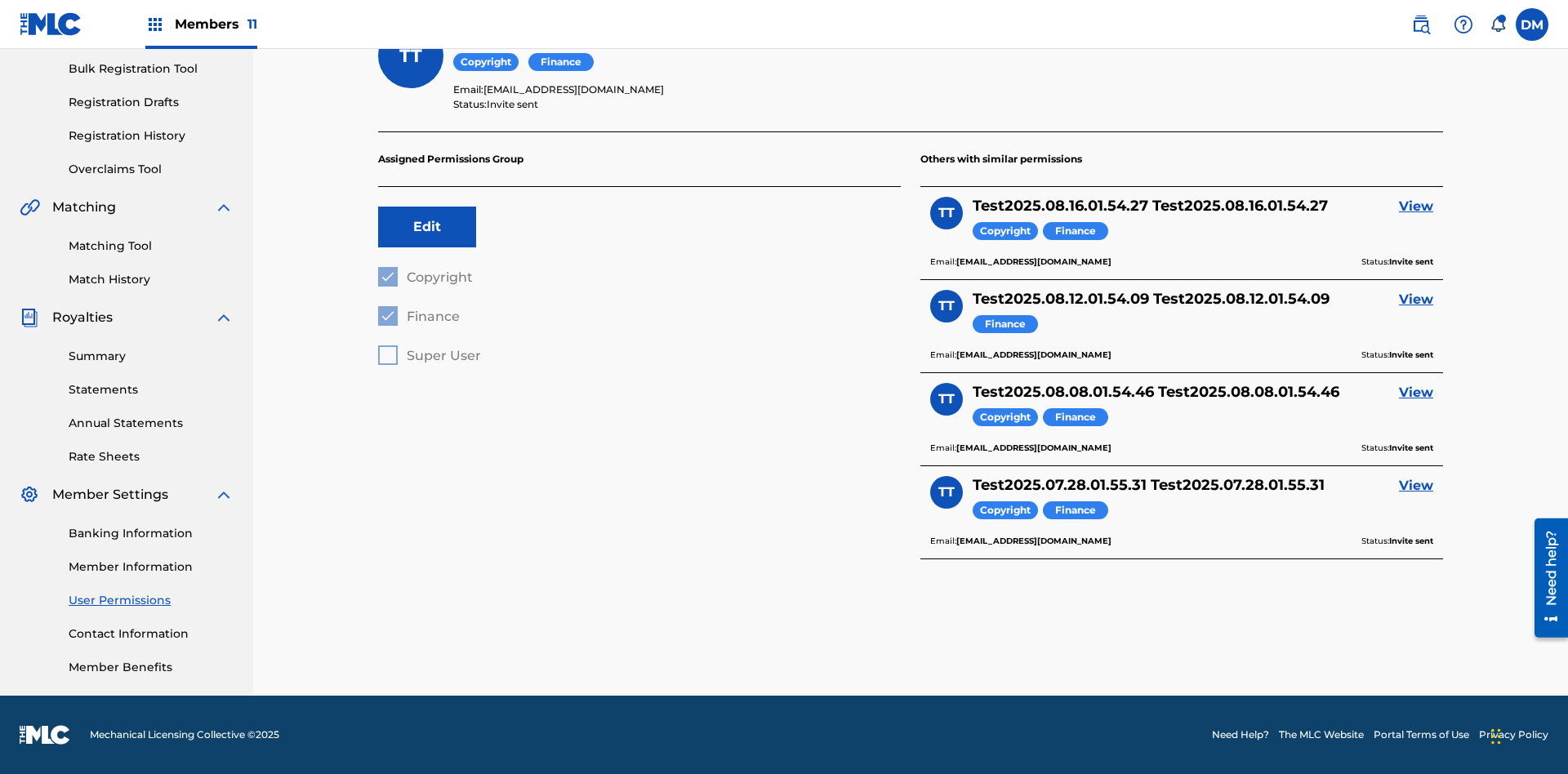
scroll to position [224, 0]
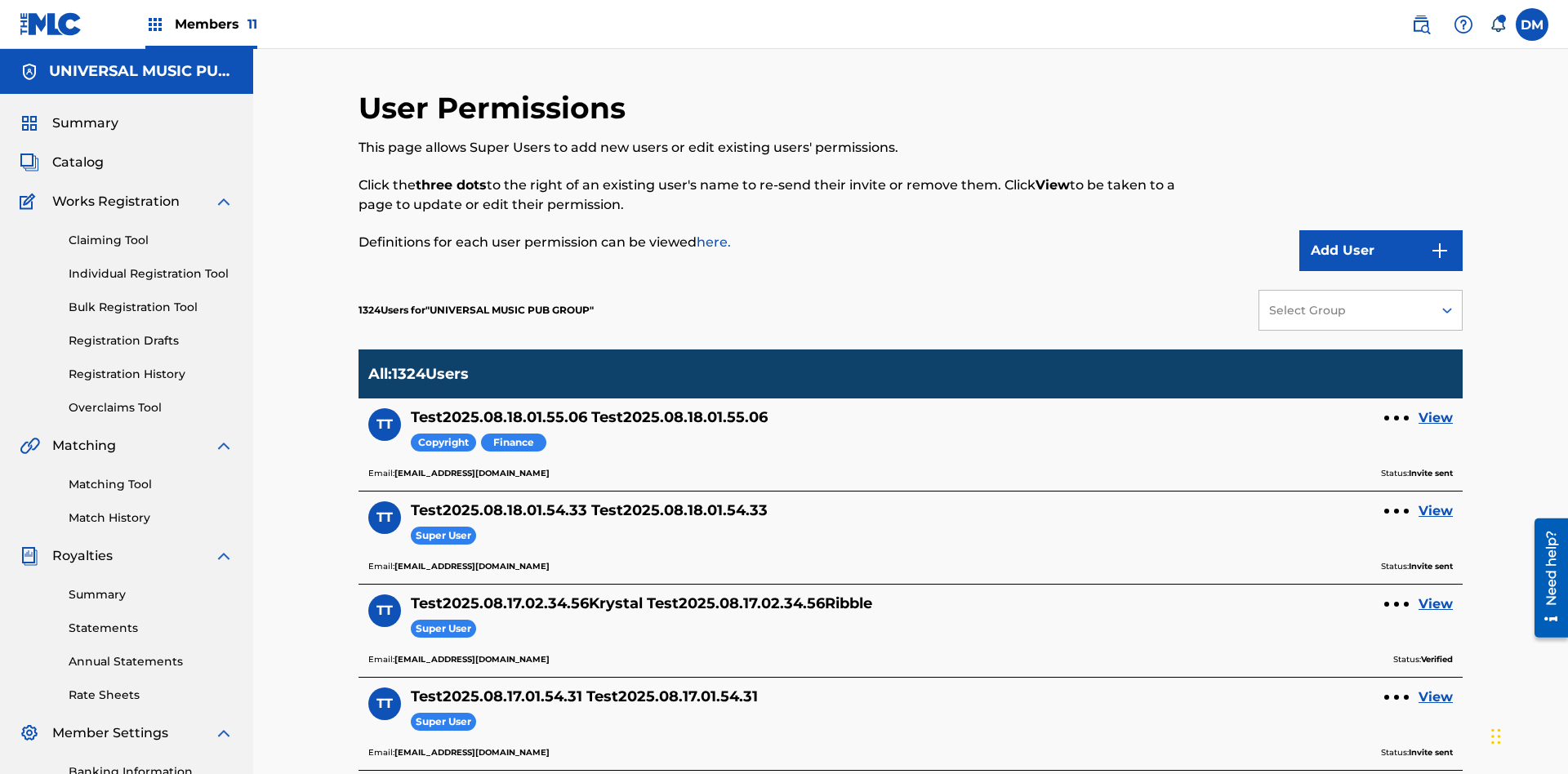
click at [1397, 416] on div at bounding box center [1397, 418] width 5 height 5
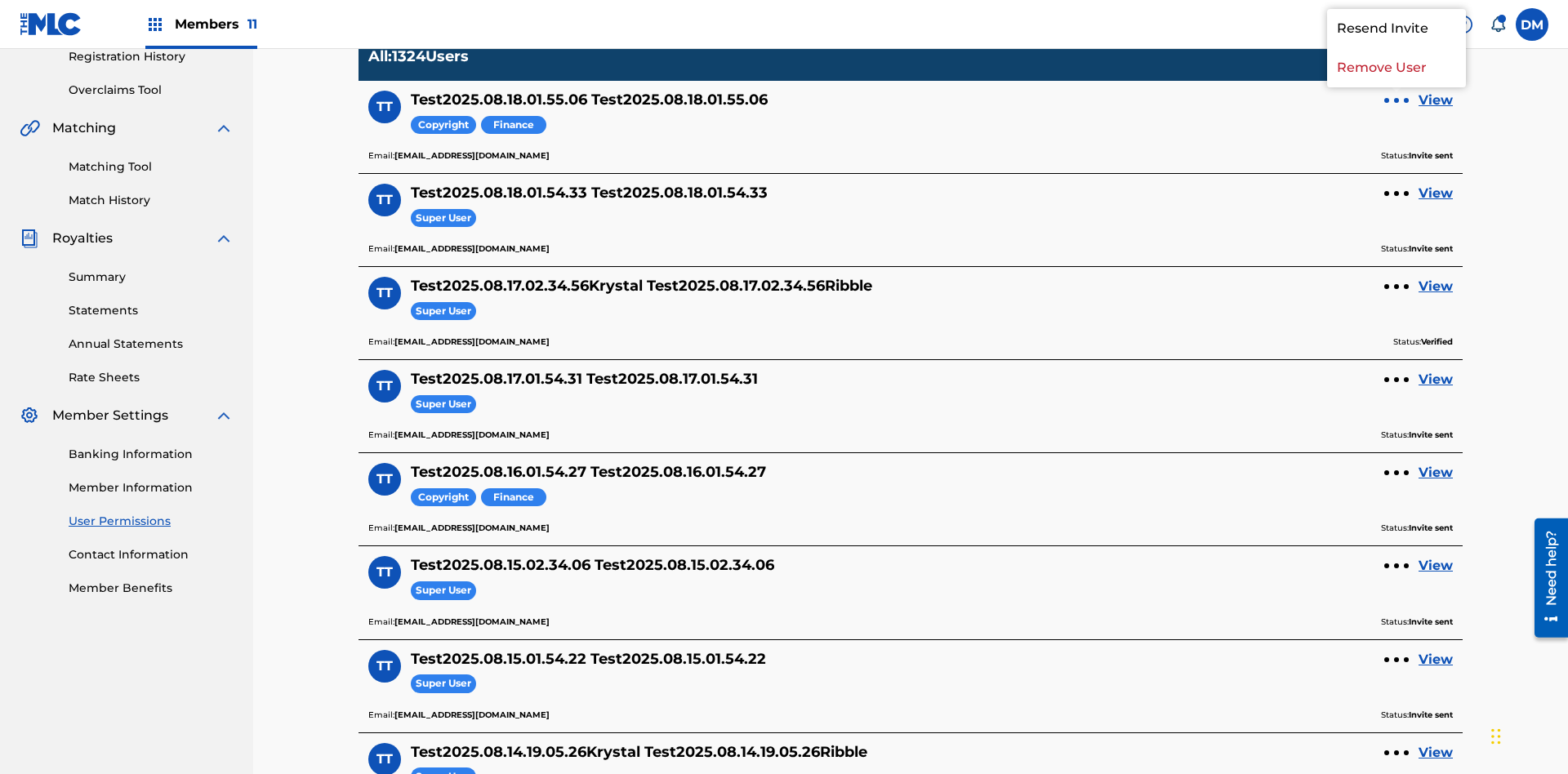
click at [1397, 87] on p "Remove User" at bounding box center [1397, 67] width 139 height 39
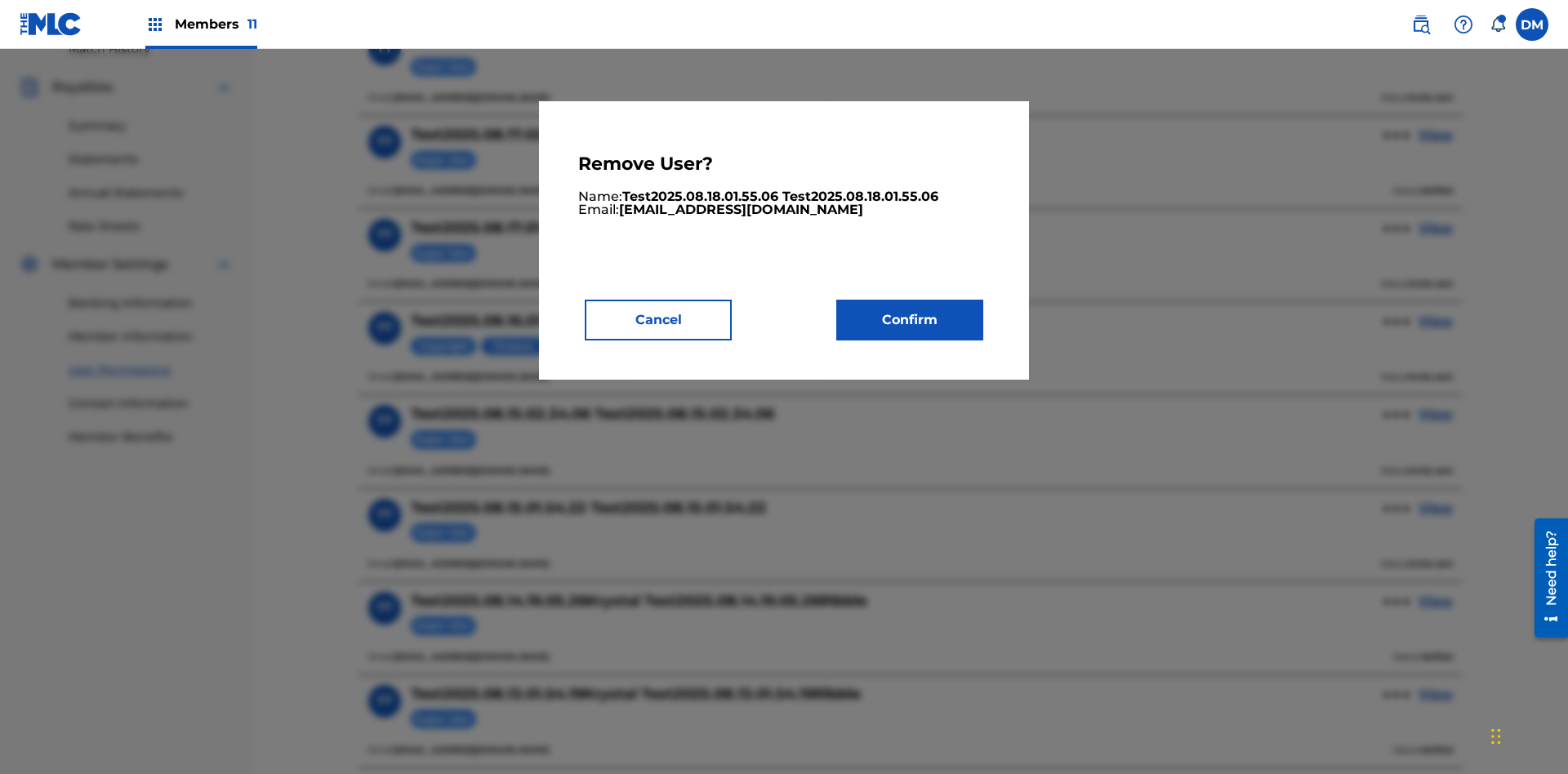
click at [910, 319] on button "Confirm" at bounding box center [909, 319] width 147 height 41
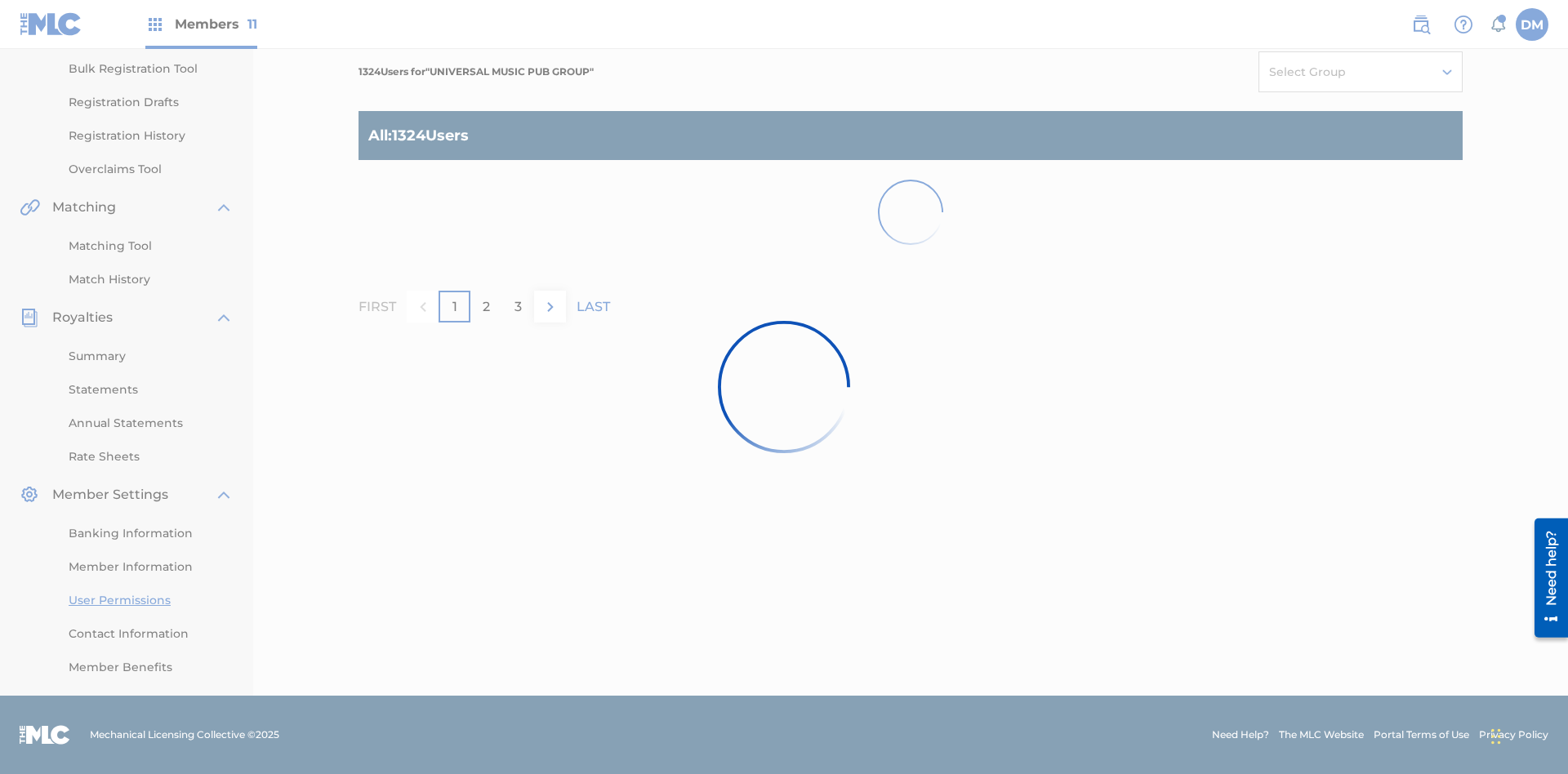
scroll to position [239, 0]
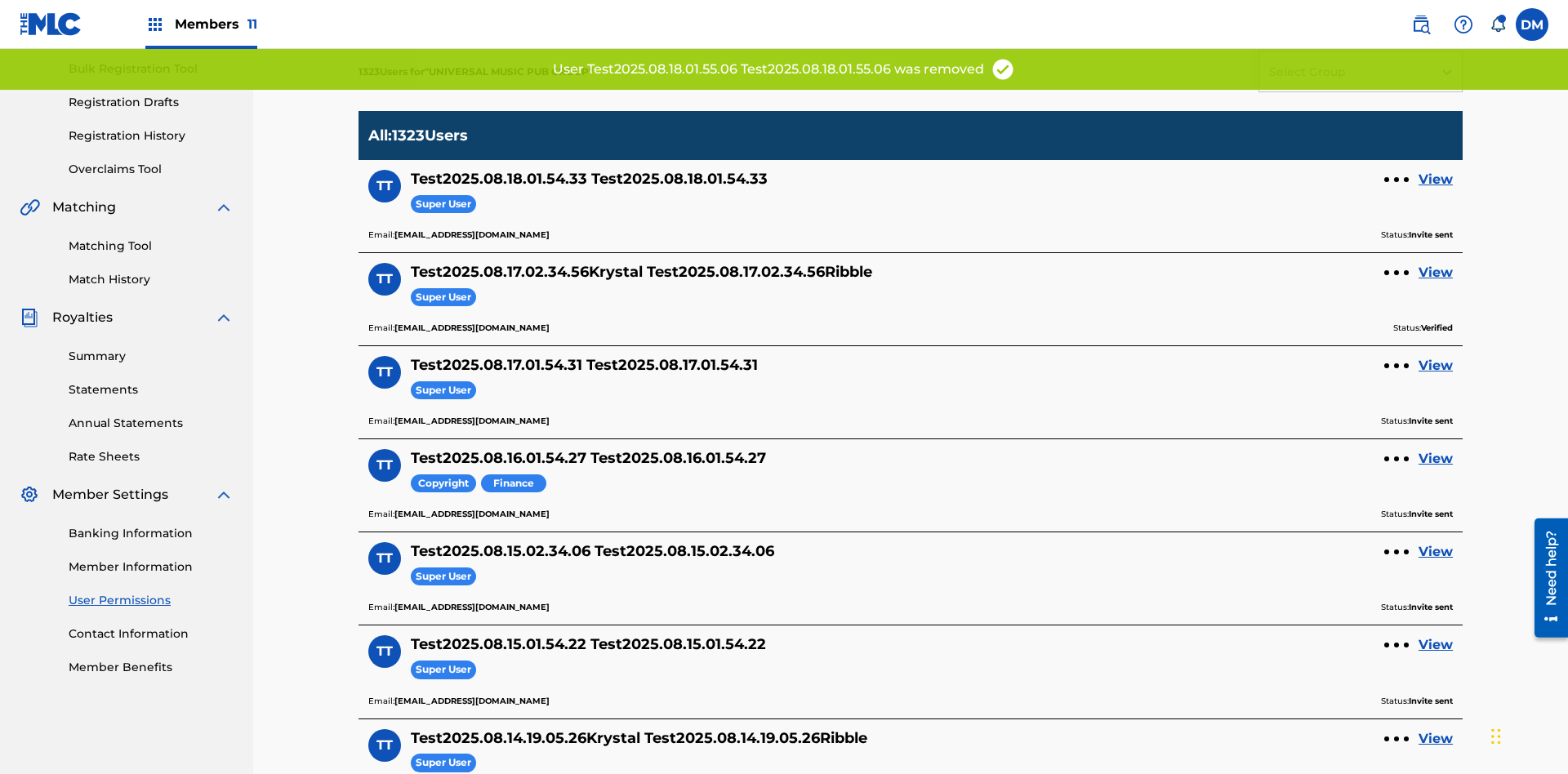
click at [1436, 170] on link "View" at bounding box center [1436, 180] width 34 height 20
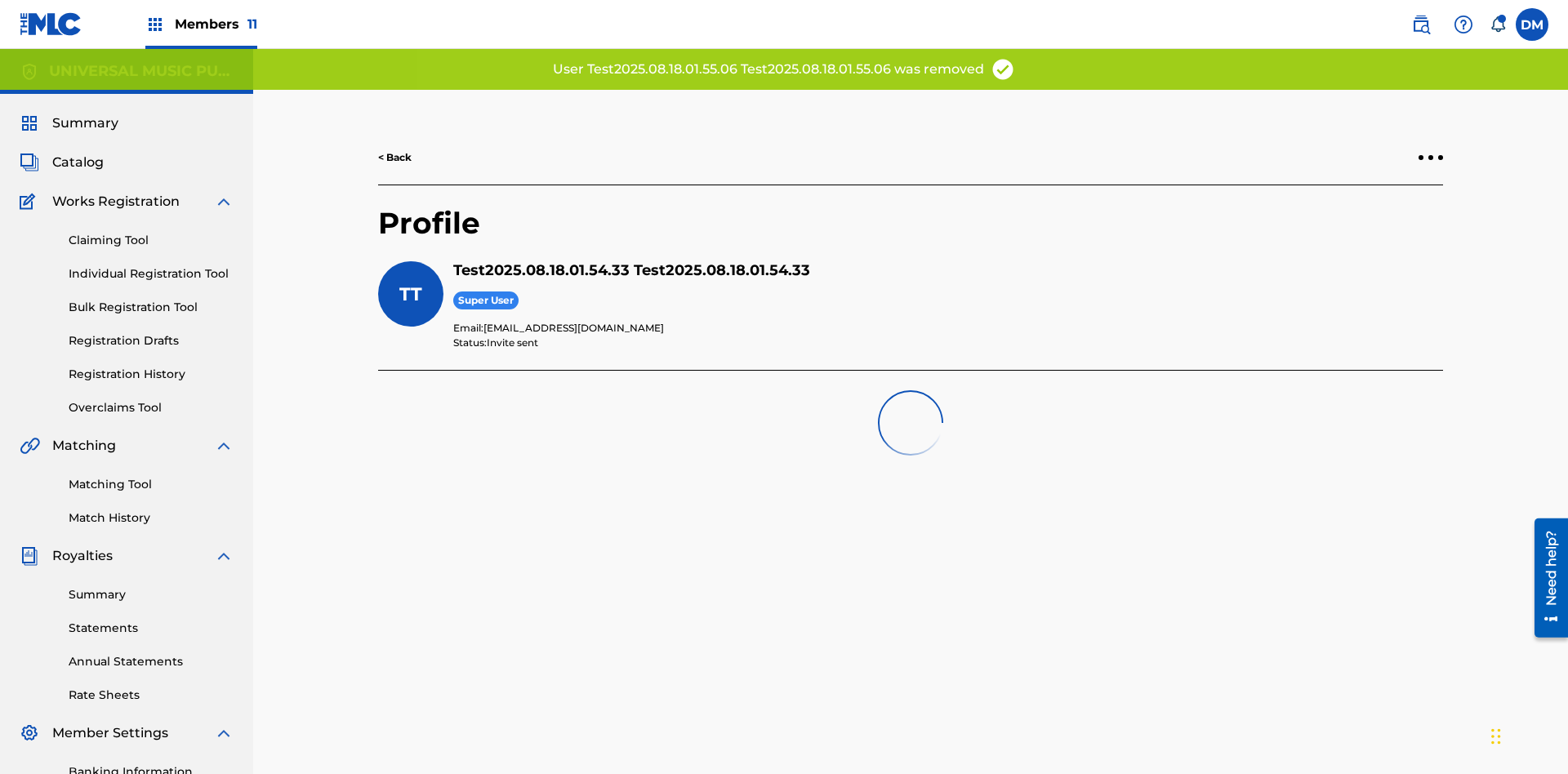
scroll to position [239, 0]
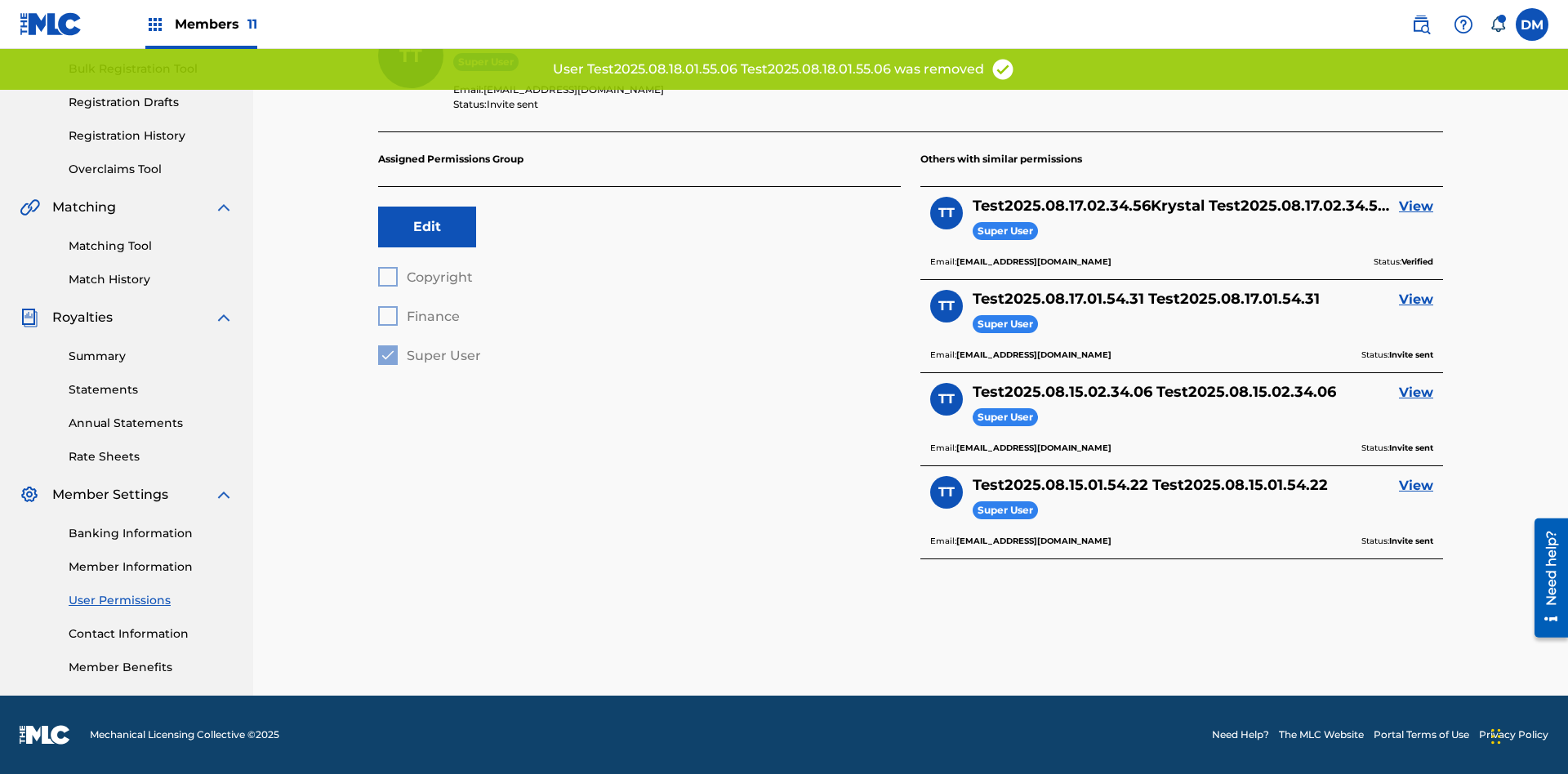
click at [1417, 206] on link "View" at bounding box center [1416, 207] width 34 height 20
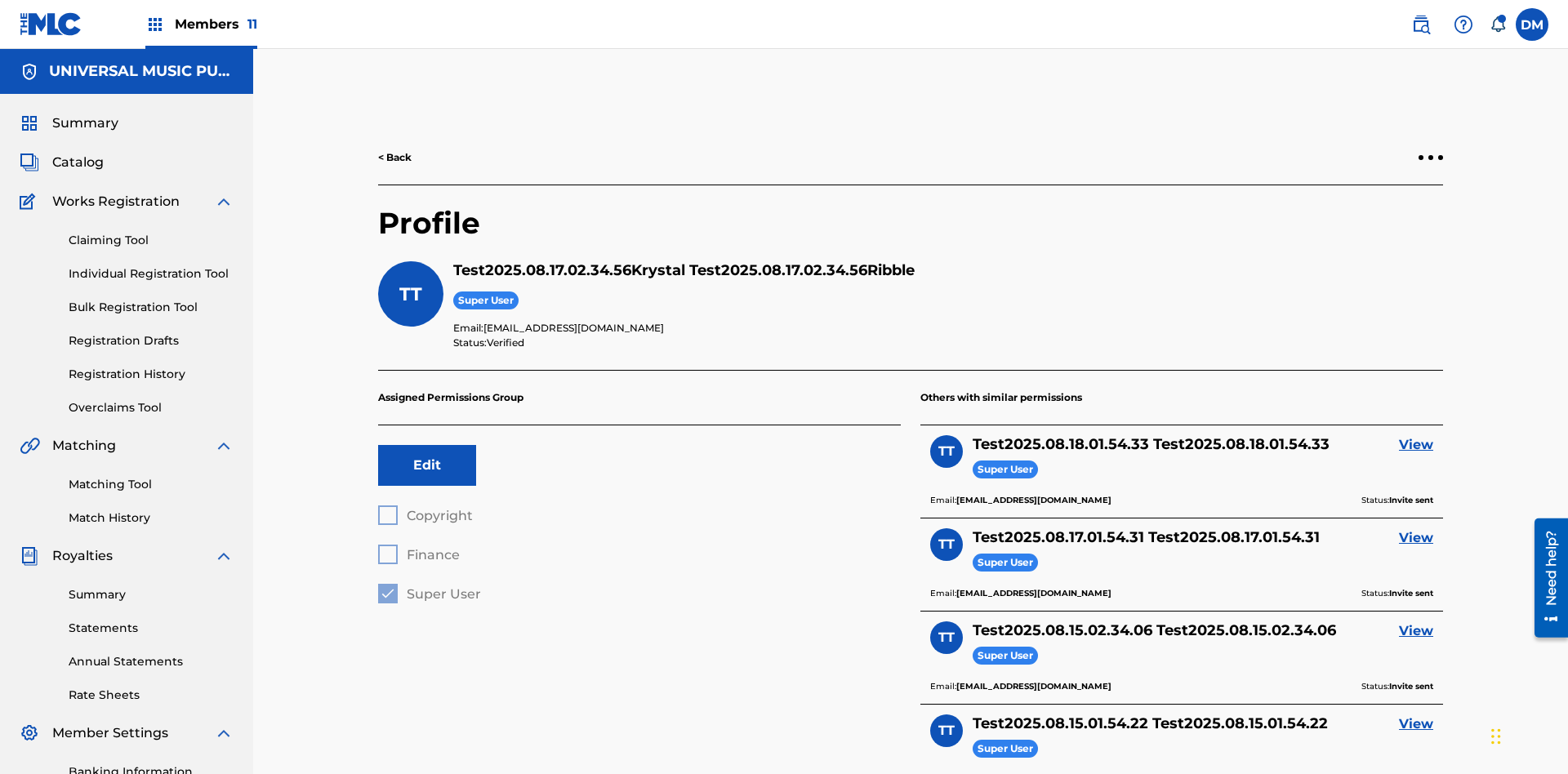
scroll to position [163, 0]
